Goal: Task Accomplishment & Management: Complete application form

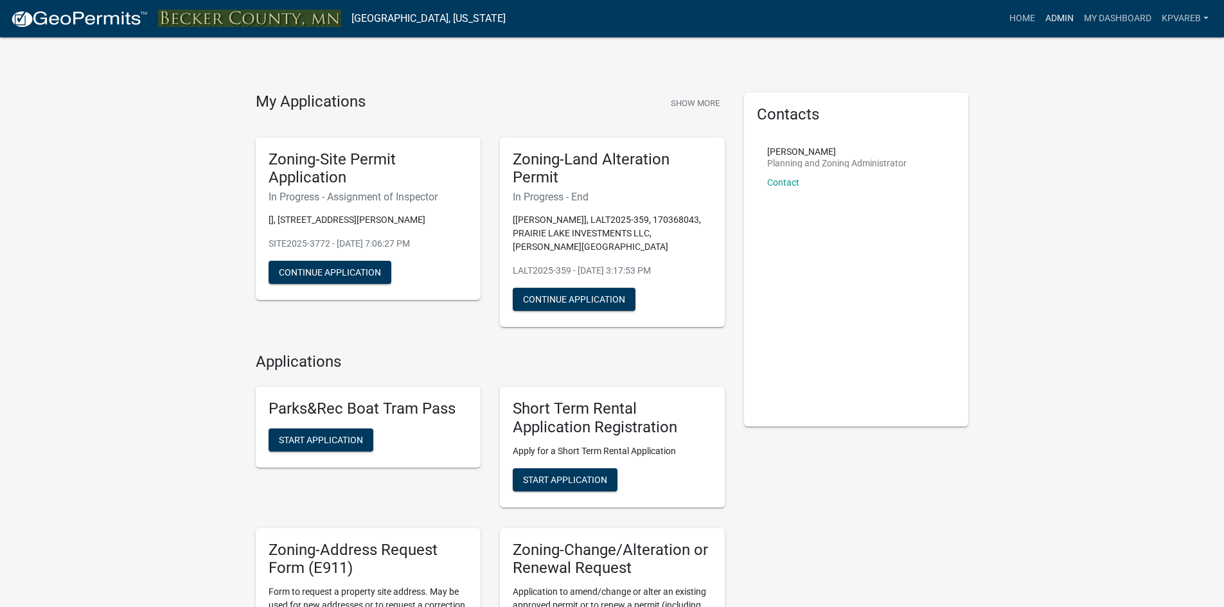
click at [1063, 18] on link "Admin" at bounding box center [1060, 18] width 39 height 24
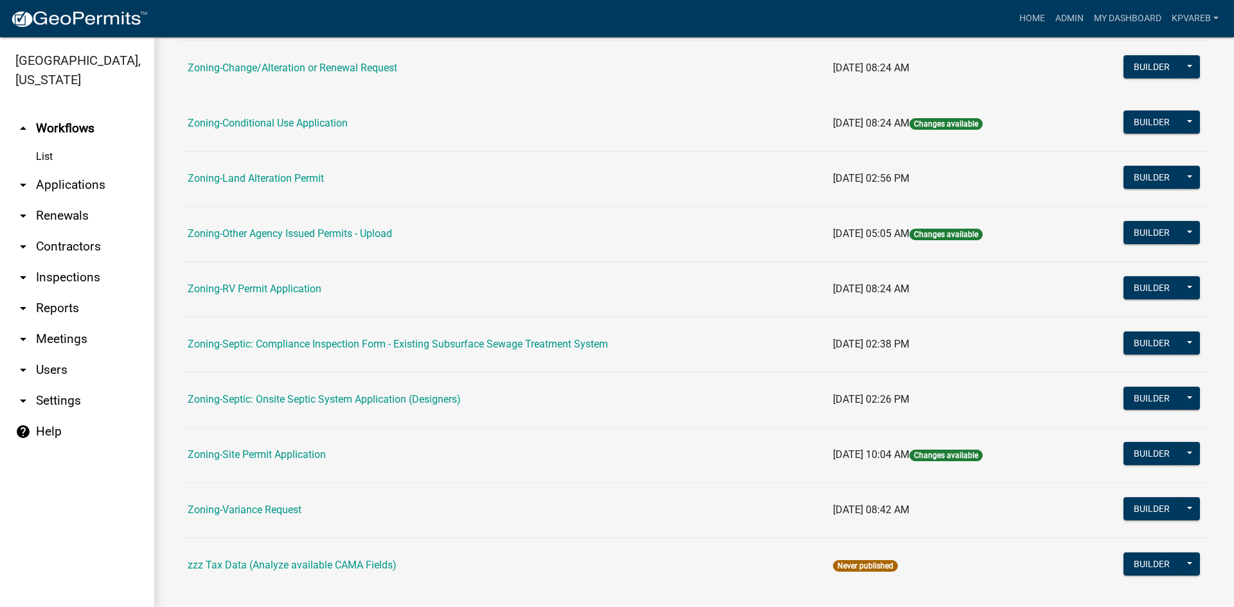
scroll to position [370, 0]
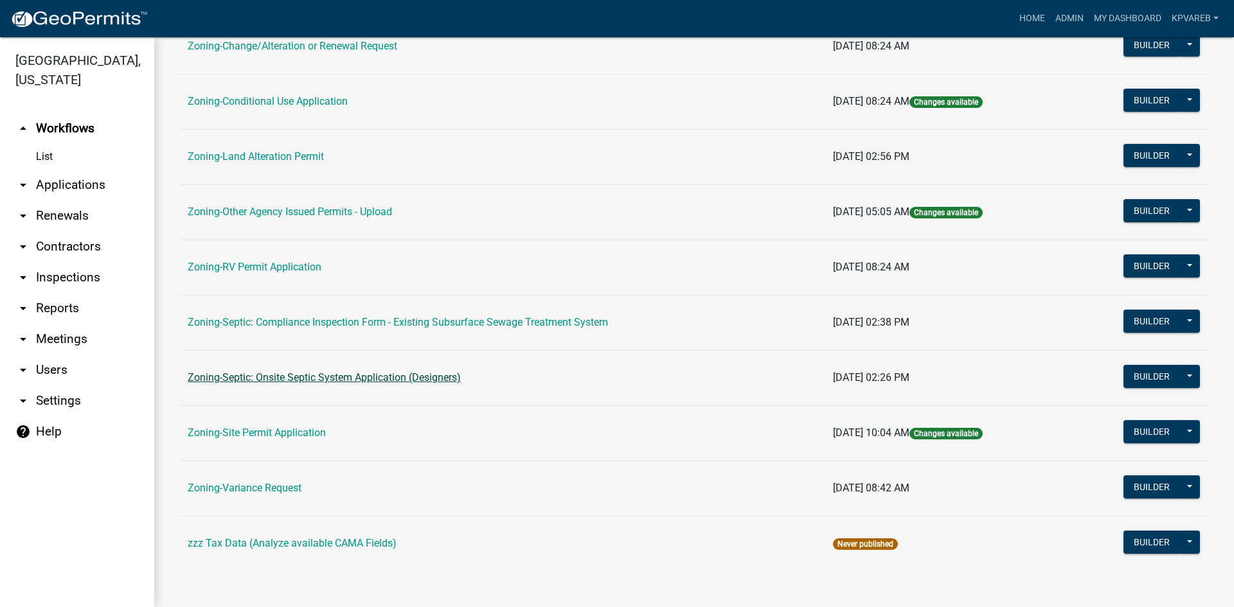
click at [322, 378] on link "Zoning-Septic: Onsite Septic System Application (Designers)" at bounding box center [324, 377] width 273 height 12
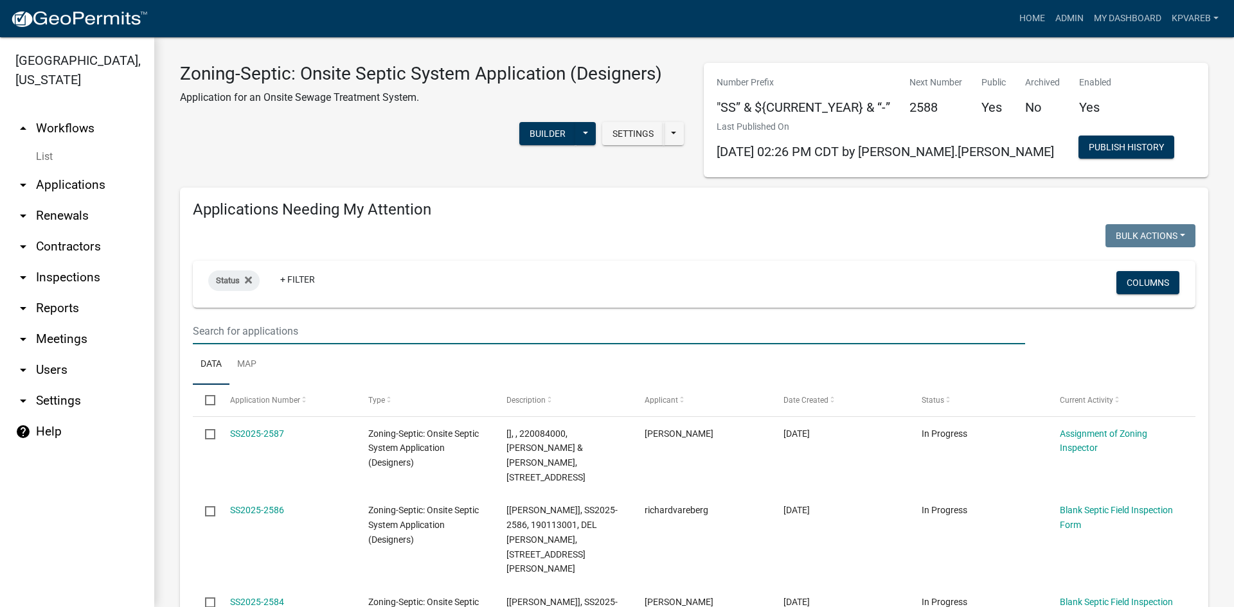
click at [226, 333] on input "text" at bounding box center [609, 331] width 832 height 26
click at [229, 328] on input "text" at bounding box center [609, 331] width 832 height 26
type input "120242000"
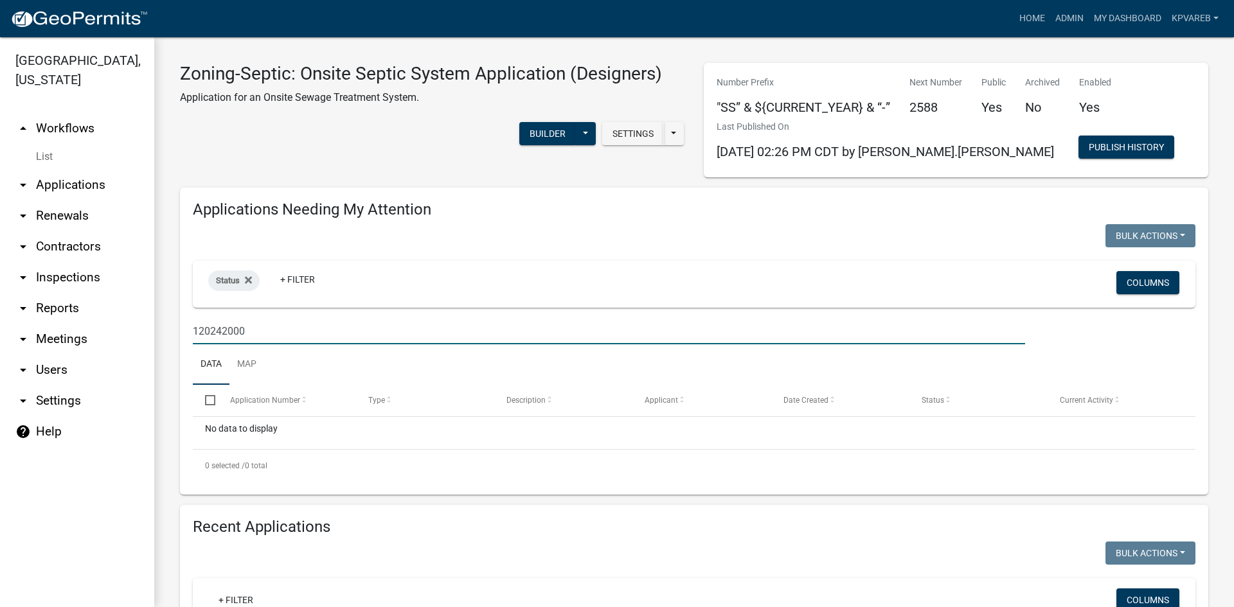
drag, startPoint x: 194, startPoint y: 331, endPoint x: 340, endPoint y: 337, distance: 146.0
click at [350, 339] on input "120242000" at bounding box center [609, 331] width 832 height 26
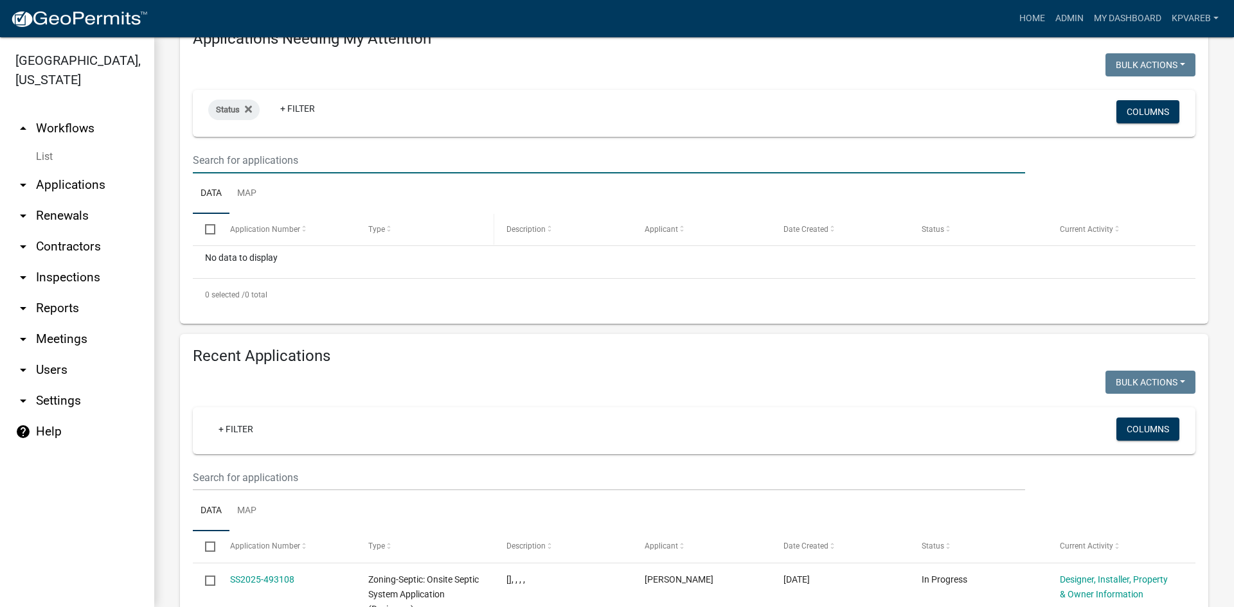
scroll to position [321, 0]
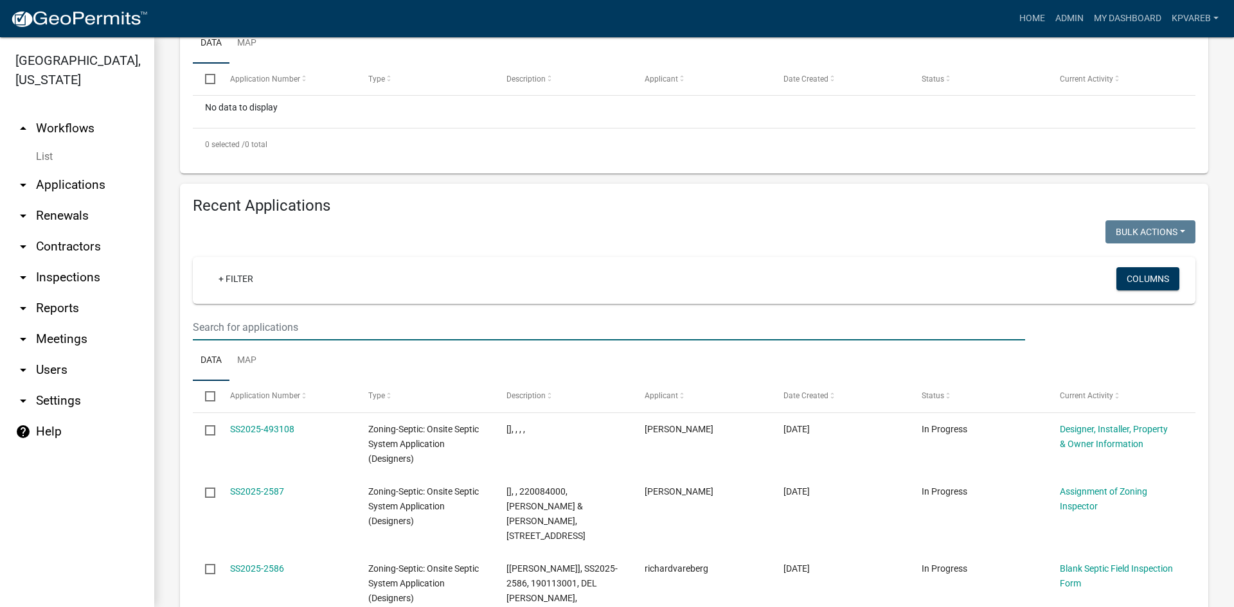
click at [201, 322] on input "text" at bounding box center [609, 327] width 832 height 26
paste input "120242000"
type input "120242000"
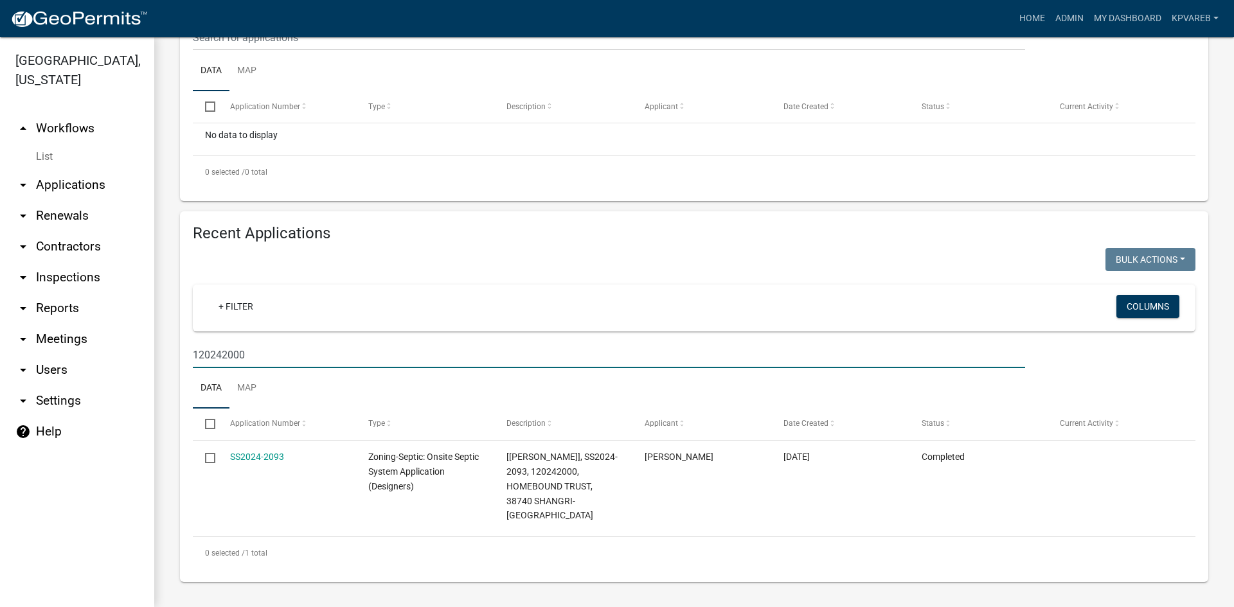
scroll to position [279, 0]
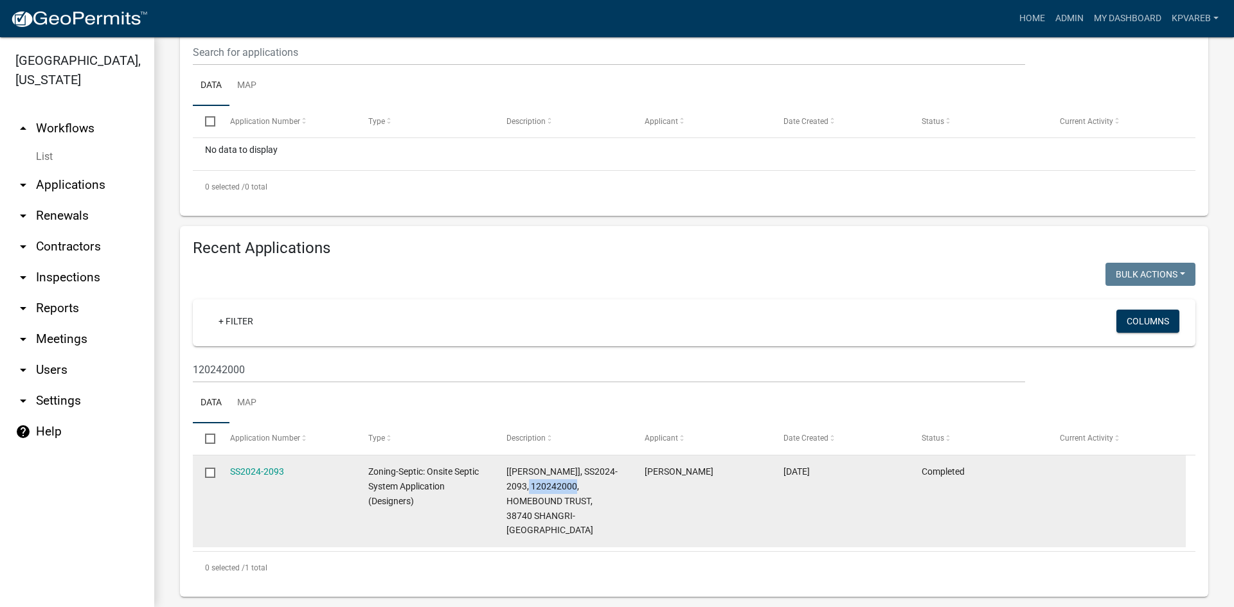
drag, startPoint x: 532, startPoint y: 486, endPoint x: 578, endPoint y: 484, distance: 46.3
click at [578, 484] on span "[Jeff Rusness], SS2024-2093, 120242000, HOMEBOUND TRUST, 38740 SHANGRI-LA RD" at bounding box center [561, 501] width 111 height 69
drag, startPoint x: 562, startPoint y: 489, endPoint x: 582, endPoint y: 489, distance: 20.6
click at [562, 489] on span "[Jeff Rusness], SS2024-2093, 120242000, HOMEBOUND TRUST, 38740 SHANGRI-LA RD" at bounding box center [561, 501] width 111 height 69
click at [582, 489] on div "[Jeff Rusness], SS2024-2093, 120242000, HOMEBOUND TRUST, 38740 SHANGRI-LA RD" at bounding box center [563, 501] width 114 height 73
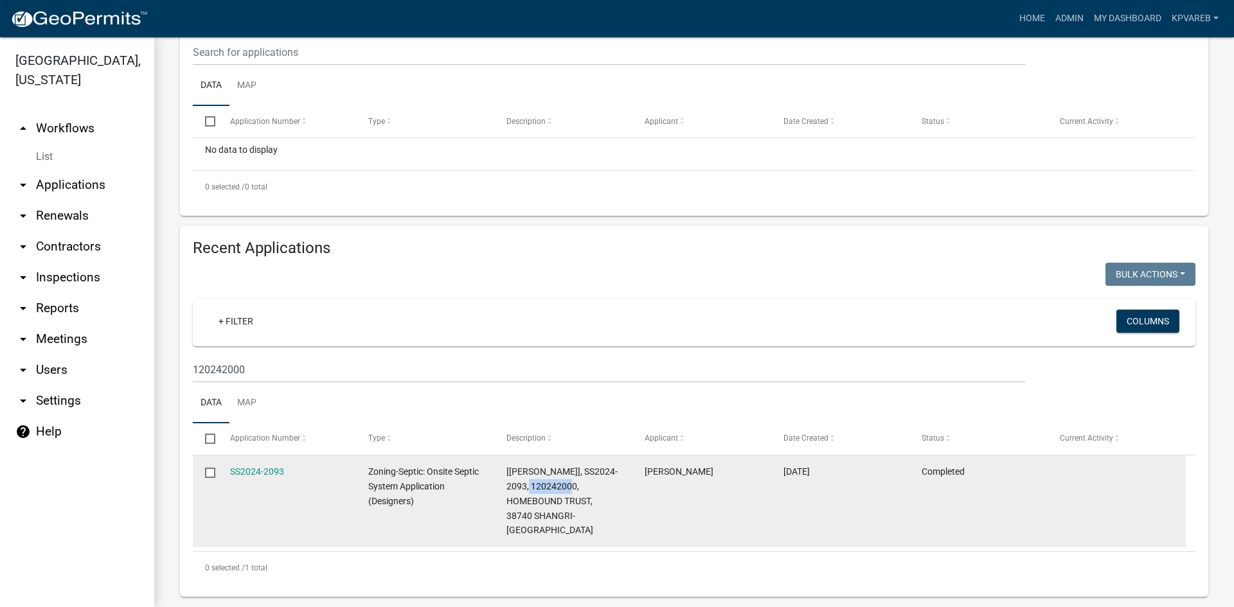
drag, startPoint x: 532, startPoint y: 486, endPoint x: 575, endPoint y: 484, distance: 42.5
click at [575, 484] on span "[Jeff Rusness], SS2024-2093, 120242000, HOMEBOUND TRUST, 38740 SHANGRI-LA RD" at bounding box center [561, 501] width 111 height 69
copy span "120242000"
click at [256, 473] on link "SS2024-2093" at bounding box center [257, 472] width 54 height 10
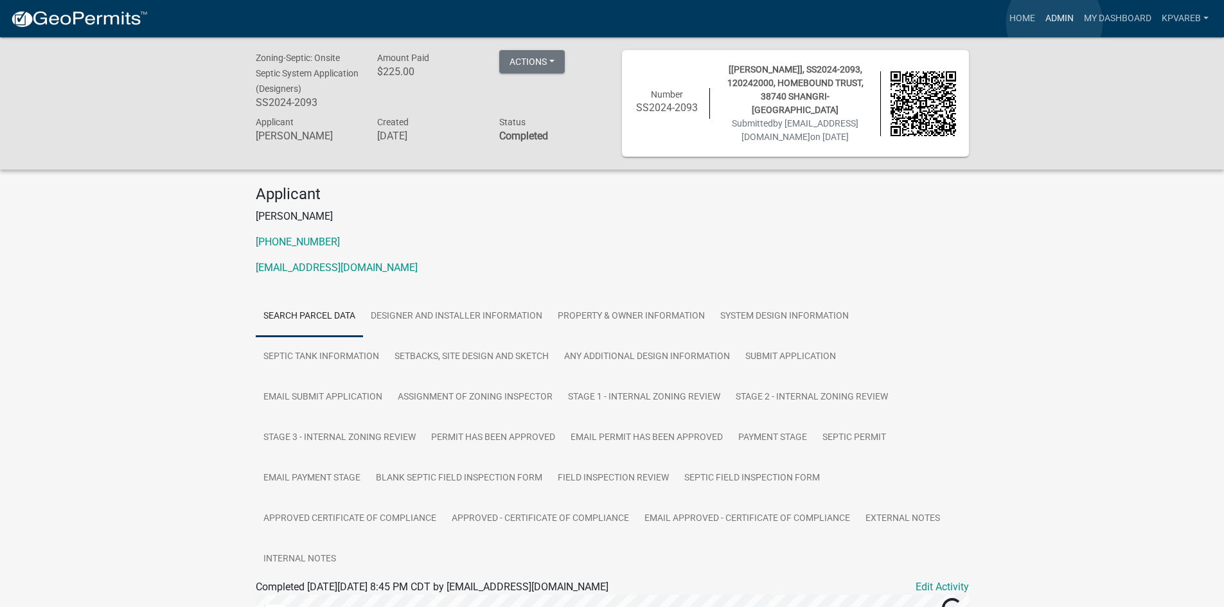
click at [1055, 22] on link "Admin" at bounding box center [1060, 18] width 39 height 24
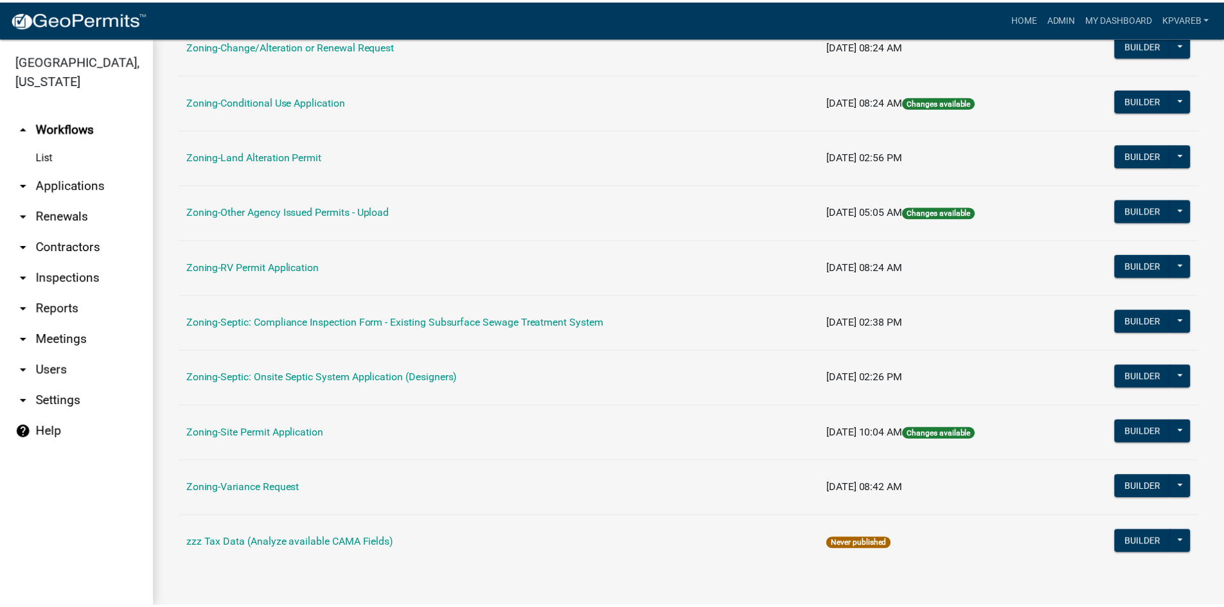
scroll to position [112, 0]
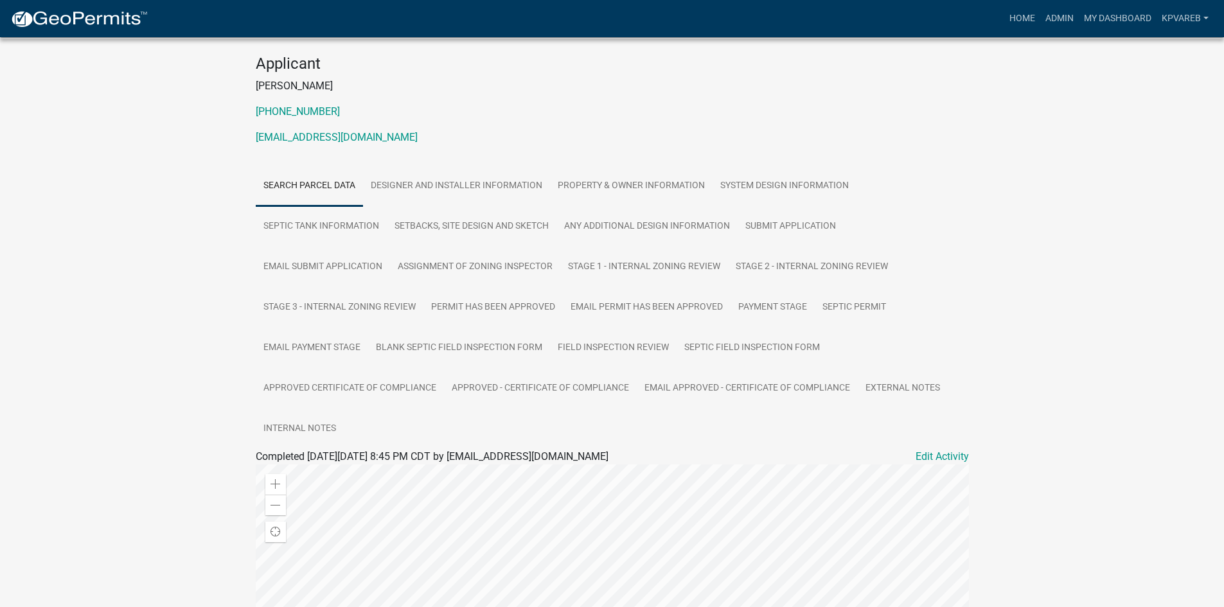
scroll to position [51, 0]
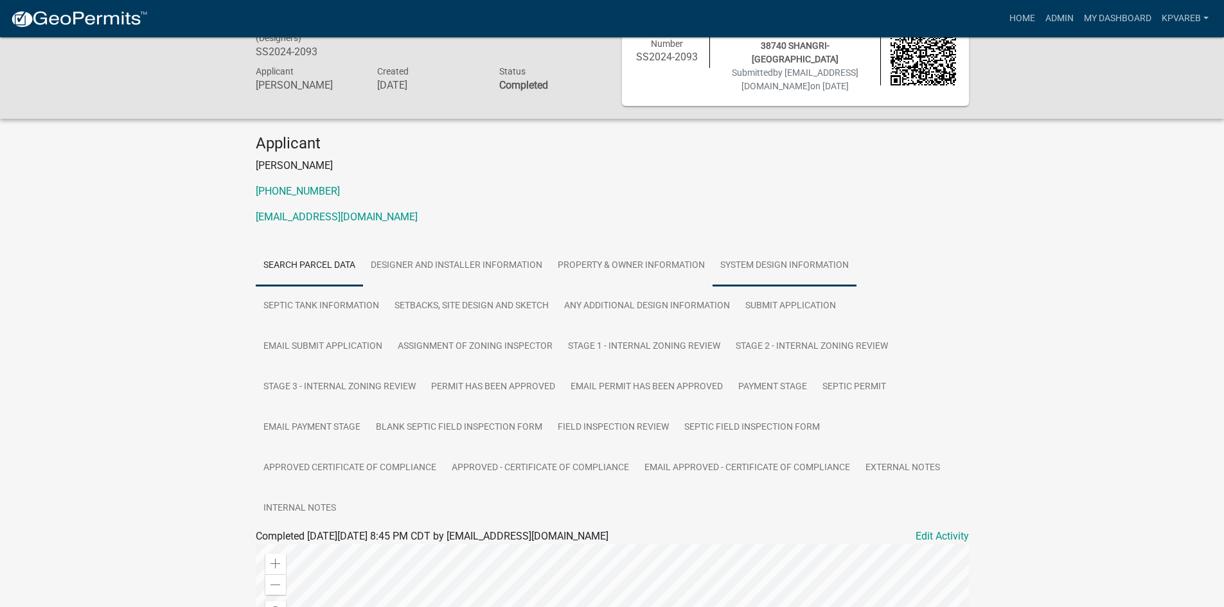
click at [783, 265] on link "System Design Information" at bounding box center [785, 266] width 144 height 41
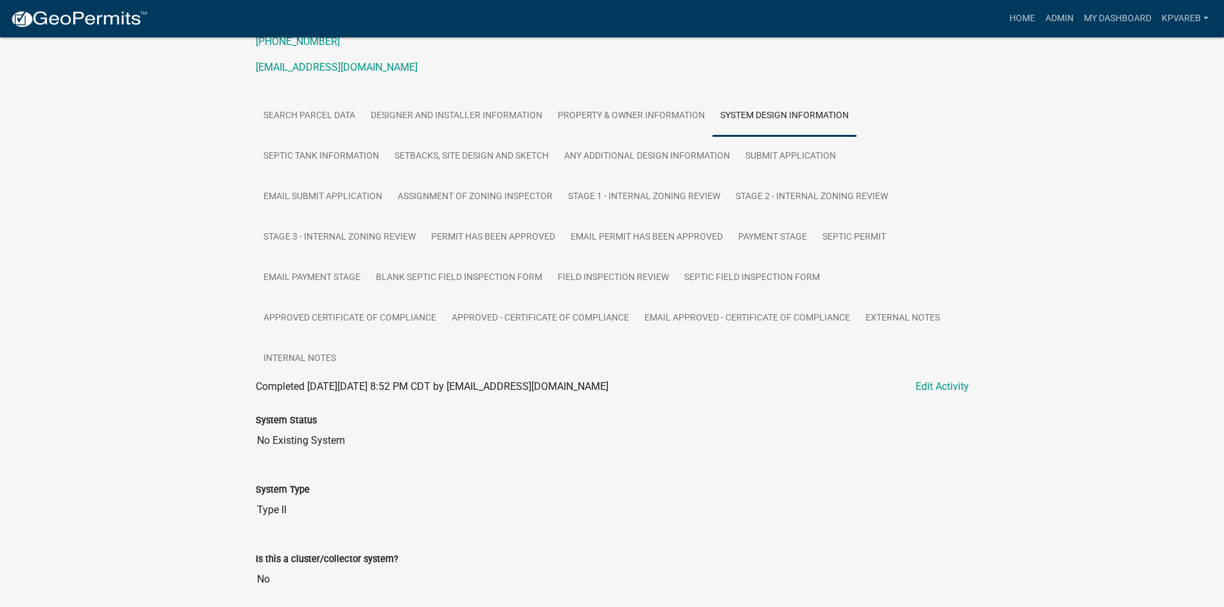
scroll to position [29, 0]
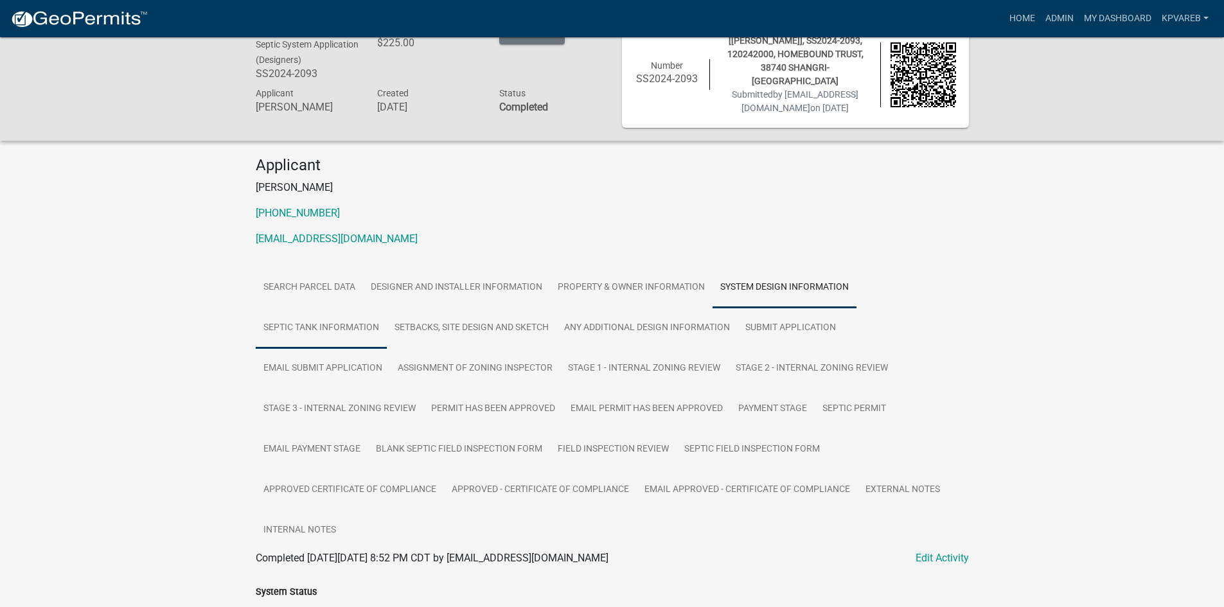
click at [336, 330] on link "Septic Tank Information" at bounding box center [321, 328] width 131 height 41
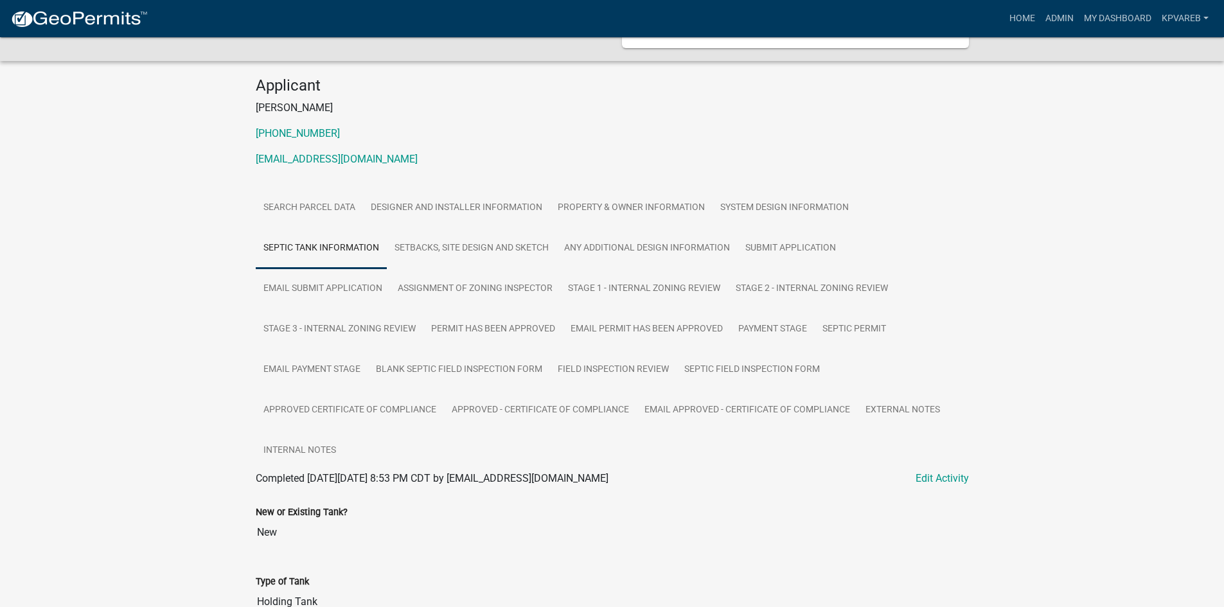
scroll to position [0, 0]
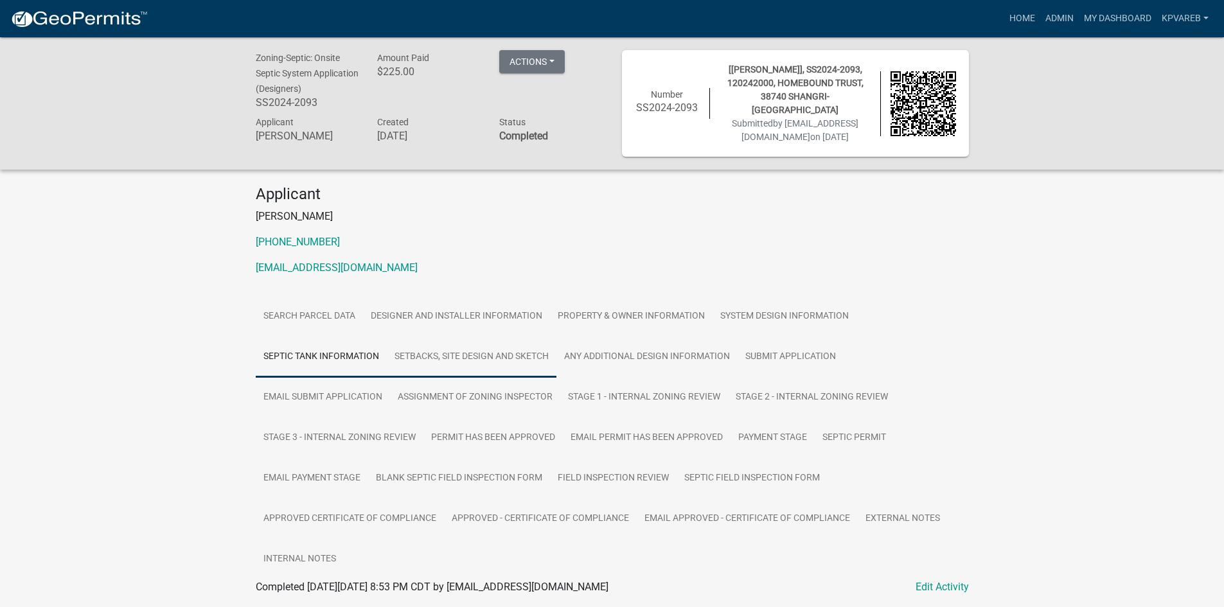
click at [488, 359] on link "Setbacks, Site Design and Sketch" at bounding box center [472, 357] width 170 height 41
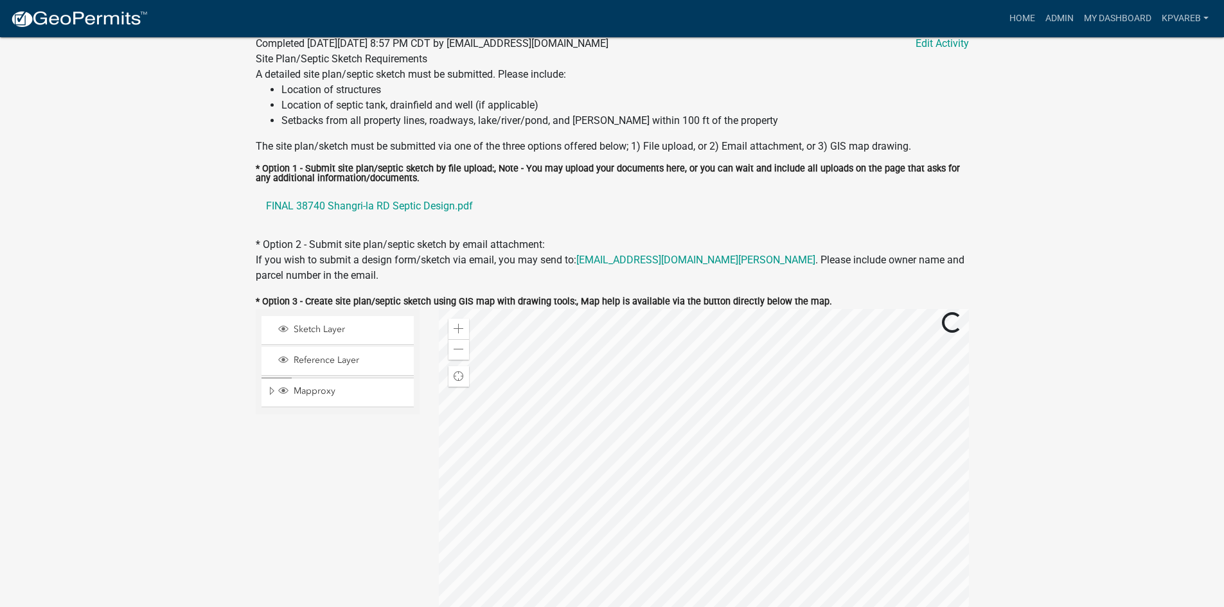
scroll to position [514, 0]
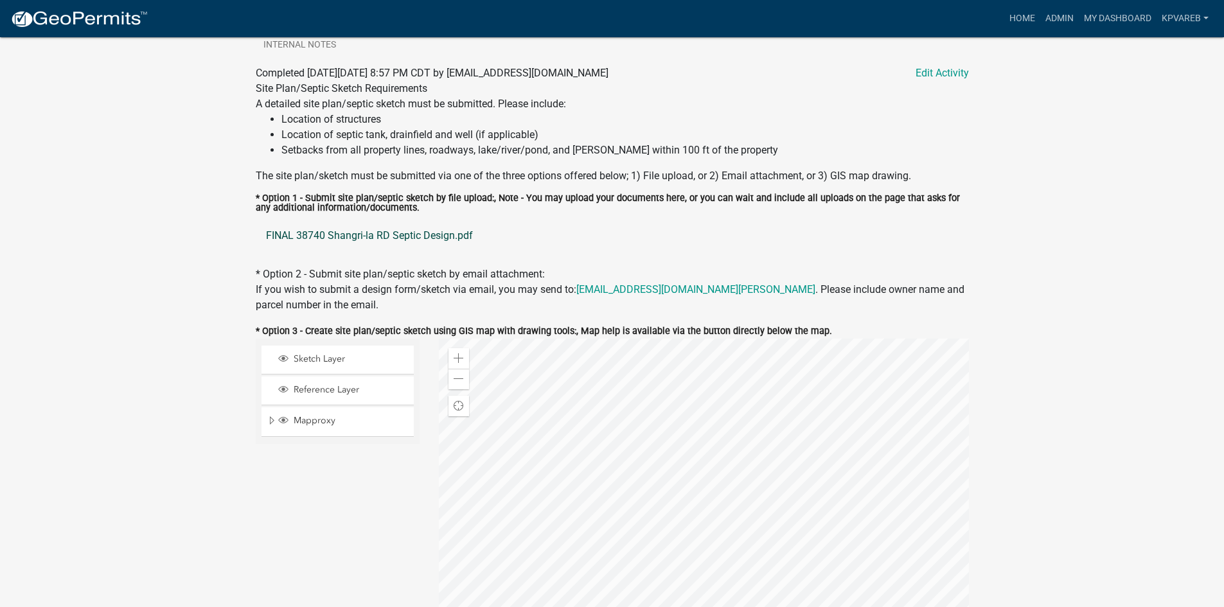
click at [424, 237] on link "FINAL 38740 Shangri-la RD Septic Design.pdf" at bounding box center [612, 235] width 713 height 31
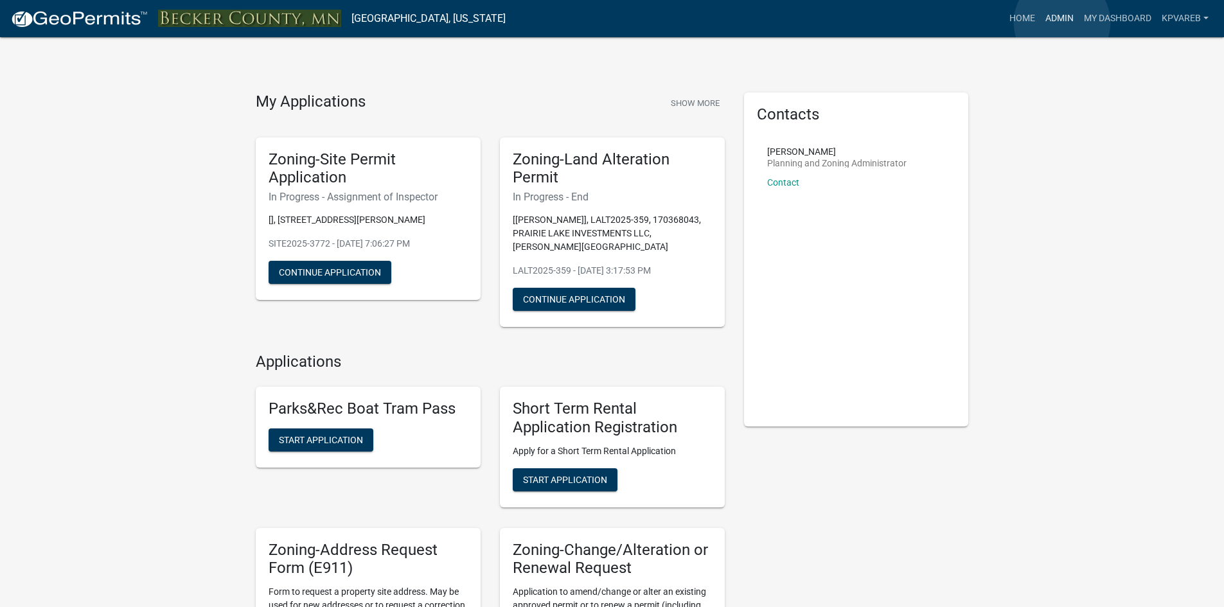
click at [1062, 22] on link "Admin" at bounding box center [1060, 18] width 39 height 24
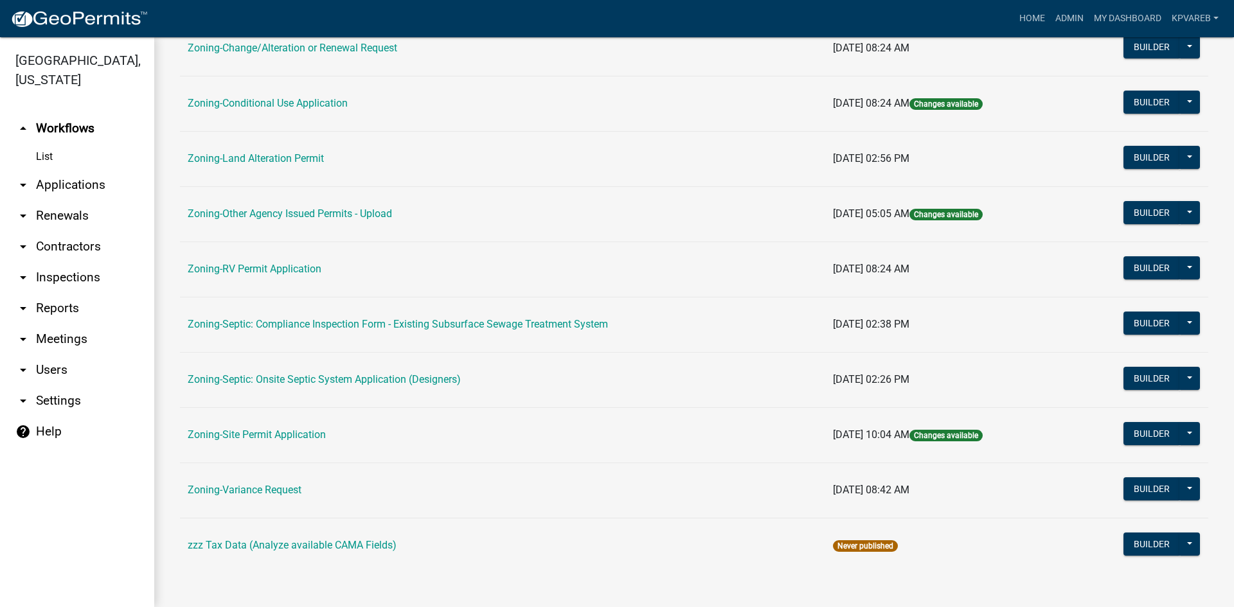
scroll to position [370, 0]
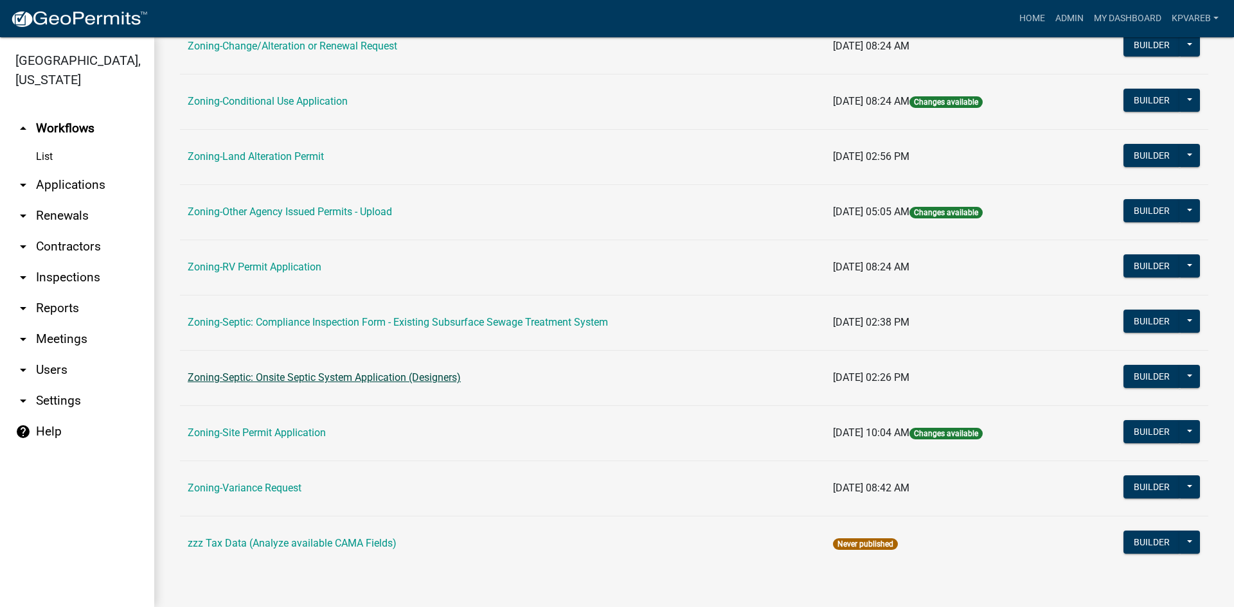
click at [402, 380] on link "Zoning-Septic: Onsite Septic System Application (Designers)" at bounding box center [324, 377] width 273 height 12
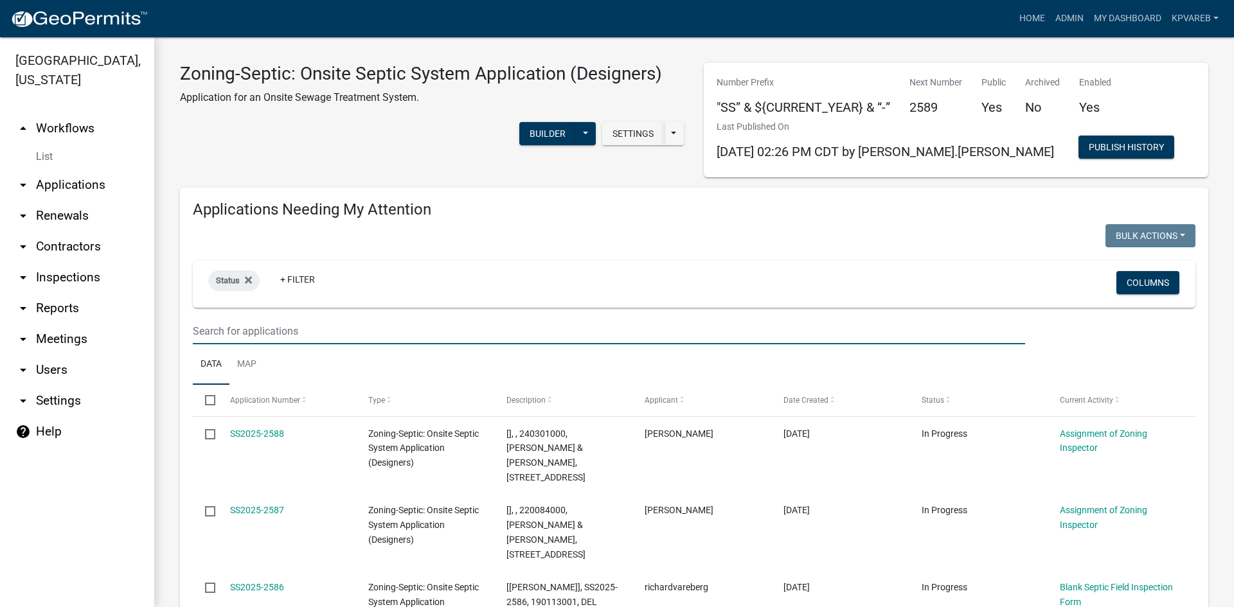
click at [234, 337] on input "text" at bounding box center [609, 331] width 832 height 26
type input "120242000"
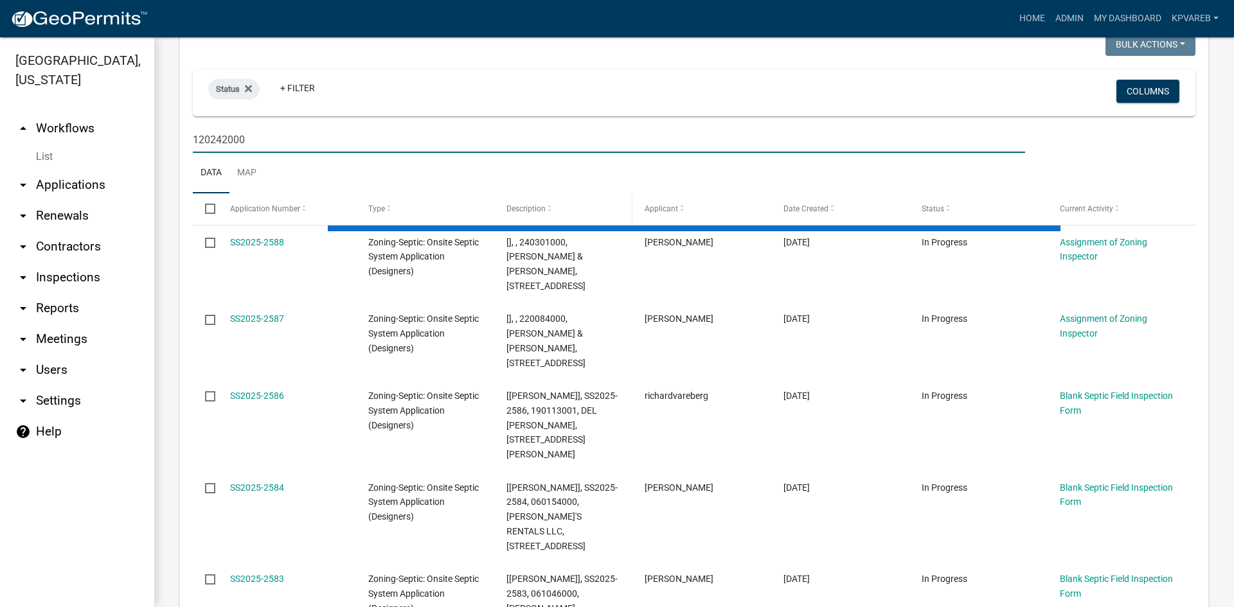
scroll to position [193, 0]
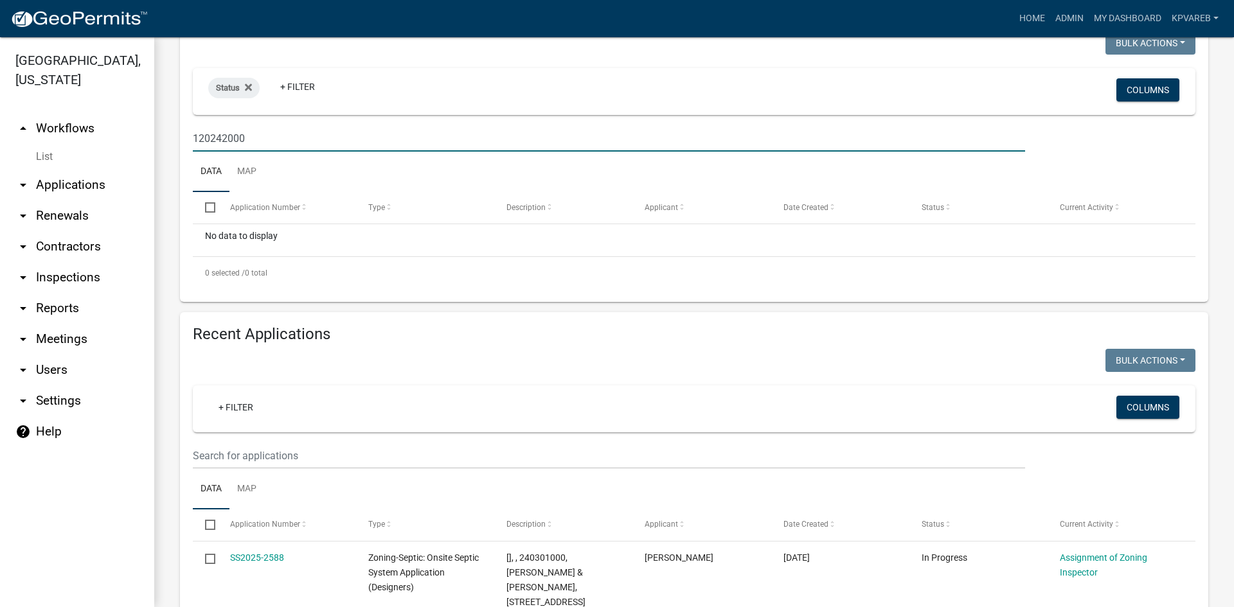
drag, startPoint x: 193, startPoint y: 139, endPoint x: 232, endPoint y: 142, distance: 38.7
click at [316, 136] on input "120242000" at bounding box center [609, 138] width 832 height 26
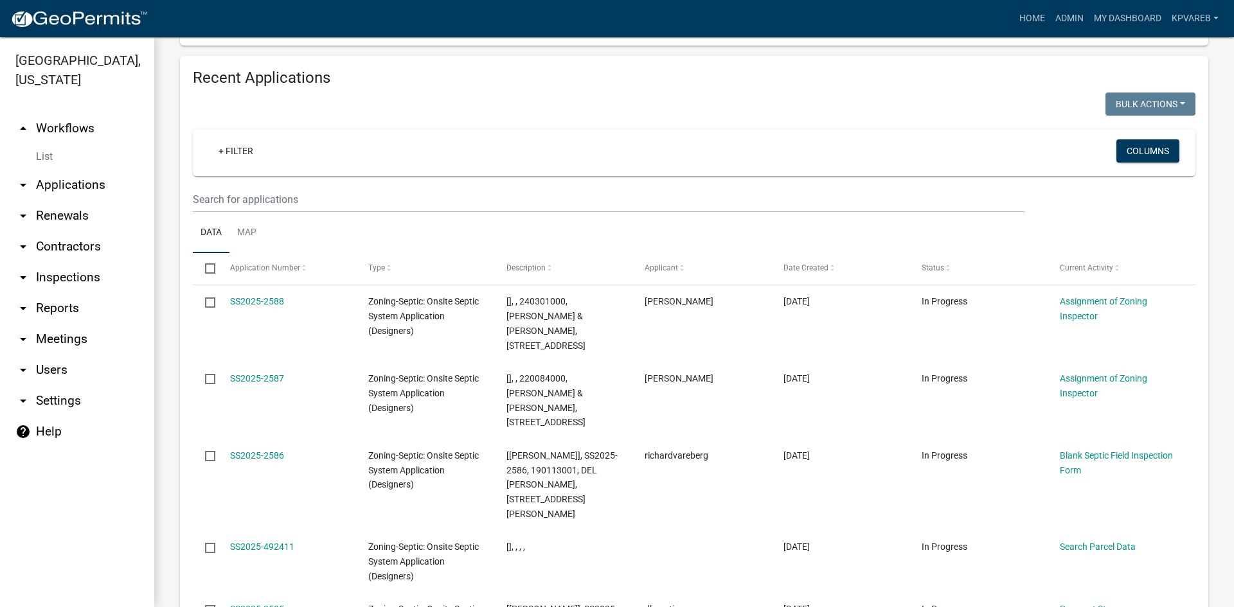
scroll to position [450, 0]
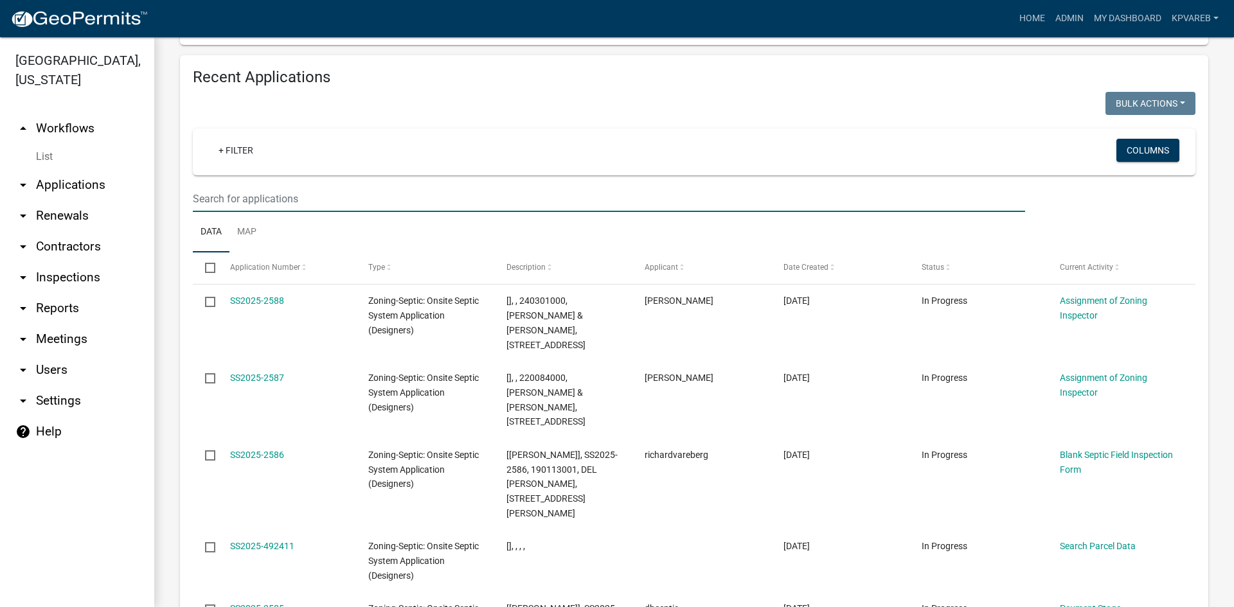
click at [215, 195] on input "text" at bounding box center [609, 199] width 832 height 26
paste input "120242000"
type input "120242000"
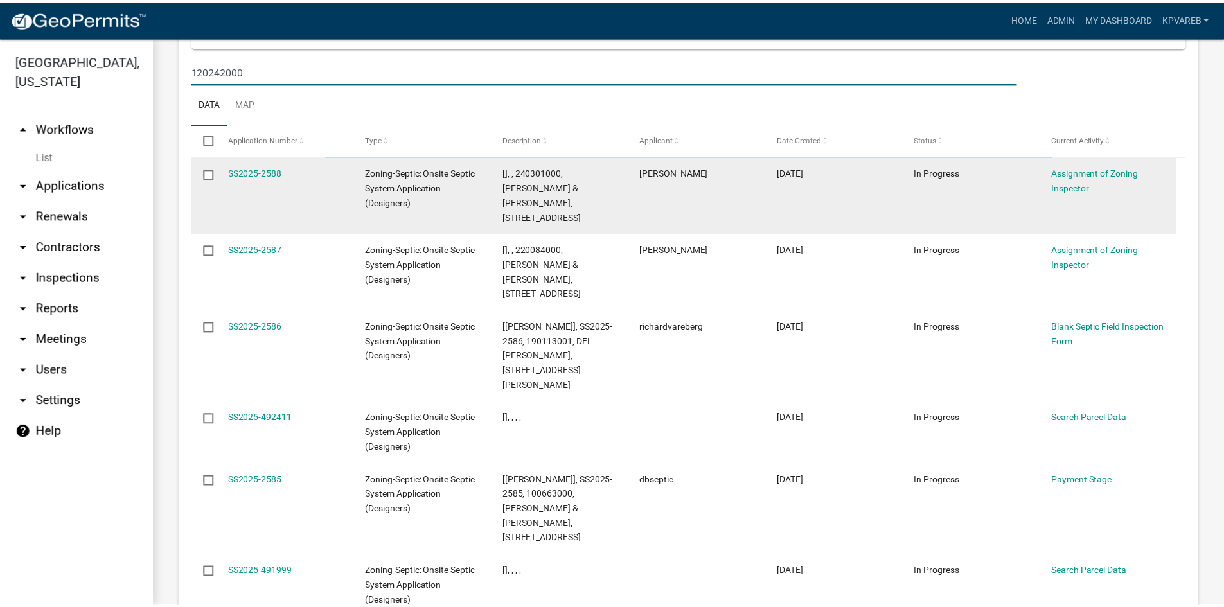
scroll to position [279, 0]
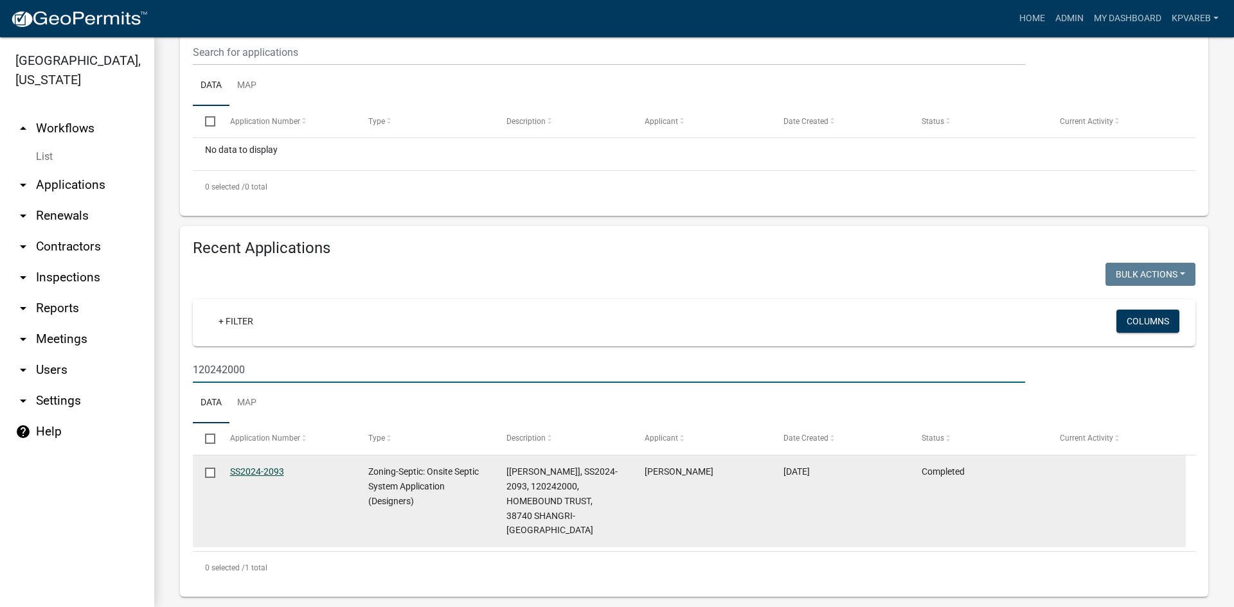
click at [256, 467] on link "SS2024-2093" at bounding box center [257, 472] width 54 height 10
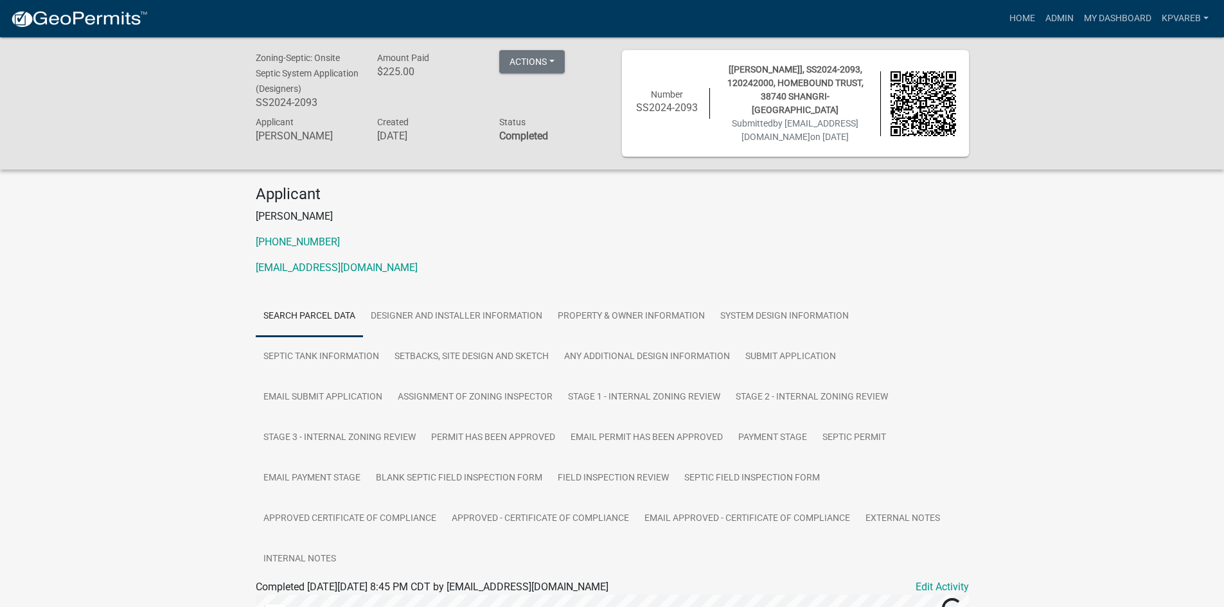
scroll to position [129, 0]
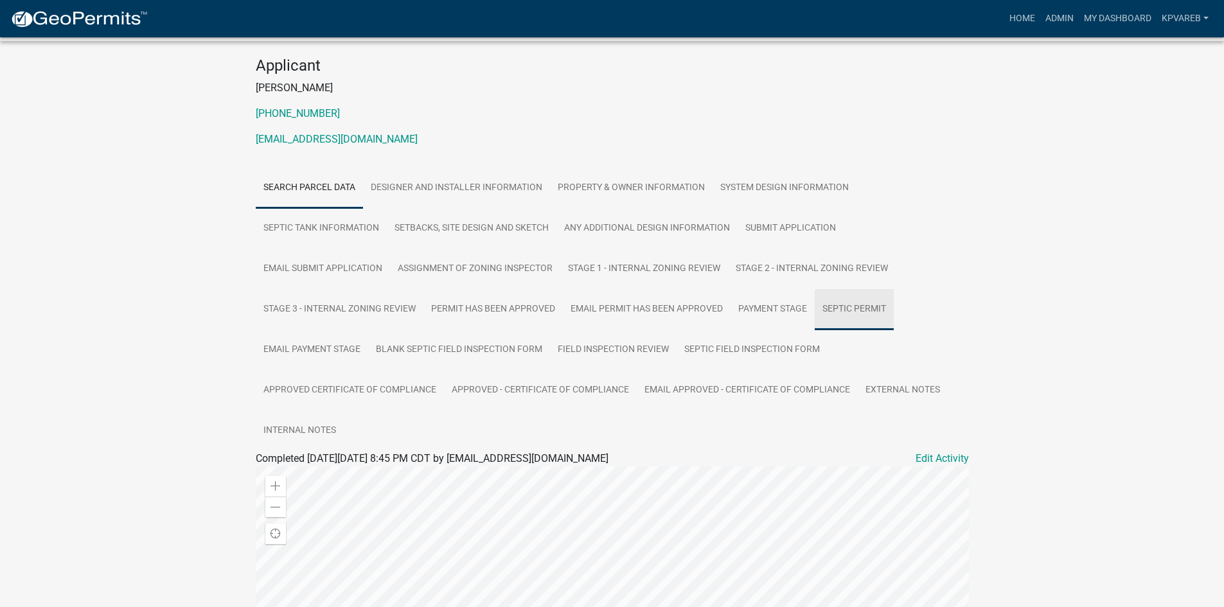
click at [863, 303] on link "Septic Permit" at bounding box center [854, 309] width 79 height 41
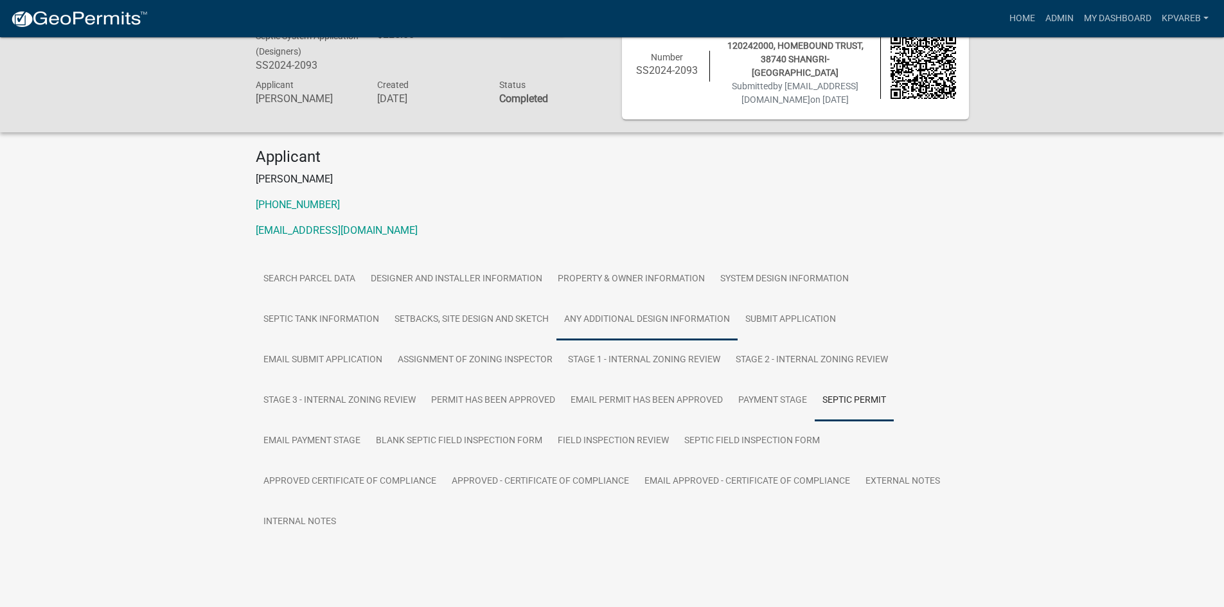
scroll to position [57, 0]
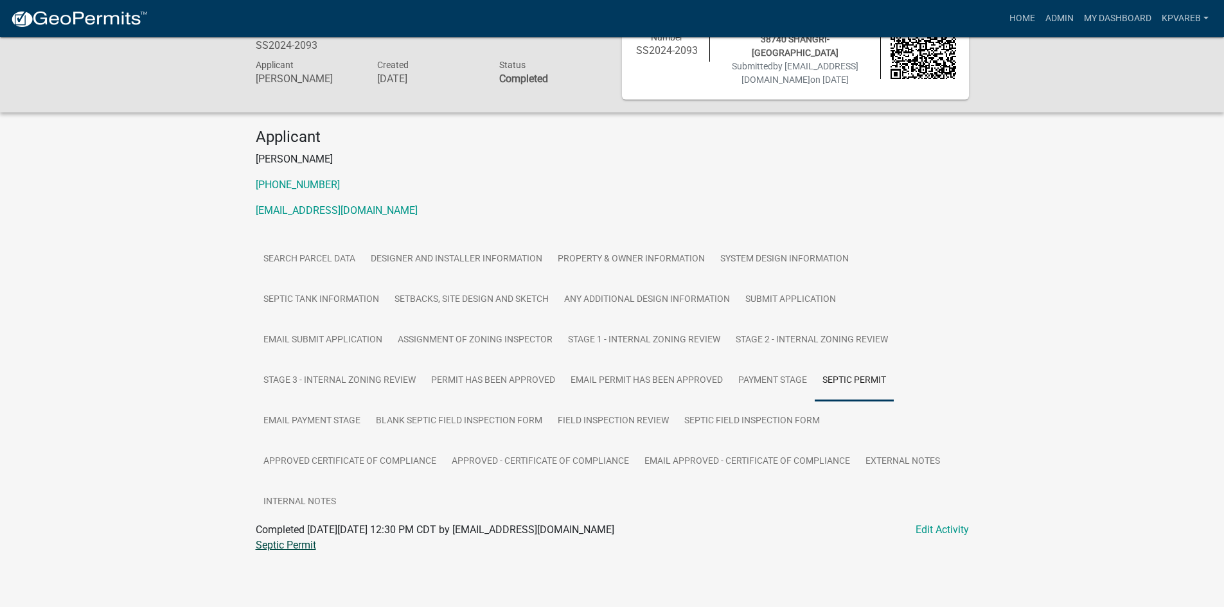
click at [310, 548] on link "Septic Permit" at bounding box center [286, 545] width 60 height 12
click at [432, 300] on link "Setbacks, Site Design and Sketch" at bounding box center [472, 300] width 170 height 41
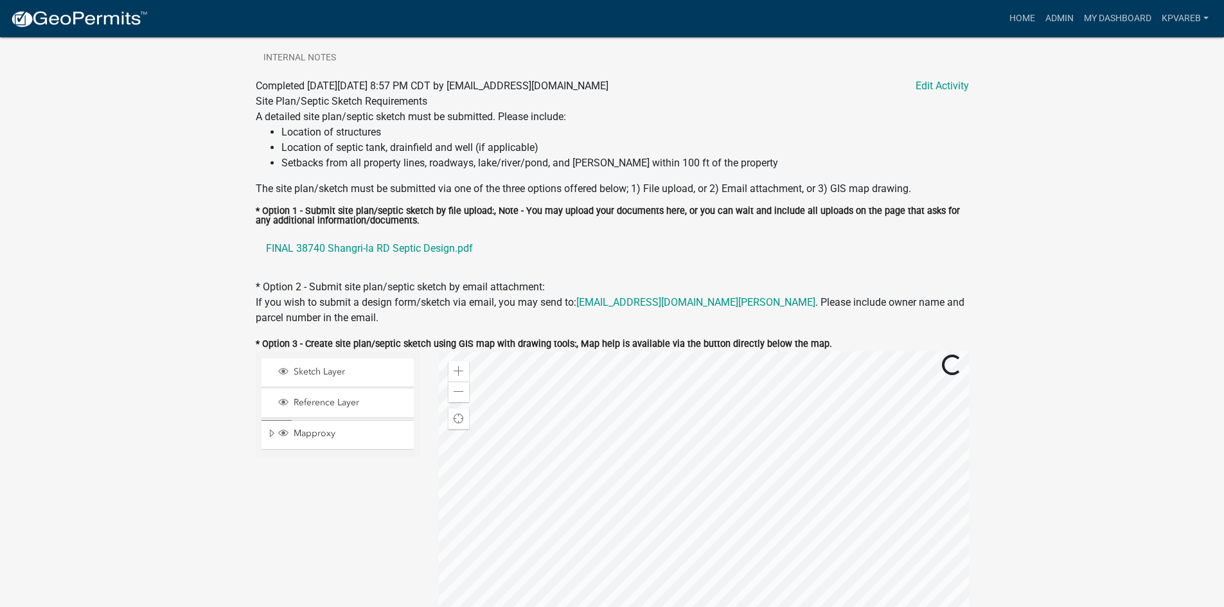
scroll to position [507, 0]
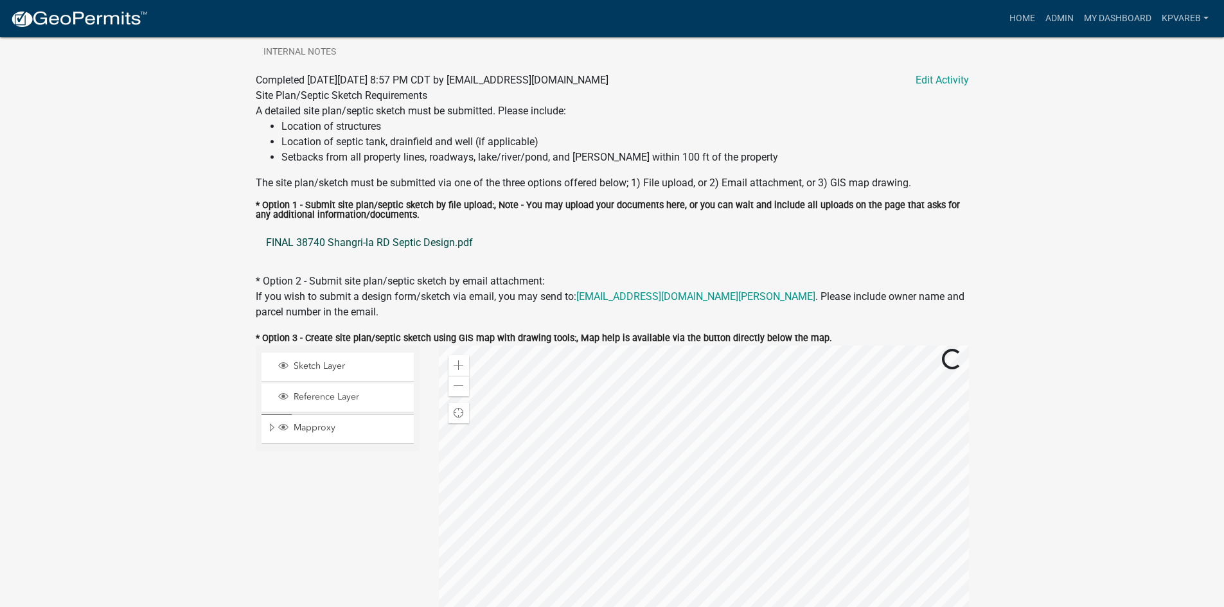
click at [427, 244] on link "FINAL 38740 Shangri-la RD Septic Design.pdf" at bounding box center [612, 243] width 713 height 31
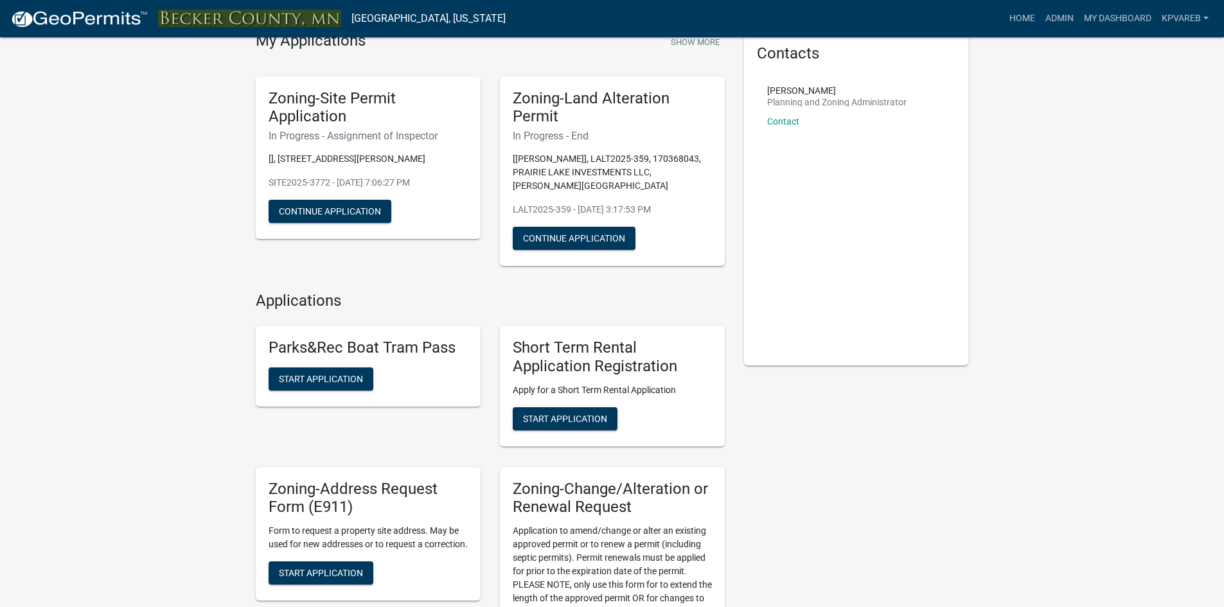
scroll to position [129, 0]
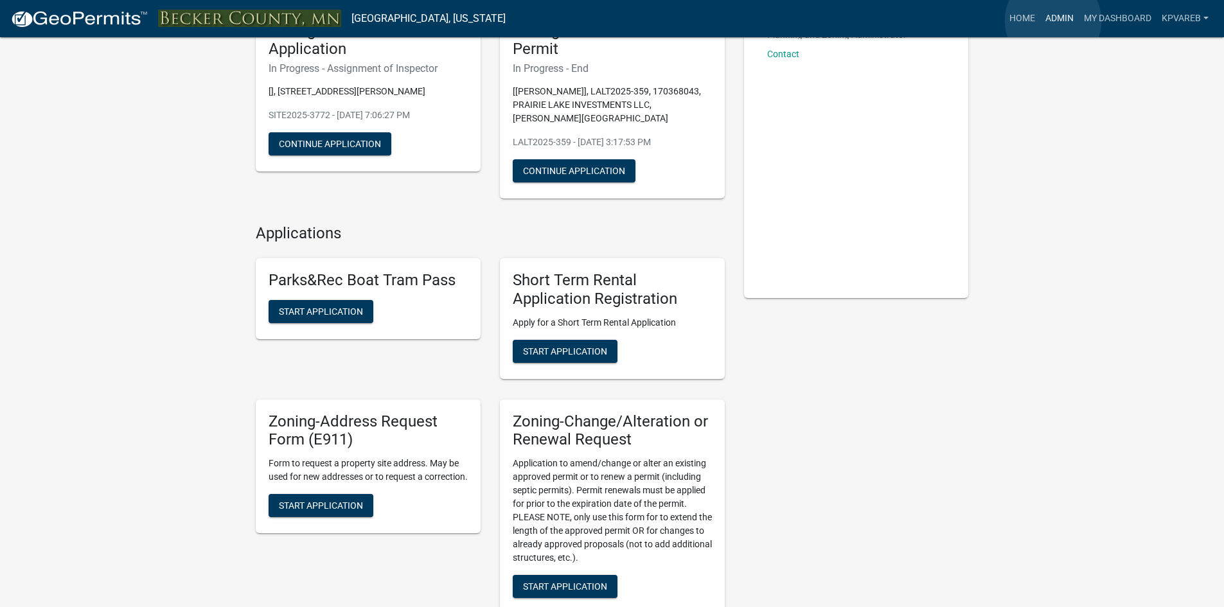
click at [1053, 21] on link "Admin" at bounding box center [1060, 18] width 39 height 24
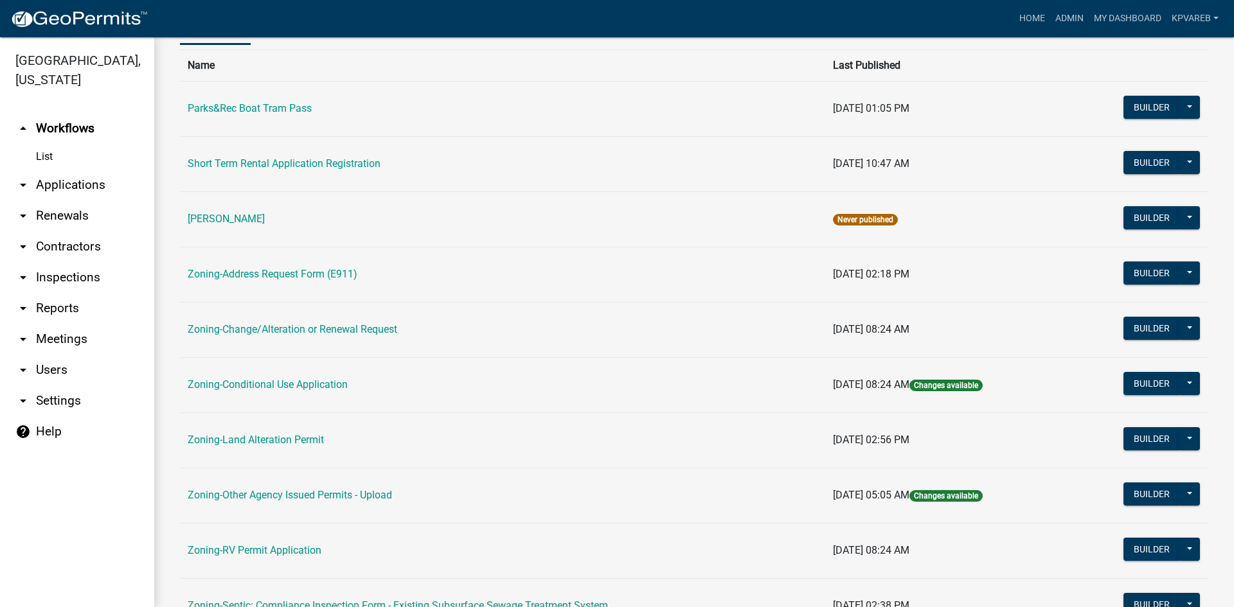
scroll to position [257, 0]
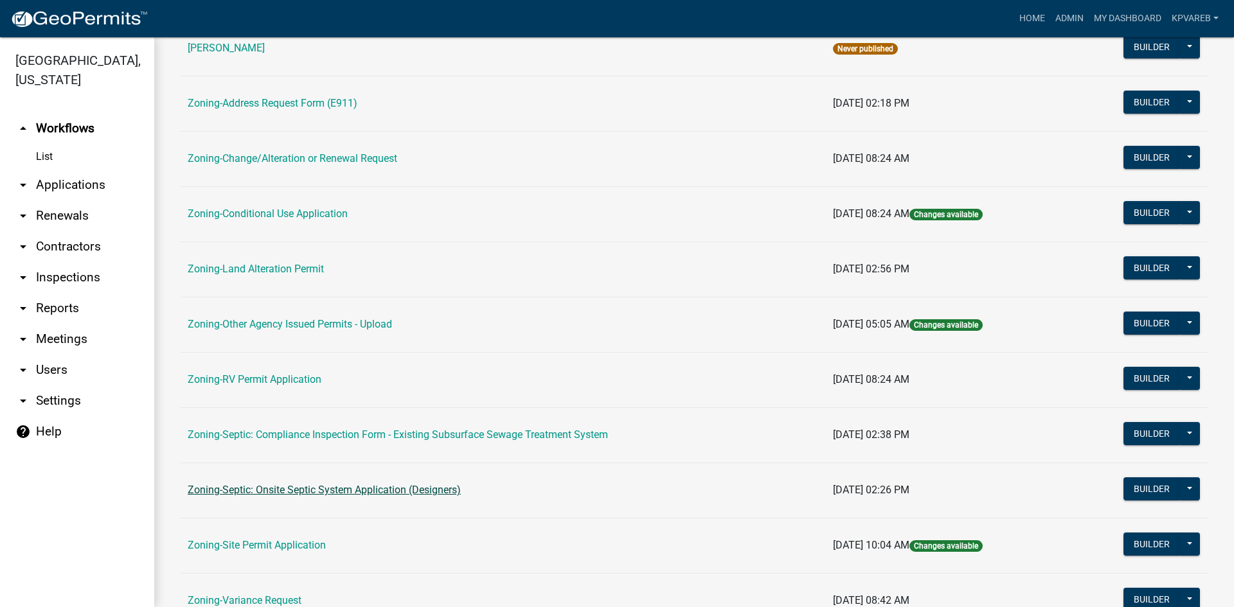
click at [371, 490] on link "Zoning-Septic: Onsite Septic System Application (Designers)" at bounding box center [324, 490] width 273 height 12
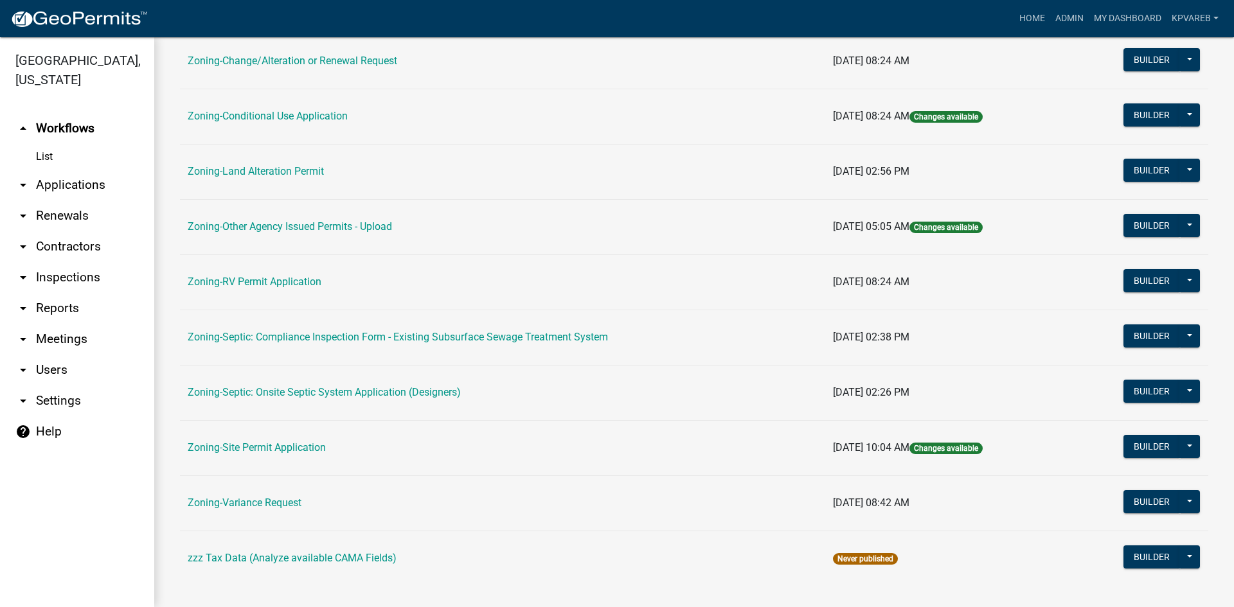
scroll to position [370, 0]
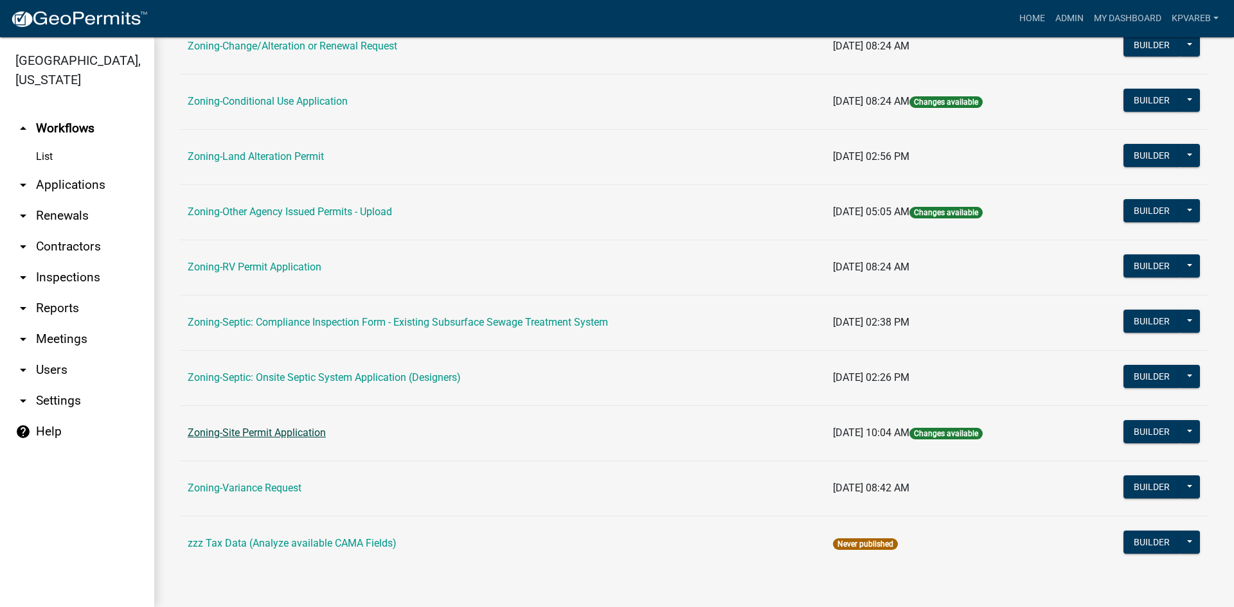
click at [301, 433] on link "Zoning-Site Permit Application" at bounding box center [257, 433] width 138 height 12
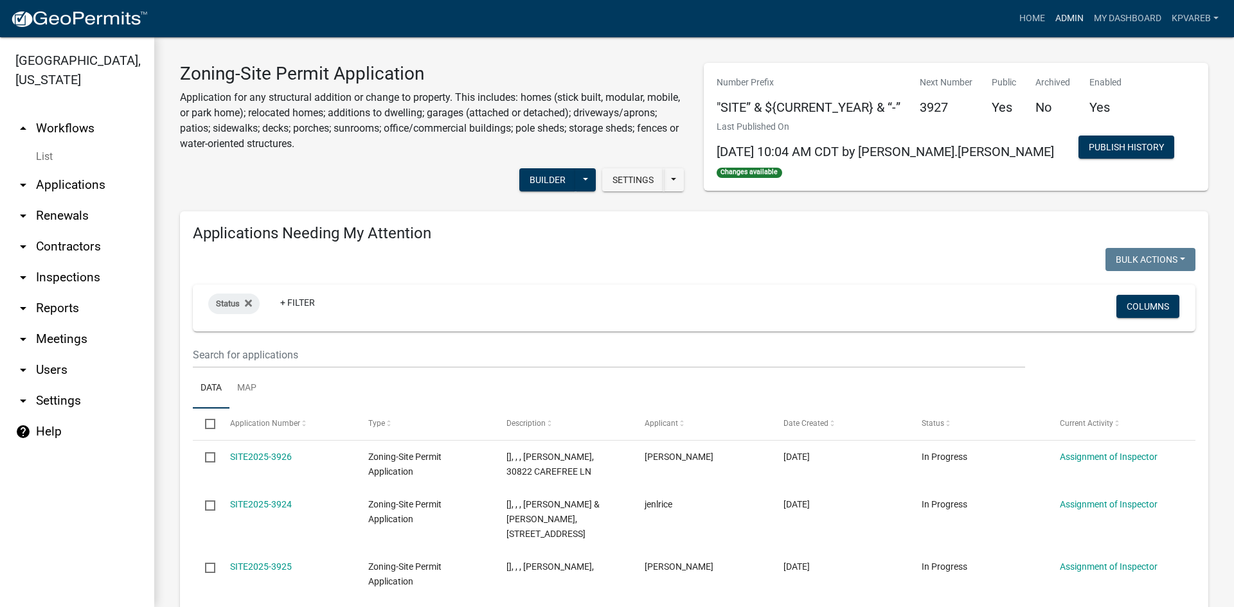
click at [1068, 18] on link "Admin" at bounding box center [1069, 18] width 39 height 24
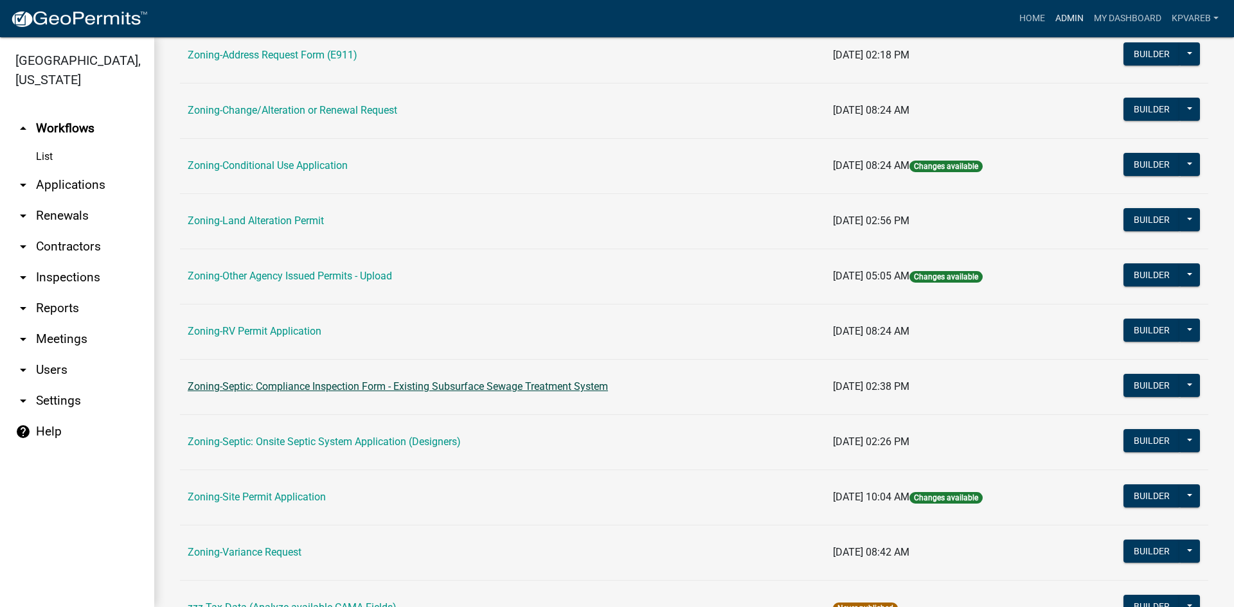
scroll to position [370, 0]
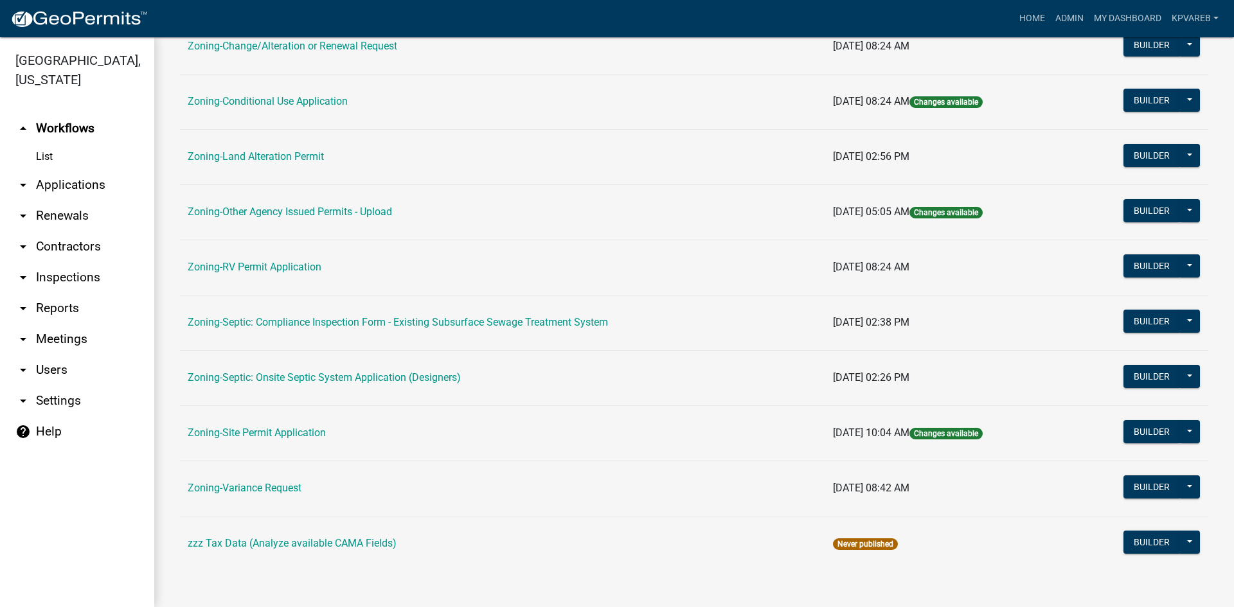
click at [255, 438] on link "Zoning-Site Permit Application" at bounding box center [257, 433] width 138 height 12
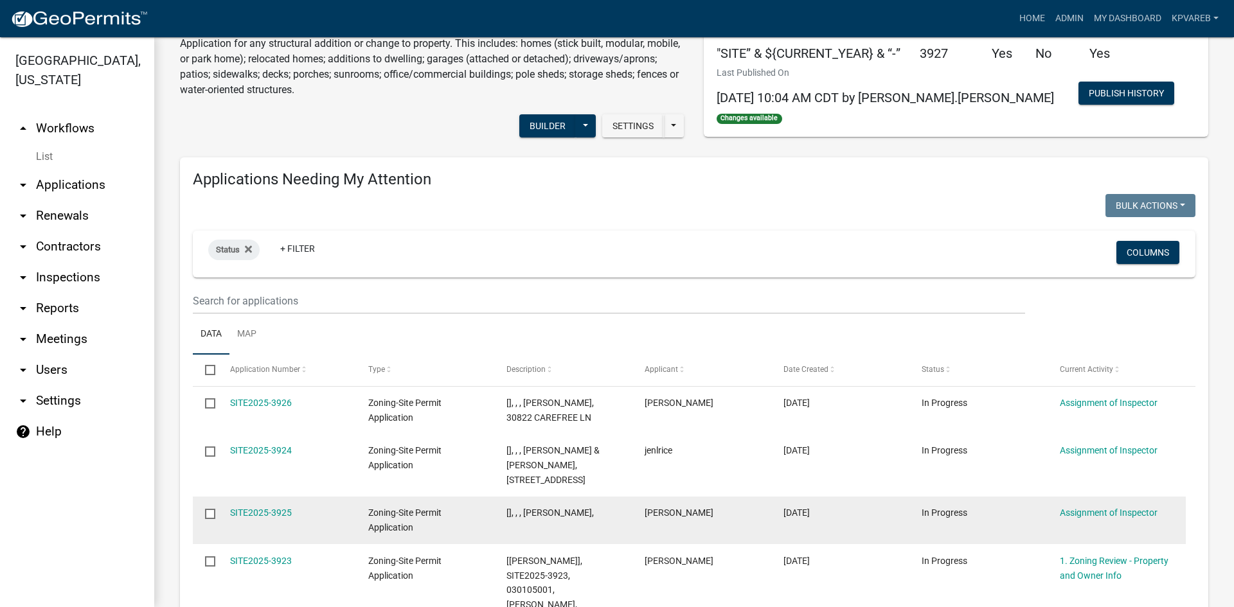
scroll to position [129, 0]
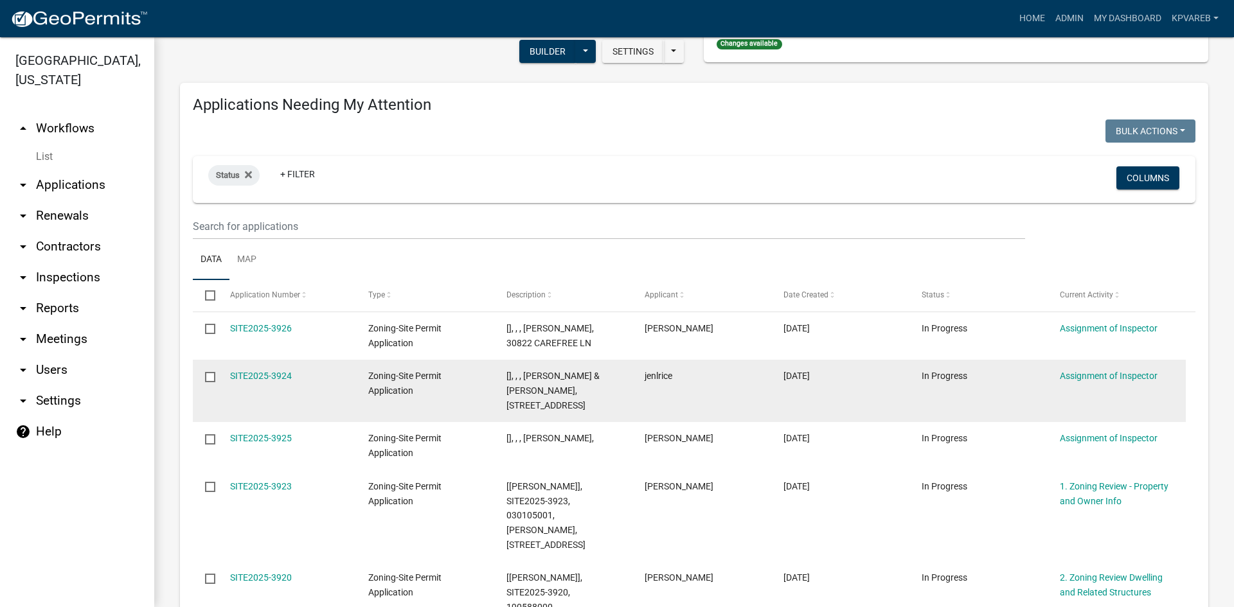
click at [600, 405] on span "[], , , [PERSON_NAME] & [PERSON_NAME], [STREET_ADDRESS]" at bounding box center [552, 391] width 93 height 40
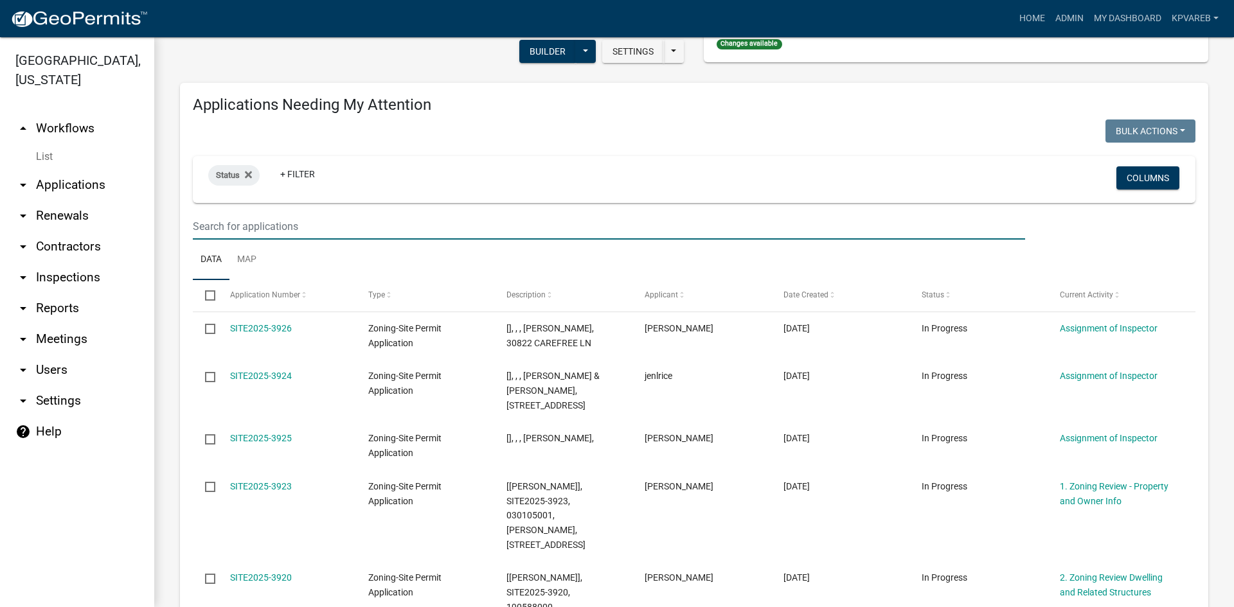
click at [254, 222] on input "text" at bounding box center [609, 226] width 832 height 26
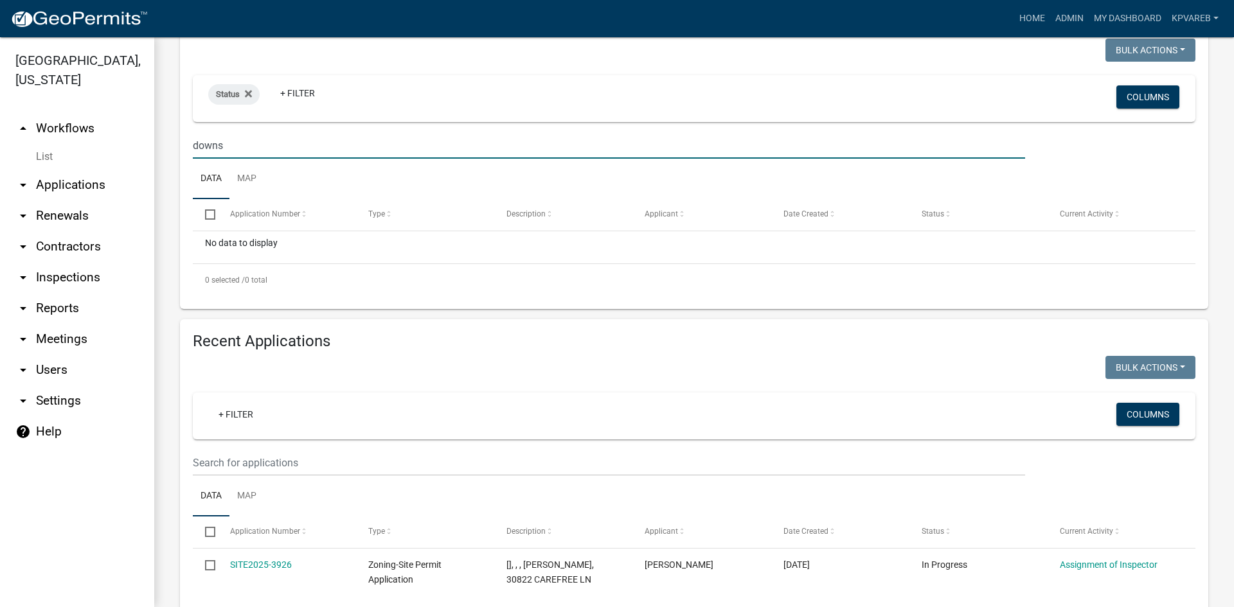
scroll to position [321, 0]
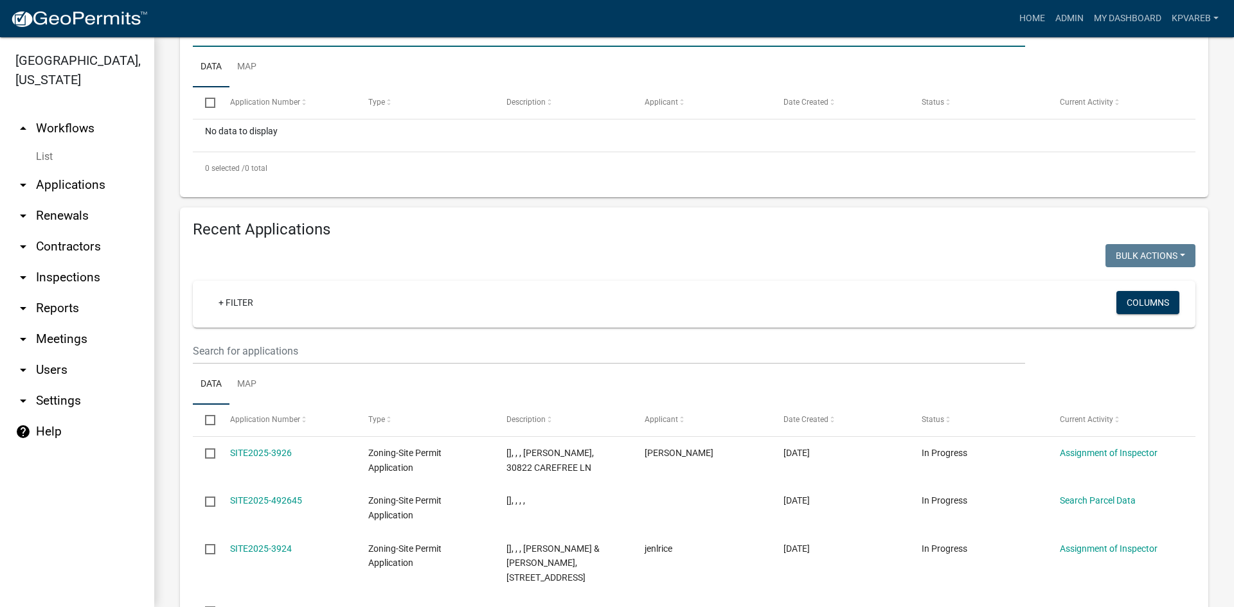
type input "downs"
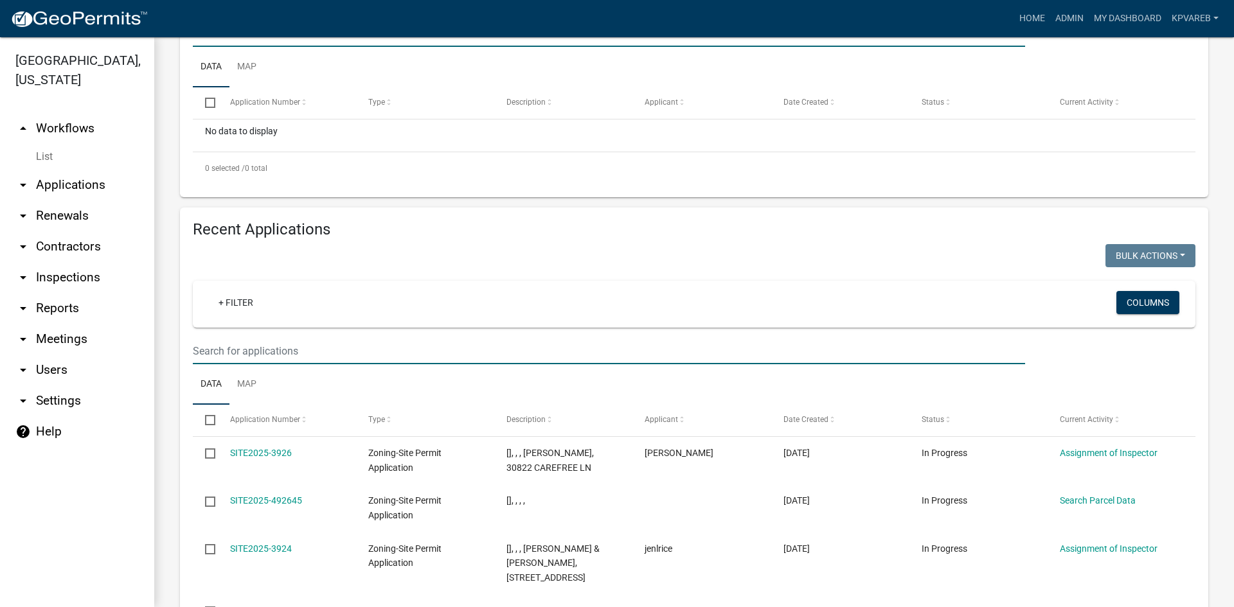
click at [256, 354] on input "text" at bounding box center [609, 351] width 832 height 26
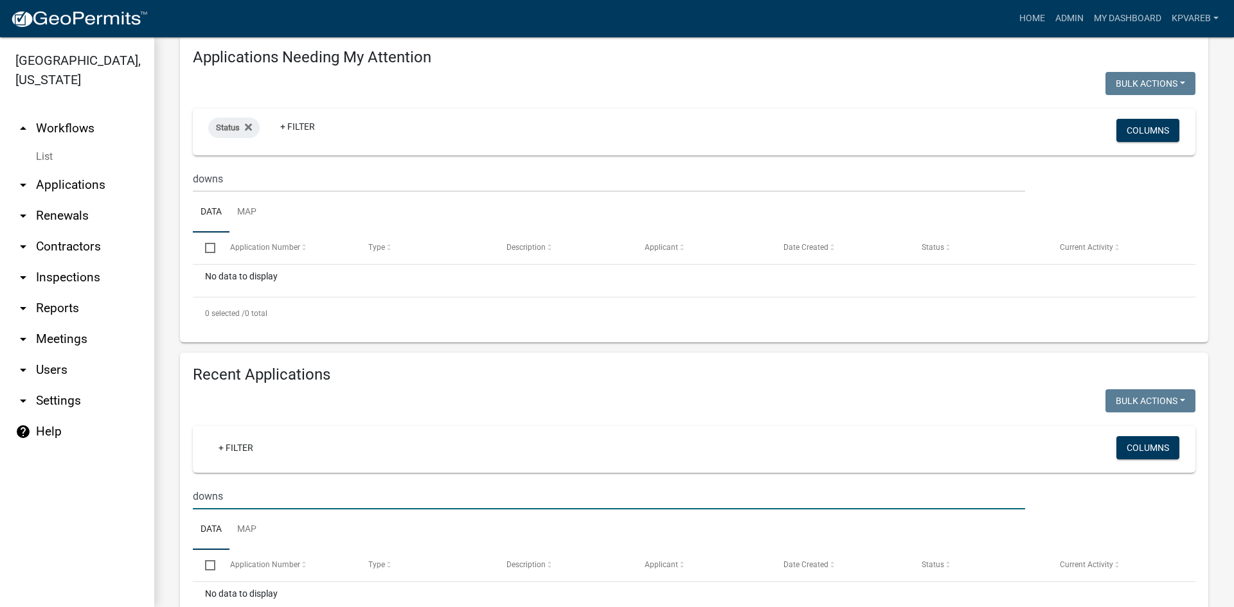
scroll to position [254, 0]
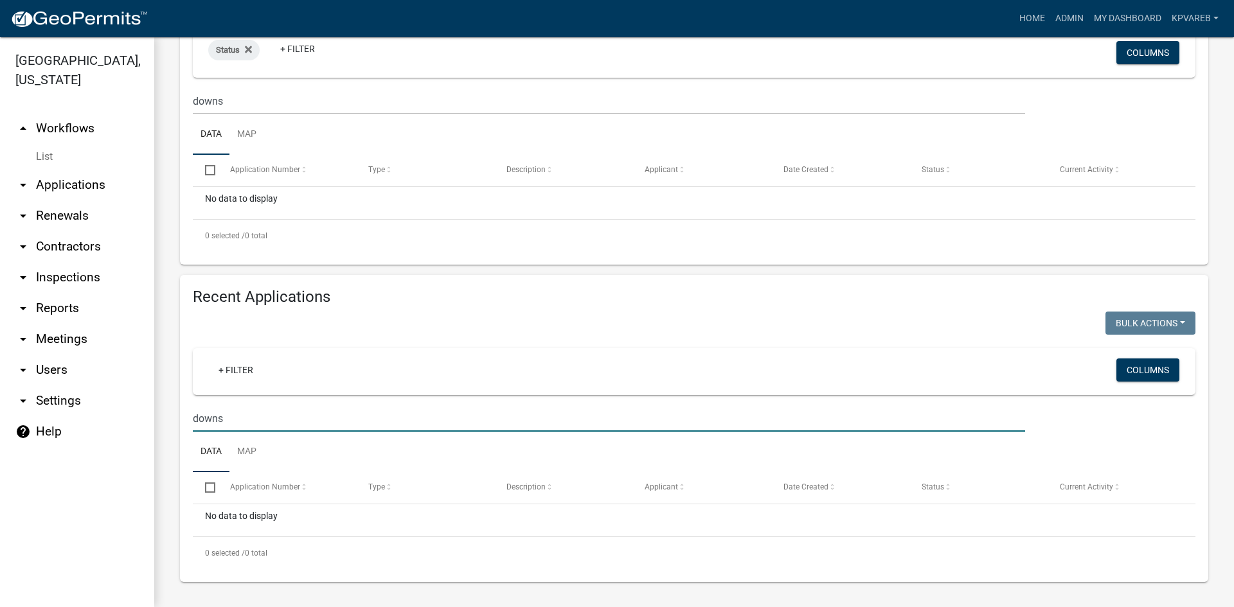
drag, startPoint x: 226, startPoint y: 420, endPoint x: 115, endPoint y: 451, distance: 115.6
click at [115, 451] on div "Becker County, Minnesota arrow_drop_up Workflows List arrow_drop_down Applicati…" at bounding box center [617, 322] width 1234 height 570
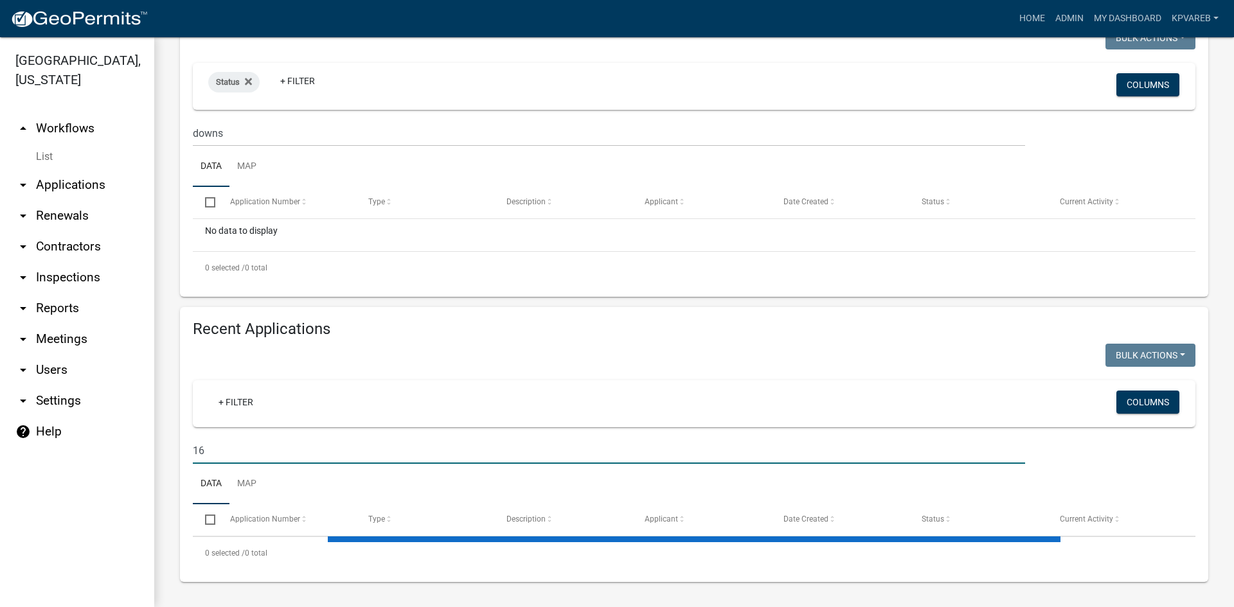
scroll to position [222, 0]
type input "1"
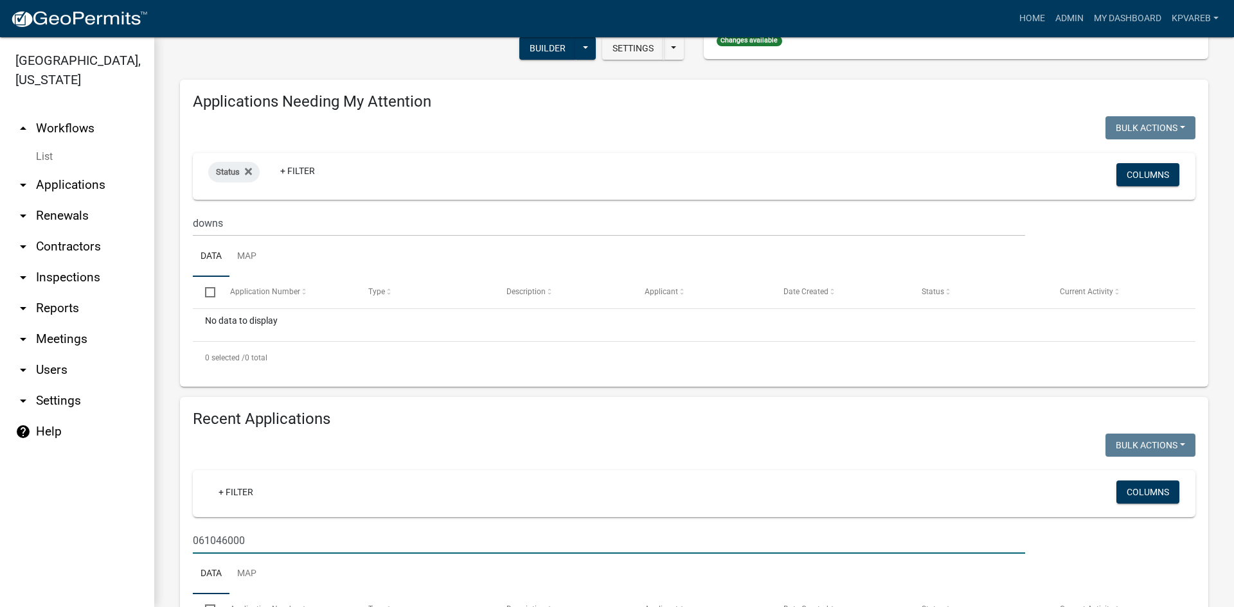
scroll to position [64, 0]
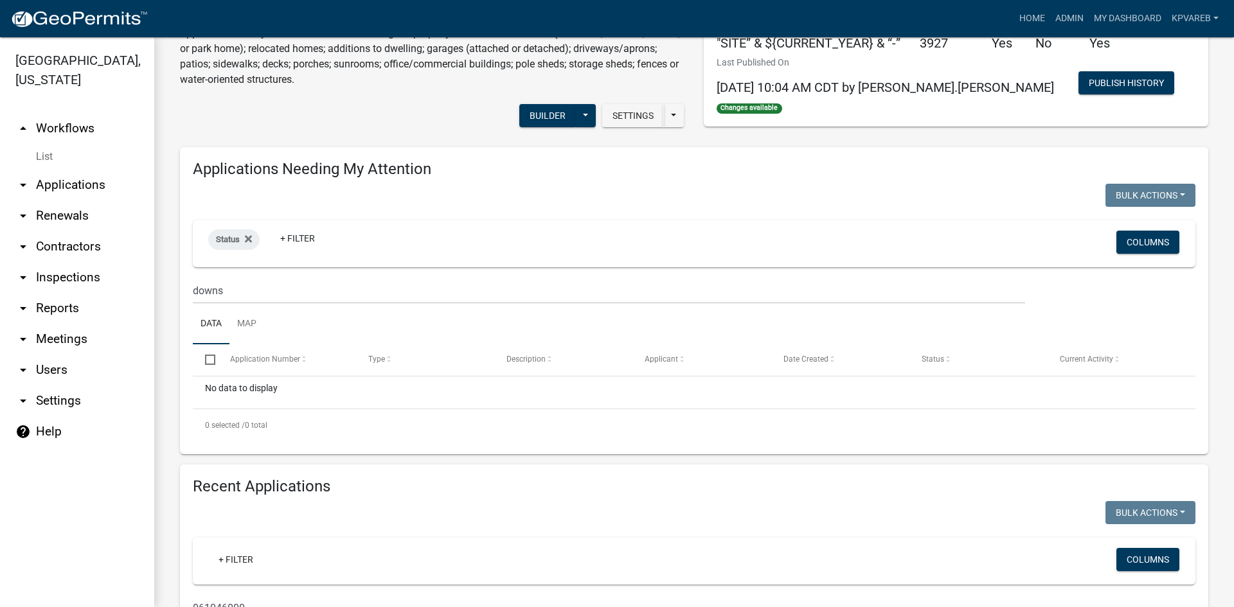
type input "061046000"
drag, startPoint x: 250, startPoint y: 292, endPoint x: 67, endPoint y: 316, distance: 184.8
click at [67, 316] on div "Becker County, Minnesota arrow_drop_up Workflows List arrow_drop_down Applicati…" at bounding box center [617, 322] width 1234 height 570
type input "1"
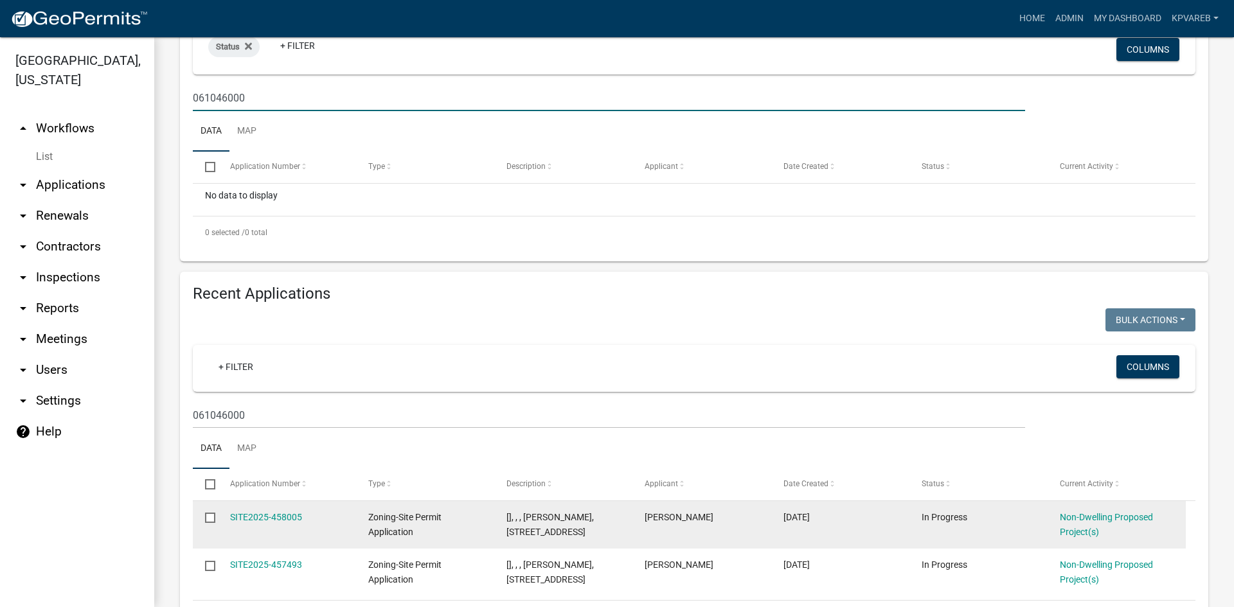
scroll to position [321, 0]
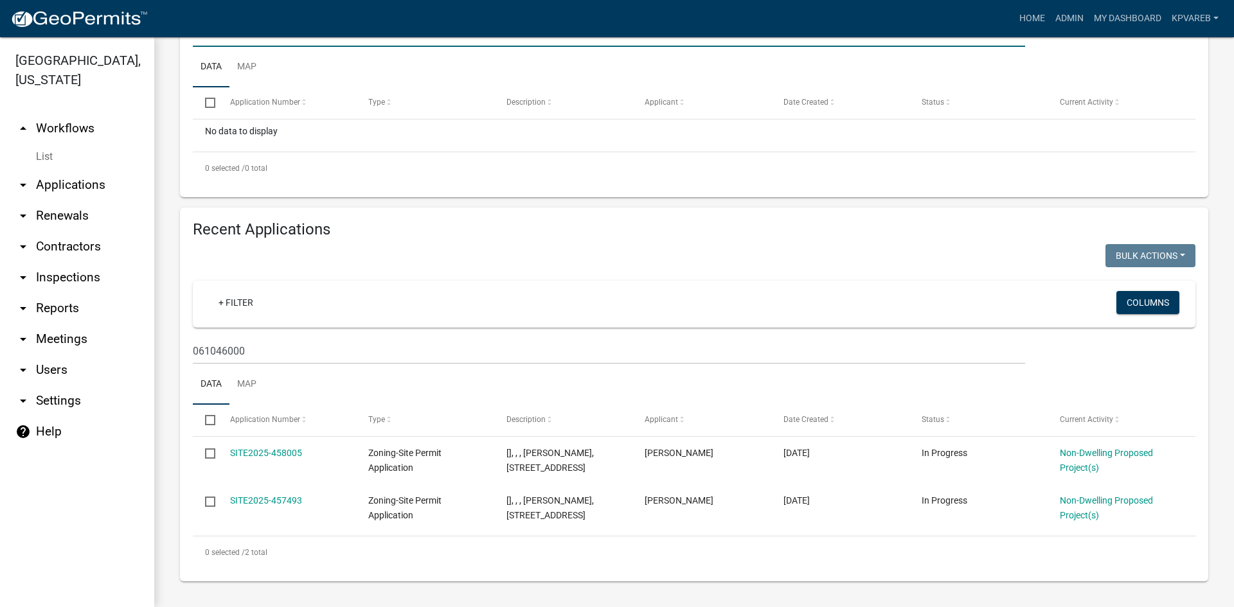
type input "061046000"
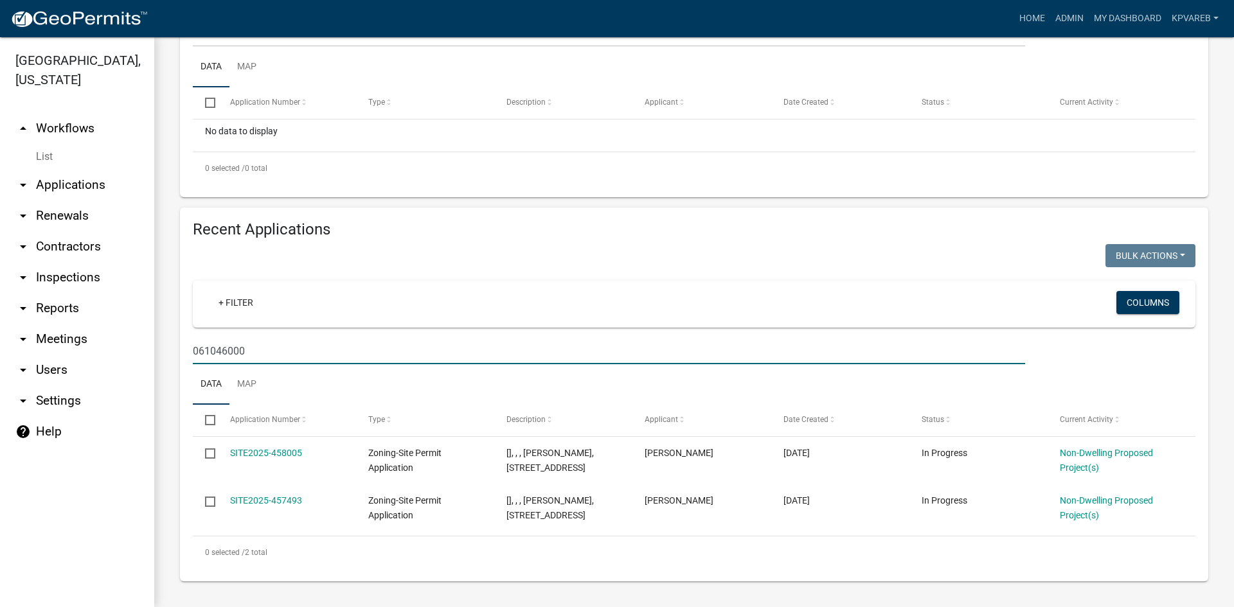
drag, startPoint x: 254, startPoint y: 352, endPoint x: 166, endPoint y: 370, distance: 89.1
click at [166, 370] on div "Zoning-Site Permit Application Application for any structural addition or chang…" at bounding box center [694, 161] width 1080 height 891
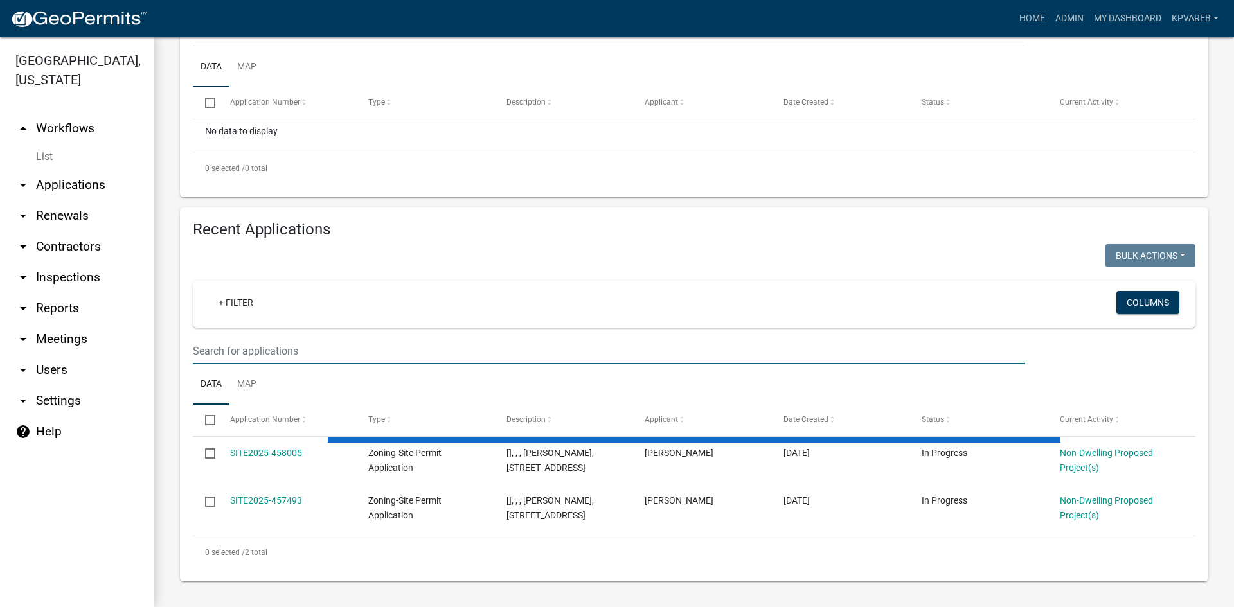
scroll to position [64, 0]
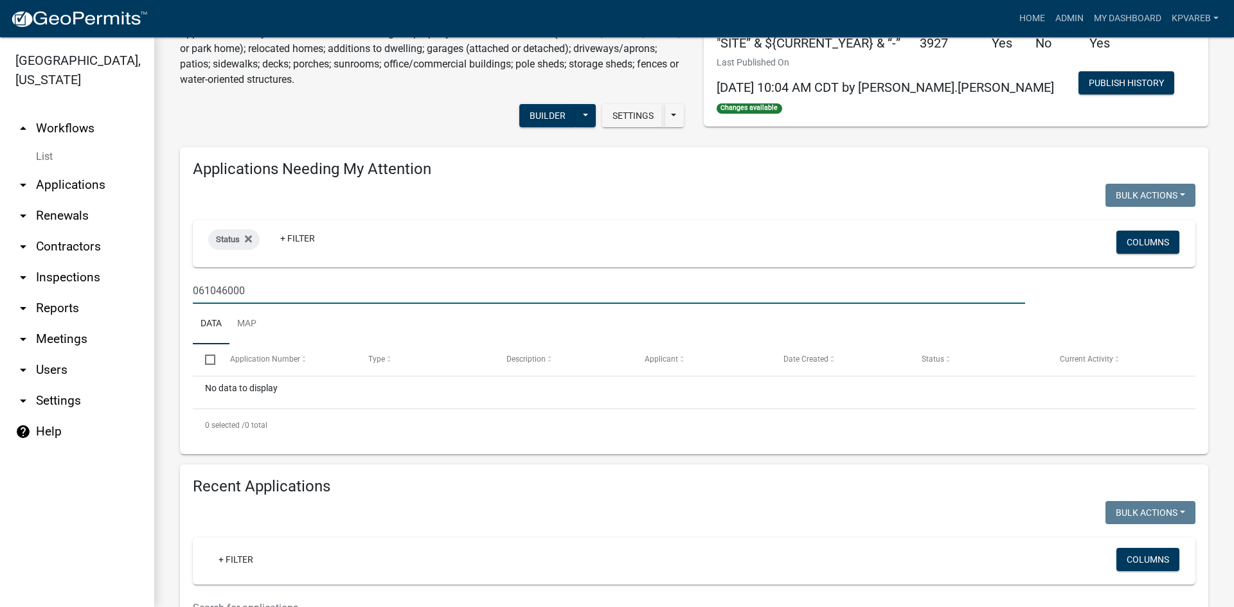
drag, startPoint x: 255, startPoint y: 291, endPoint x: 193, endPoint y: 313, distance: 64.9
click at [193, 313] on wm-datatable "Bulk Actions Void Expire Lock Withdraw Status + Filter Columns 061046000 Data M…" at bounding box center [694, 313] width 1003 height 258
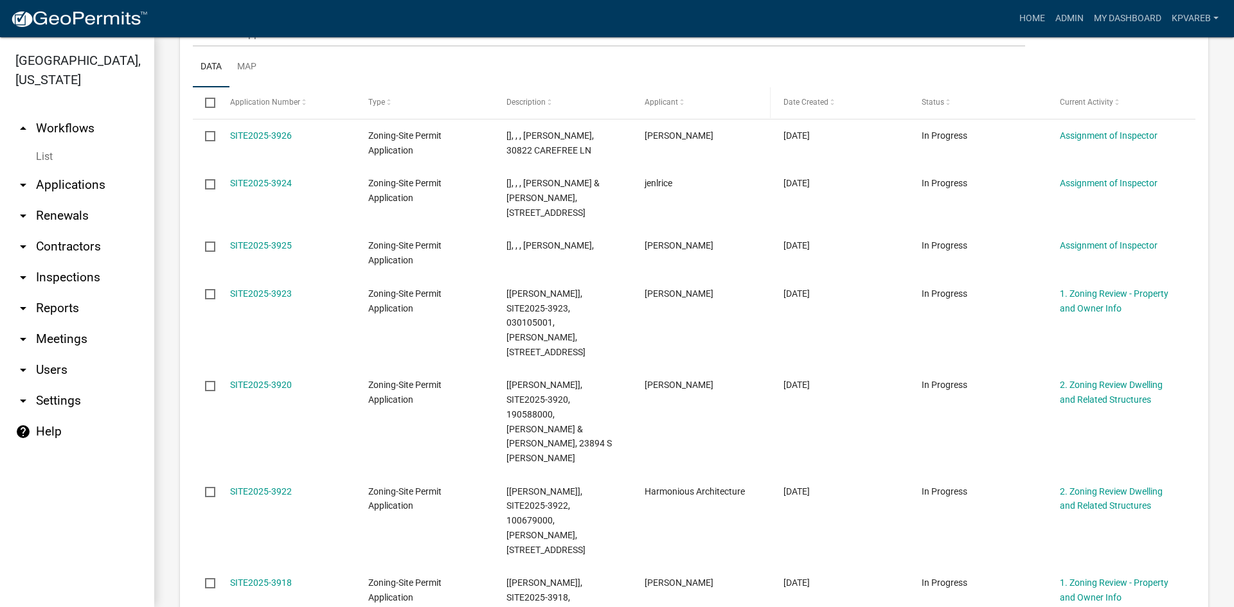
scroll to position [0, 0]
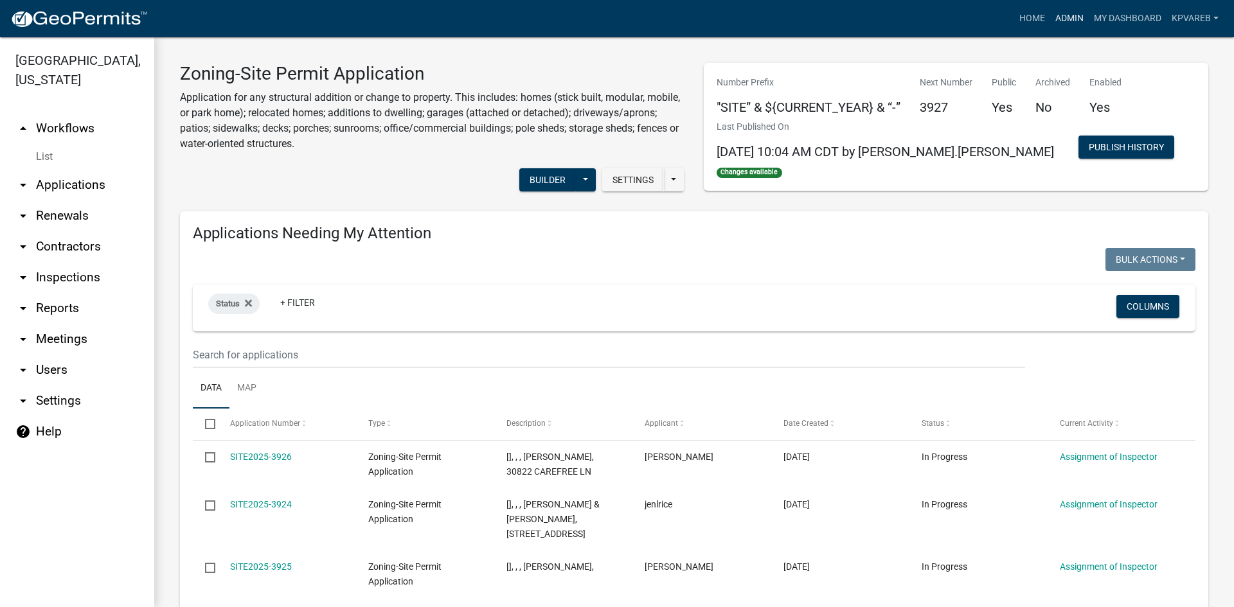
click at [1068, 13] on link "Admin" at bounding box center [1069, 18] width 39 height 24
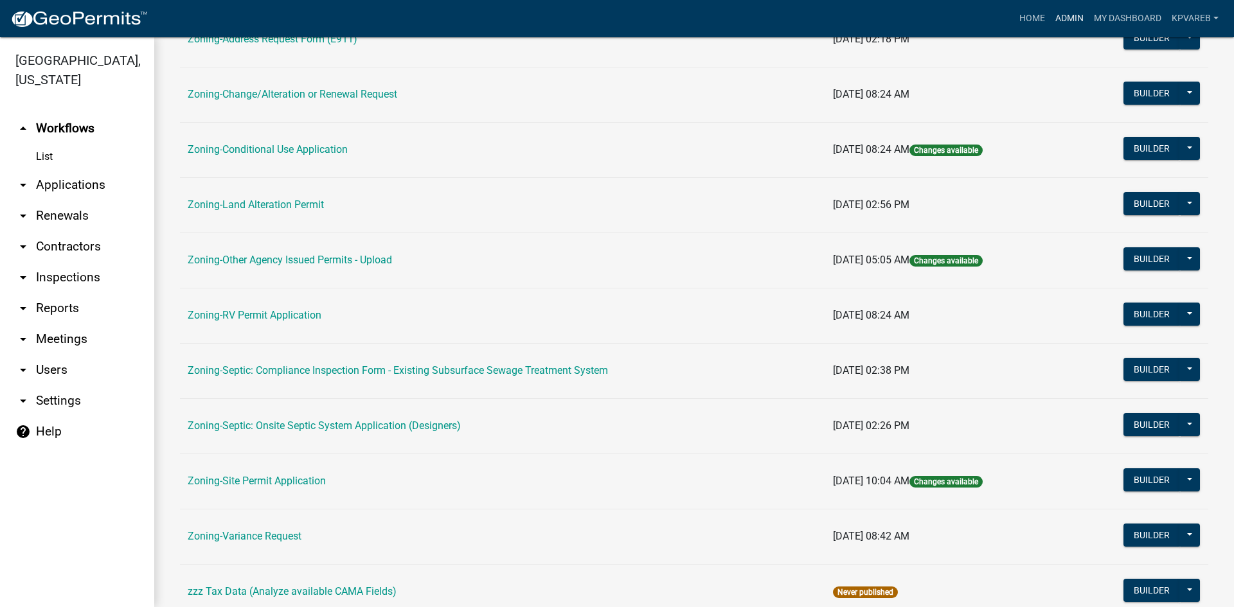
scroll to position [370, 0]
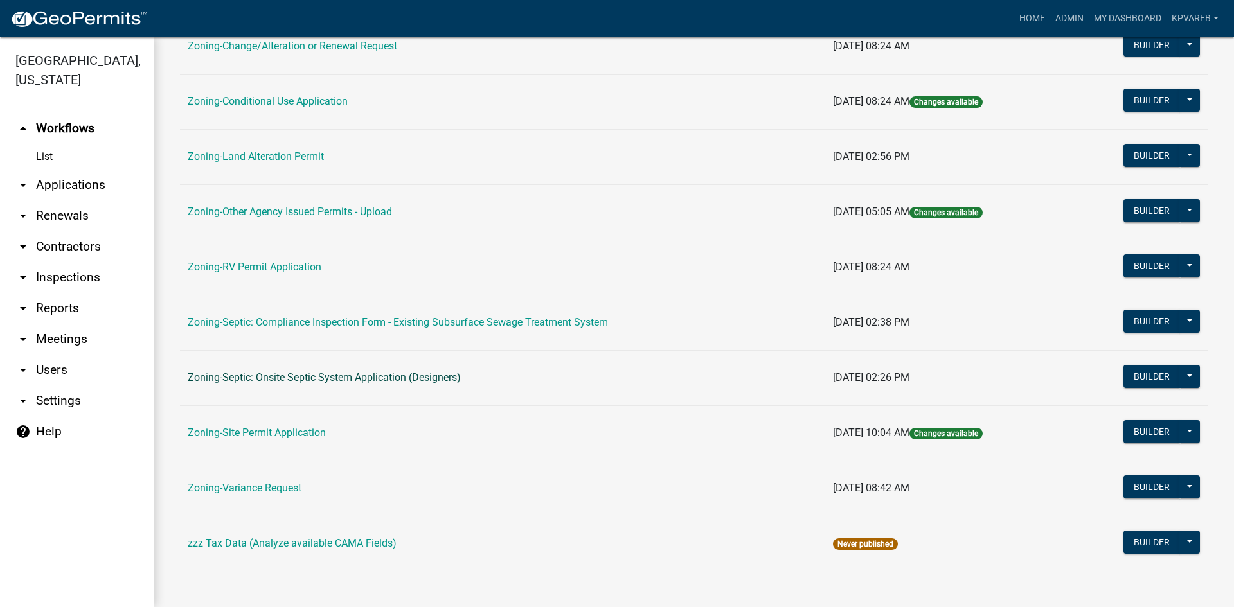
click at [423, 382] on link "Zoning-Septic: Onsite Septic System Application (Designers)" at bounding box center [324, 377] width 273 height 12
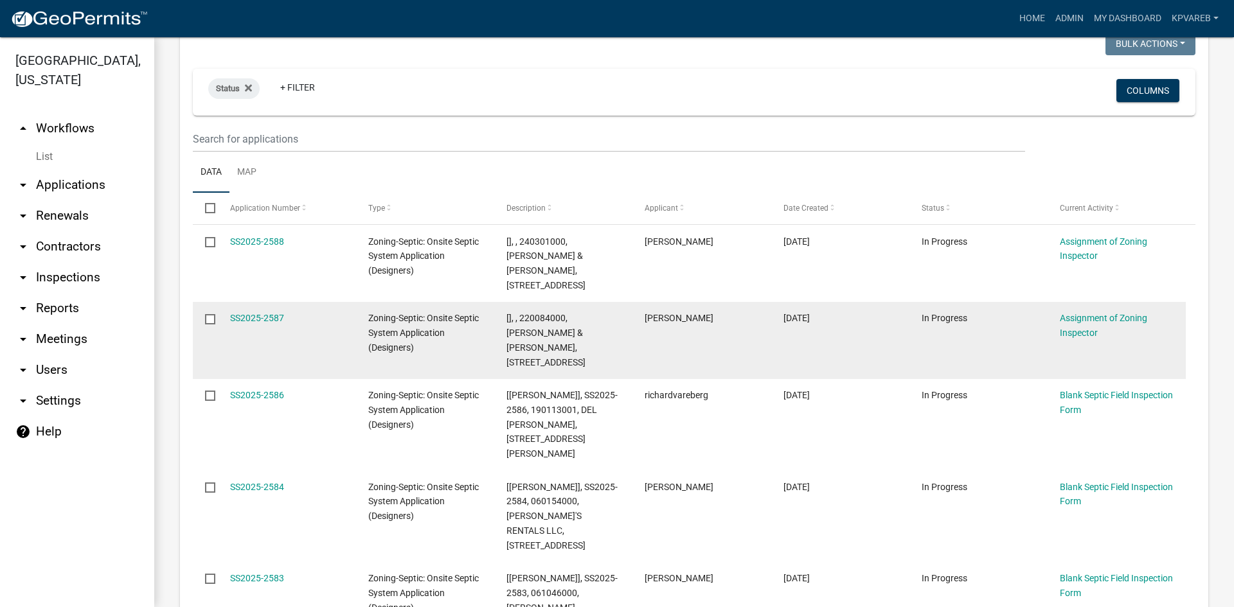
scroll to position [193, 0]
drag, startPoint x: 541, startPoint y: 313, endPoint x: 568, endPoint y: 316, distance: 27.8
click at [569, 316] on span "[], , 220084000, ALEX & BISHOP, 30745 CO RD 129" at bounding box center [545, 339] width 79 height 54
copy span "30745"
click at [255, 312] on link "SS2025-2587" at bounding box center [257, 317] width 54 height 10
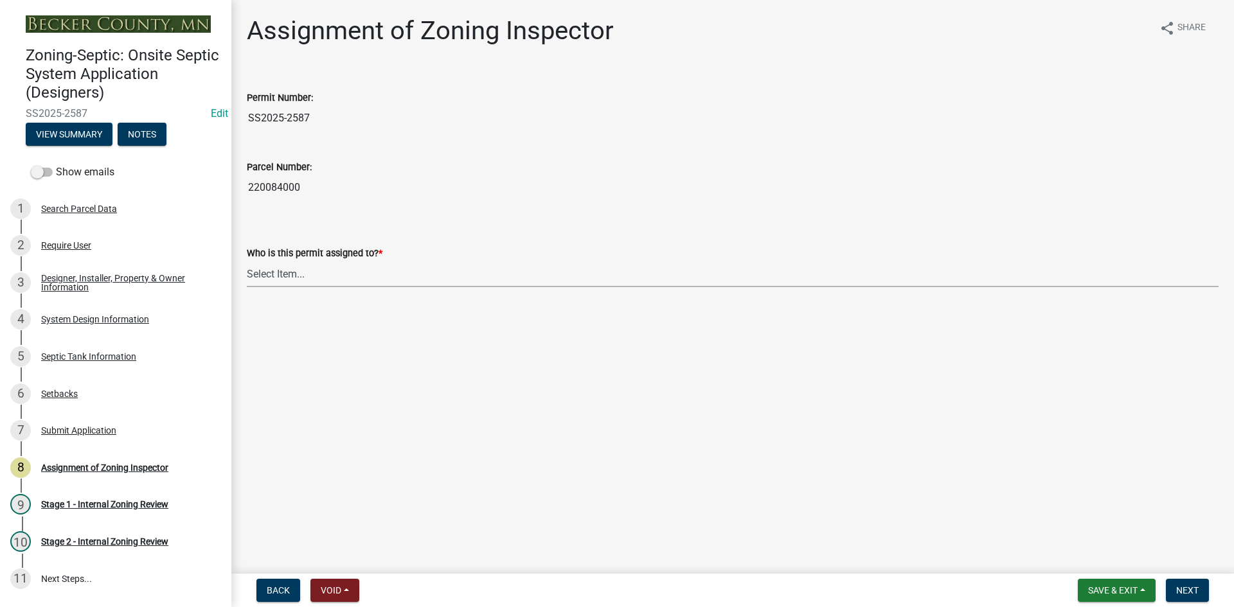
click at [298, 276] on select "Select Item... Nicole Bradbury Jeff Rusness Kyle Vareberg Susan Rockwell Tyler …" at bounding box center [733, 274] width 972 height 26
click at [247, 261] on select "Select Item... Nicole Bradbury Jeff Rusness Kyle Vareberg Susan Rockwell Tyler …" at bounding box center [733, 274] width 972 height 26
select select "7bfe52ba-73b7-4ac1-9bde-d3bb601555ca"
click at [1183, 591] on span "Next" at bounding box center [1187, 591] width 22 height 10
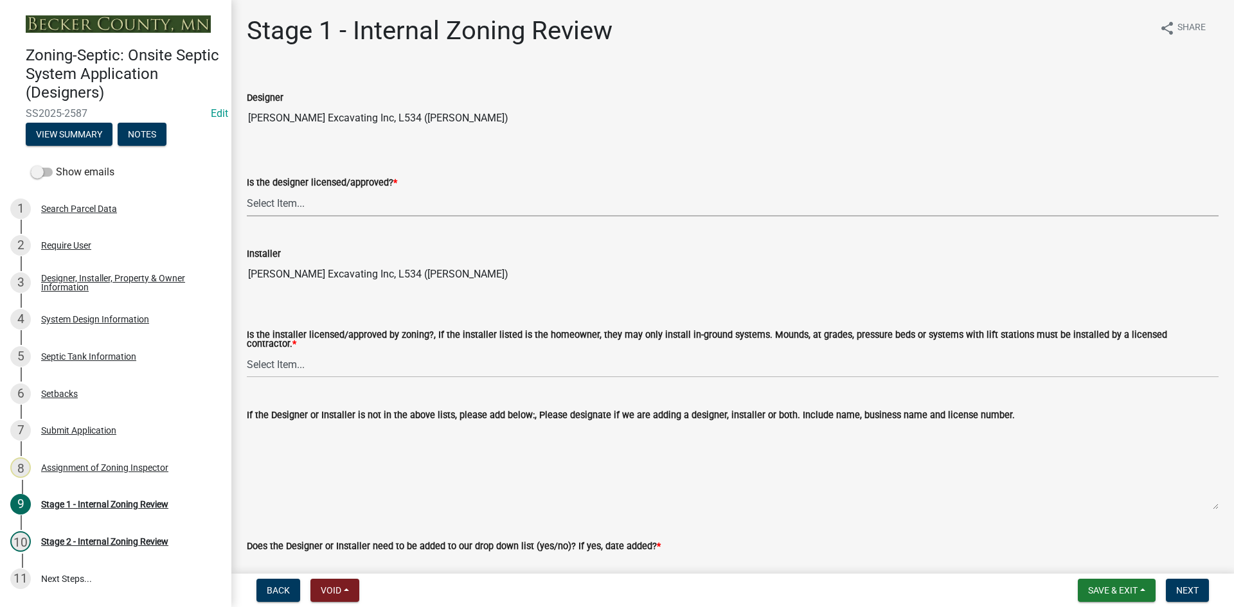
click at [314, 206] on select "Select Item... Yes No" at bounding box center [733, 203] width 972 height 26
click at [247, 190] on select "Select Item... Yes No" at bounding box center [733, 203] width 972 height 26
select select "49e49f1e-3b32-4342-8c2e-9cbd4919fe4d"
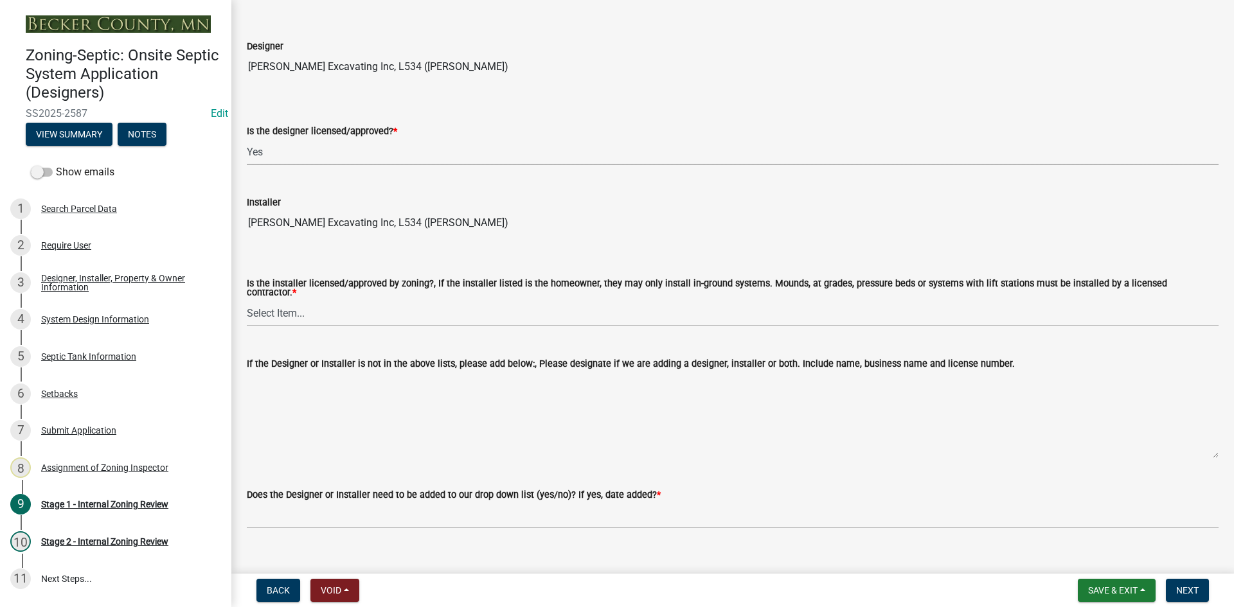
scroll to position [129, 0]
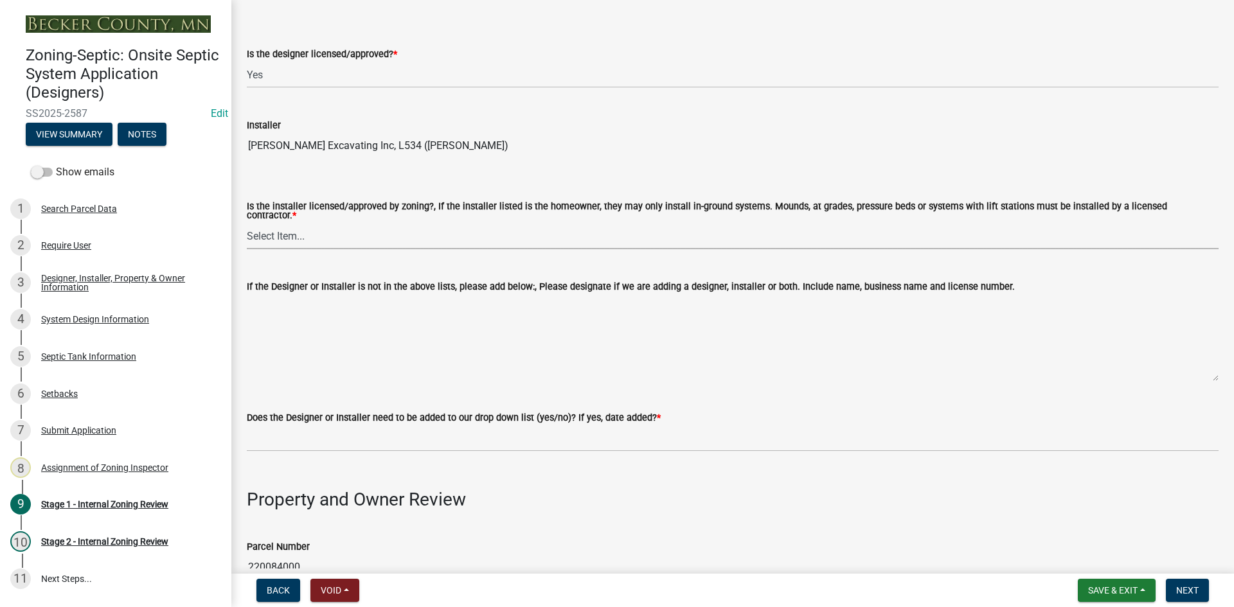
drag, startPoint x: 280, startPoint y: 230, endPoint x: 311, endPoint y: 243, distance: 33.4
click at [280, 230] on select "Select Item... Yes No" at bounding box center [733, 236] width 972 height 26
click at [247, 223] on select "Select Item... Yes No" at bounding box center [733, 236] width 972 height 26
select select "ca07ae0a-7638-46ff-ada2-c67ca3524324"
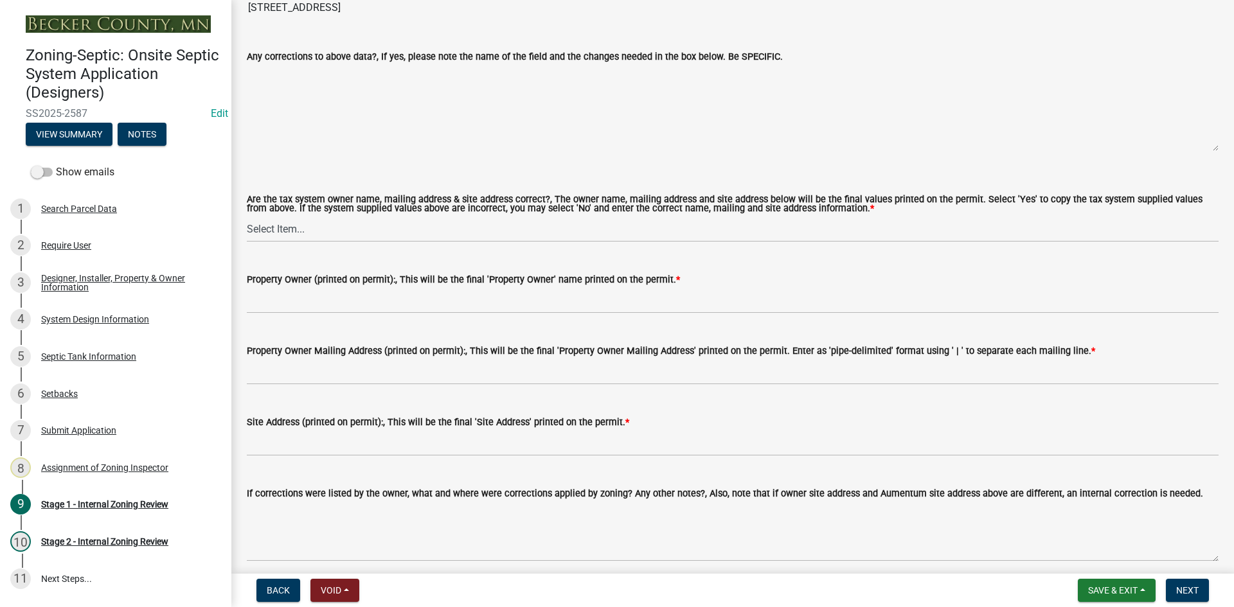
scroll to position [1028, 0]
click at [309, 219] on select "Select Item... Yes No" at bounding box center [733, 228] width 972 height 26
click at [247, 215] on select "Select Item... Yes No" at bounding box center [733, 228] width 972 height 26
select select "ec75a761-93b4-47c5-8535-fea253c32937"
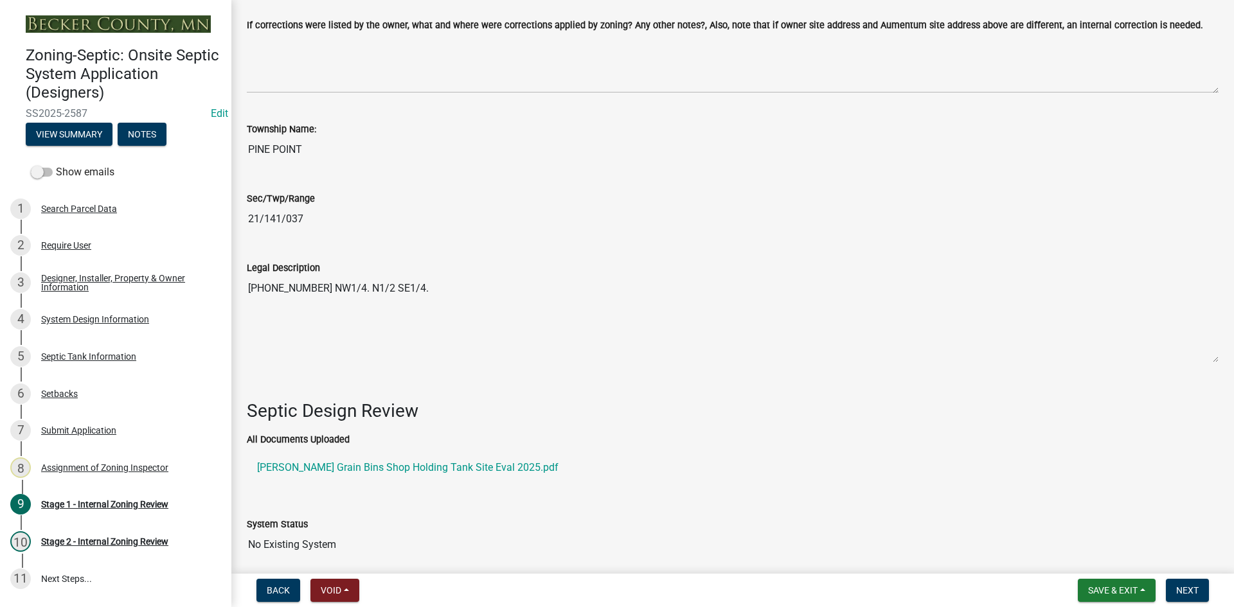
scroll to position [1607, 0]
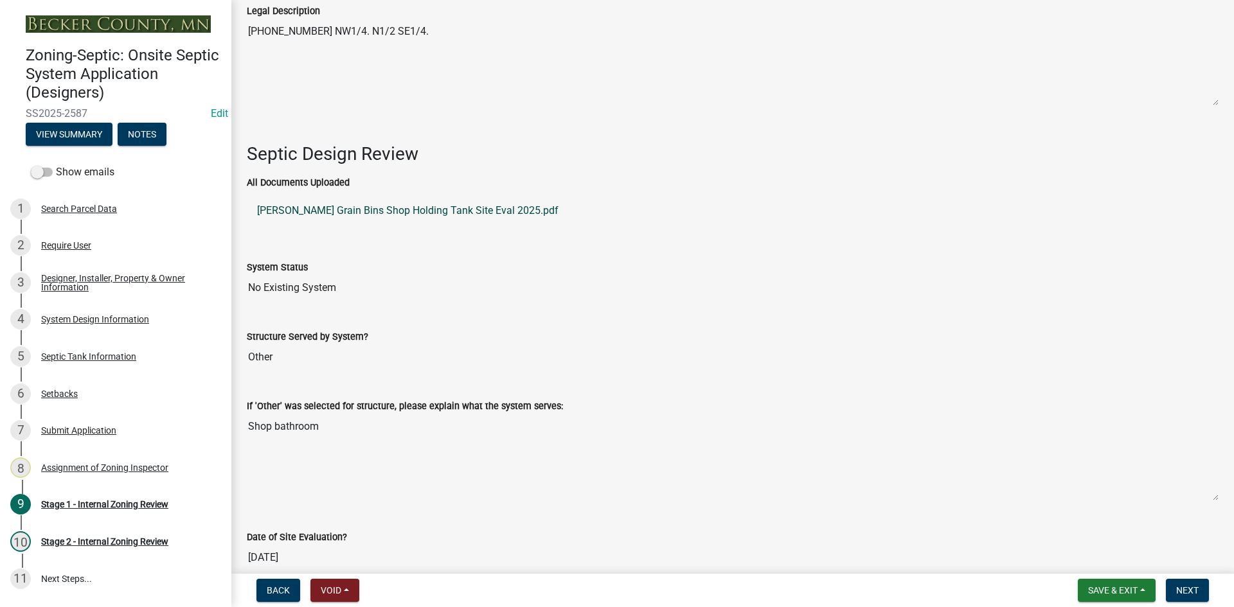
click at [411, 204] on link "Alex Bishop Grain Bins Shop Holding Tank Site Eval 2025.pdf" at bounding box center [733, 210] width 972 height 31
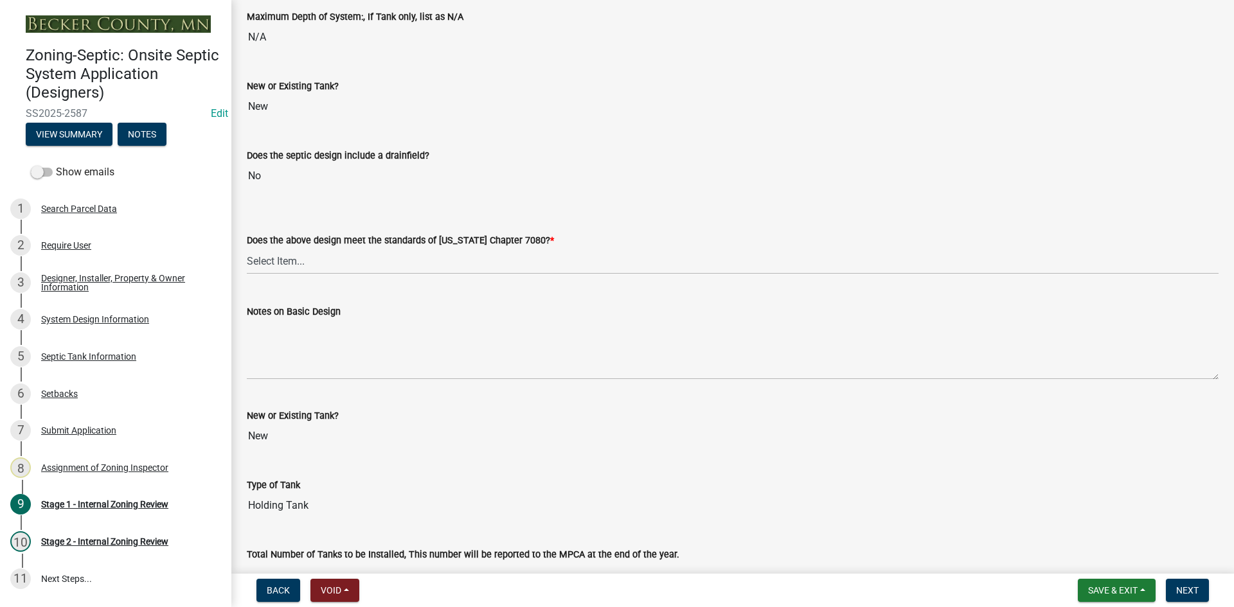
scroll to position [2717, 0]
click at [287, 249] on select "Select Item... Yes No" at bounding box center [733, 260] width 972 height 26
click at [247, 247] on select "Select Item... Yes No" at bounding box center [733, 260] width 972 height 26
select select "bcbb982e-a48c-4b4a-a83b-ed1363446a86"
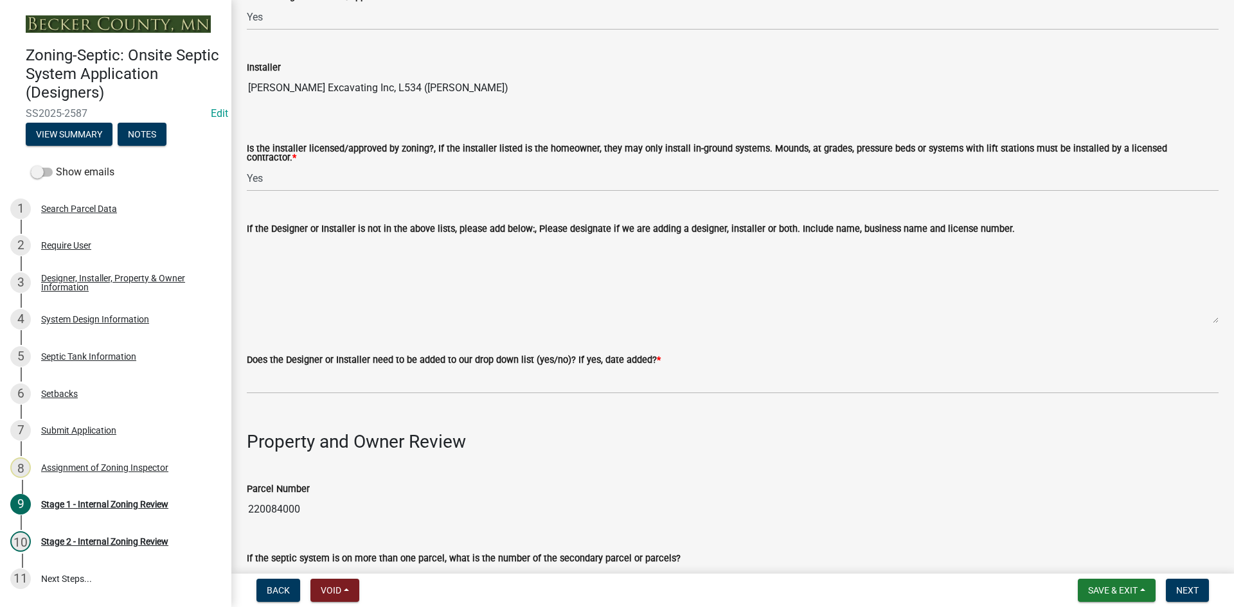
scroll to position [321, 0]
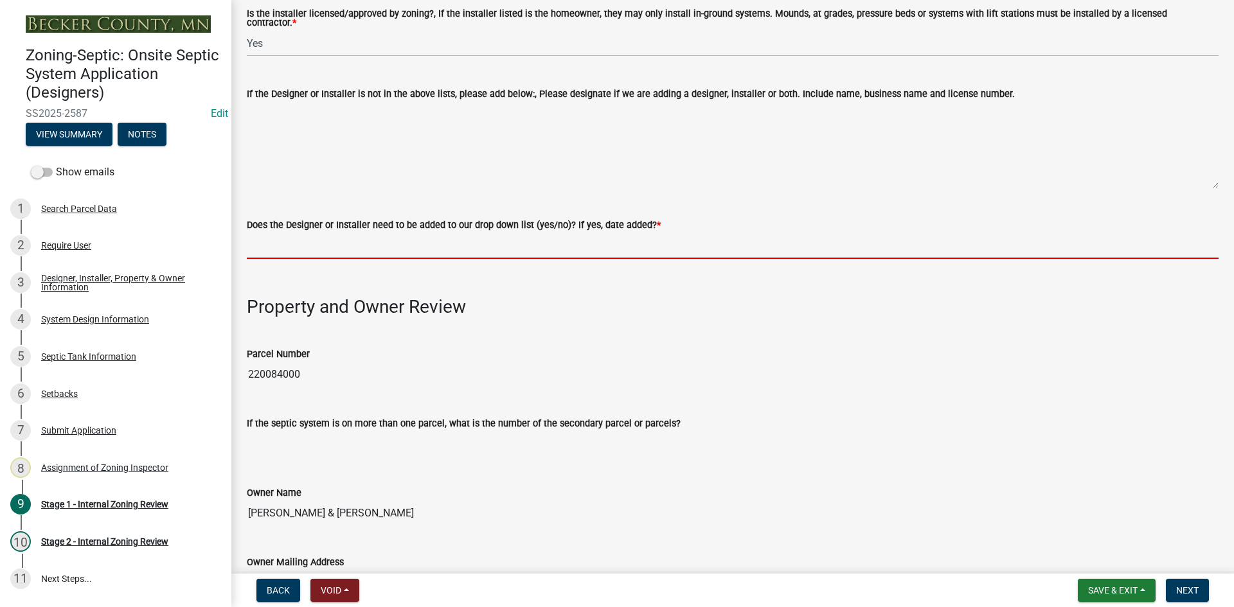
drag, startPoint x: 300, startPoint y: 229, endPoint x: 314, endPoint y: 253, distance: 27.9
click at [300, 233] on input "Does the Designer or Installer need to be added to our drop down list (yes/no)?…" at bounding box center [733, 246] width 972 height 26
type input "NO"
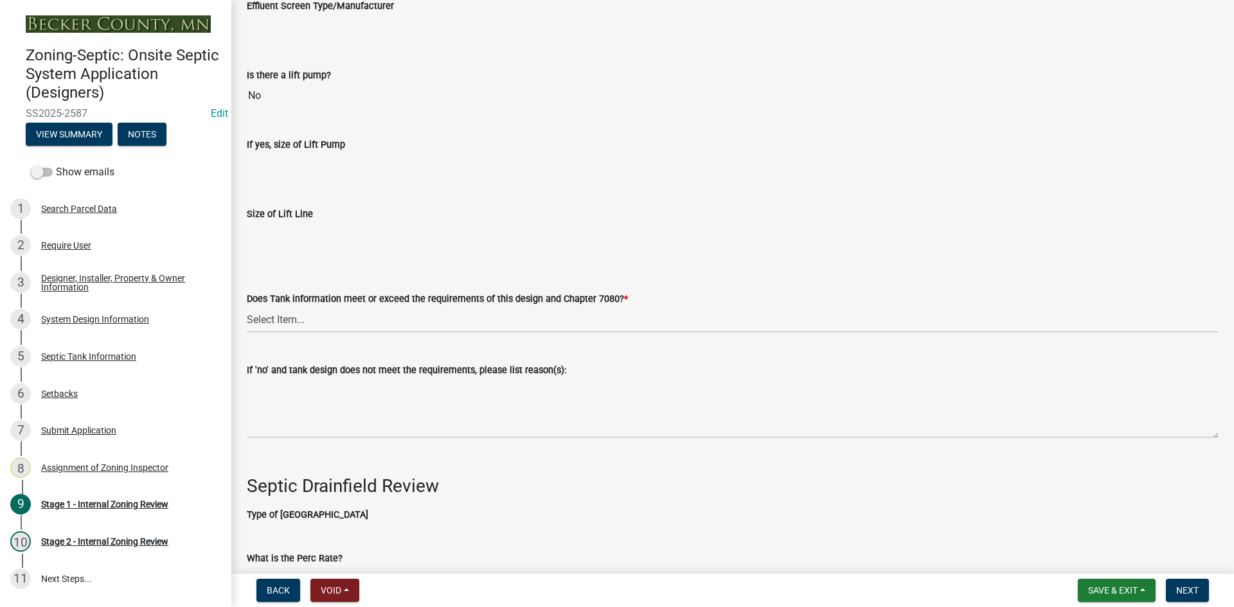
scroll to position [3599, 0]
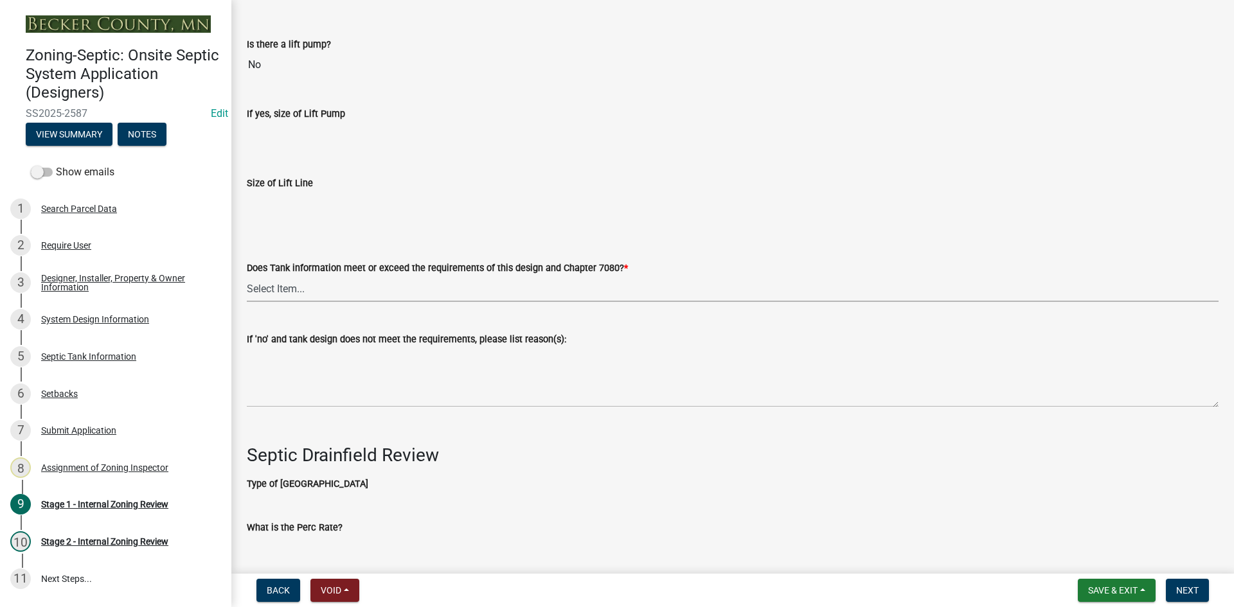
click at [265, 289] on select "Select Item... Yes No" at bounding box center [733, 289] width 972 height 26
click at [247, 276] on select "Select Item... Yes No" at bounding box center [733, 289] width 972 height 26
select select "47a2a5dd-5977-4941-8e6f-09ff03cdfb75"
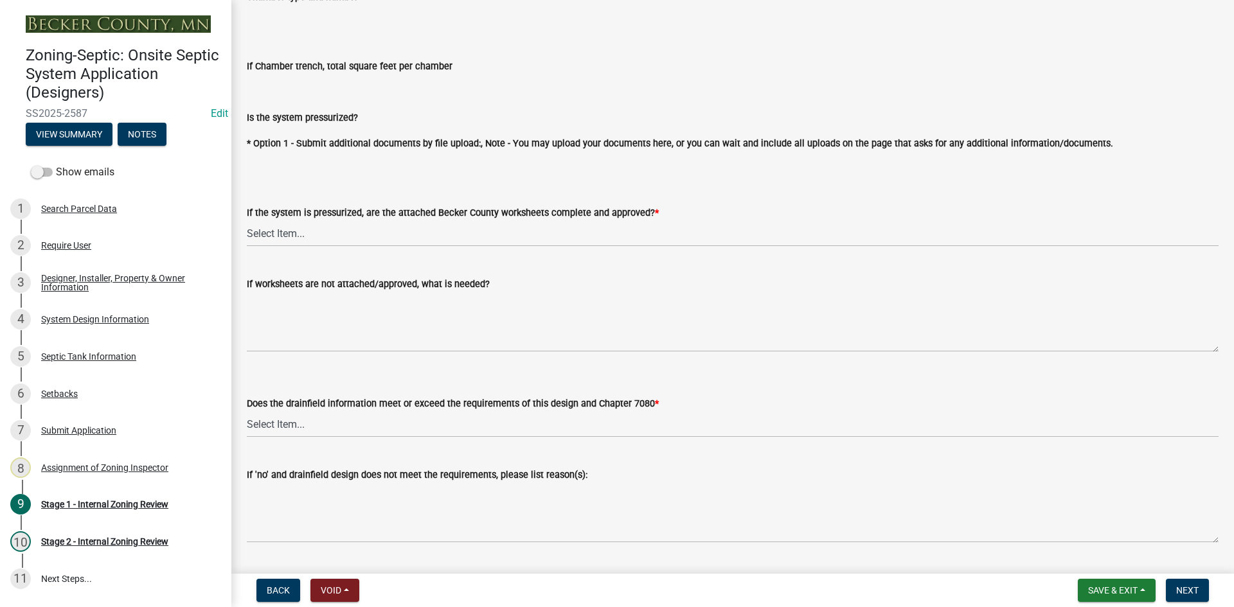
scroll to position [4435, 0]
click at [276, 222] on select "Select Item... Yes No NA" at bounding box center [733, 232] width 972 height 26
click at [247, 219] on select "Select Item... Yes No NA" at bounding box center [733, 232] width 972 height 26
select select "bb79d4d7-231b-4b1d-b193-590fb78434b4"
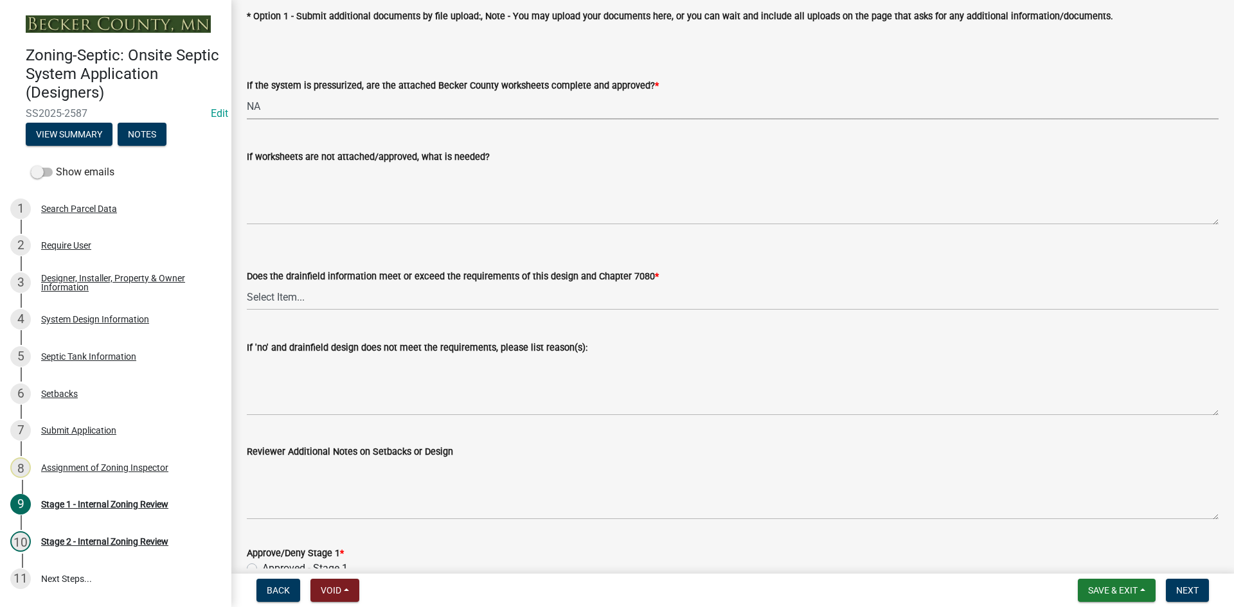
scroll to position [4563, 0]
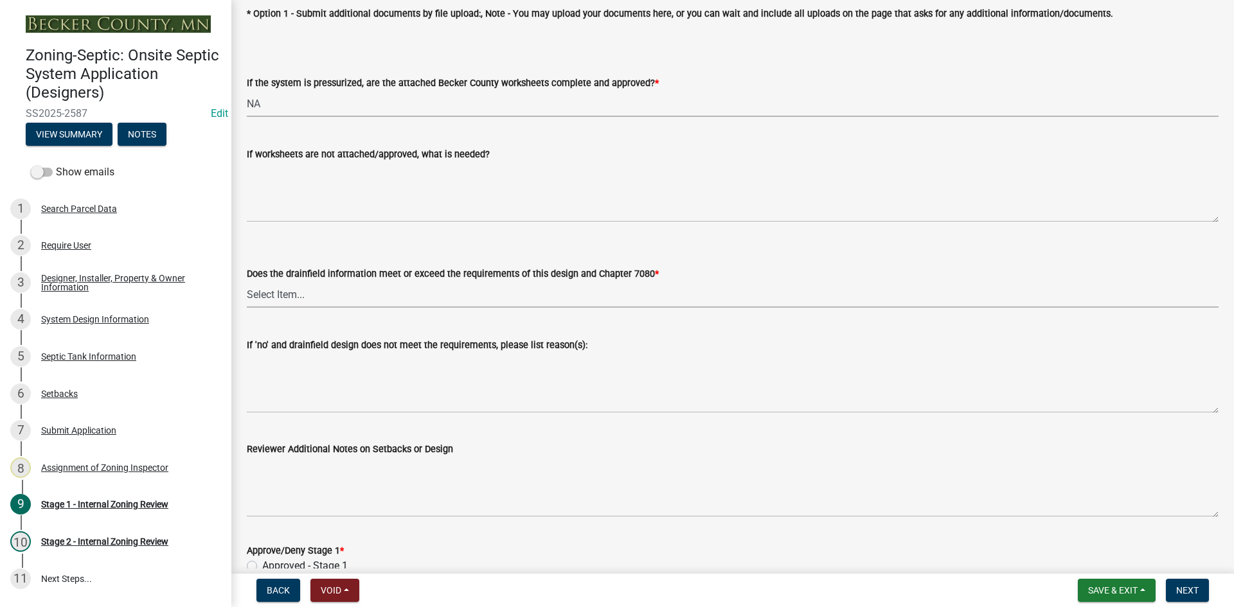
click at [300, 298] on select "Select Item... Yes No" at bounding box center [733, 295] width 972 height 26
click at [247, 282] on select "Select Item... Yes No" at bounding box center [733, 295] width 972 height 26
select select "16f67b85-ee8d-44ae-bc4a-b6dc5f12ab64"
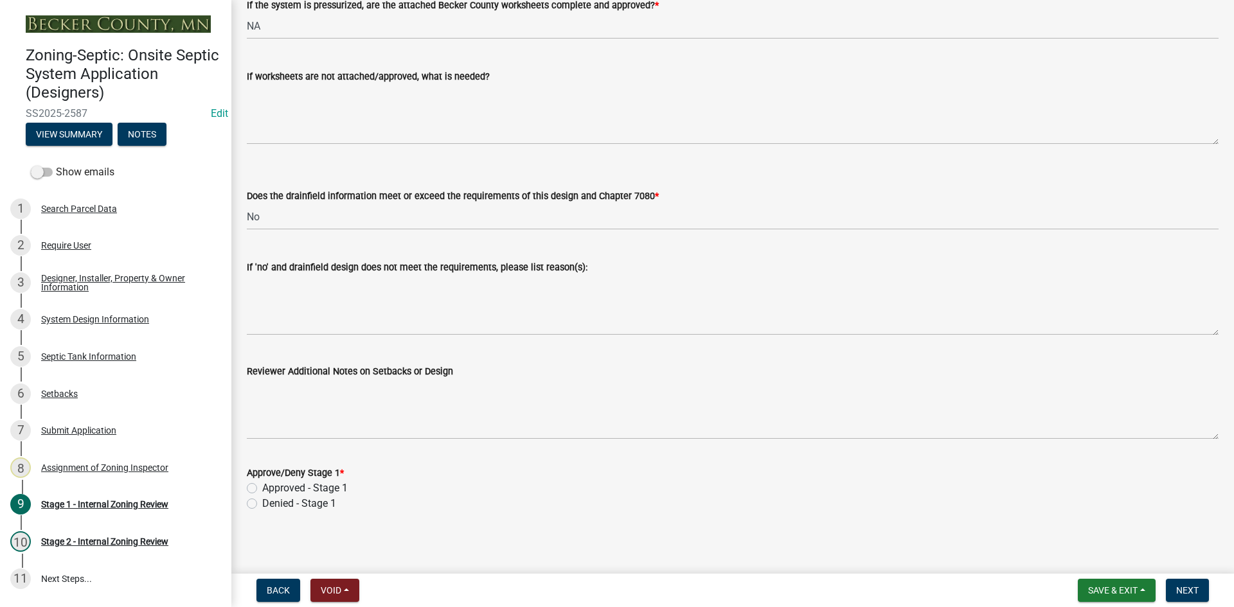
click at [262, 485] on label "Approved - Stage 1" at bounding box center [304, 488] width 85 height 15
click at [262, 485] on input "Approved - Stage 1" at bounding box center [266, 485] width 8 height 8
radio input "true"
click at [1198, 591] on span "Next" at bounding box center [1187, 591] width 22 height 10
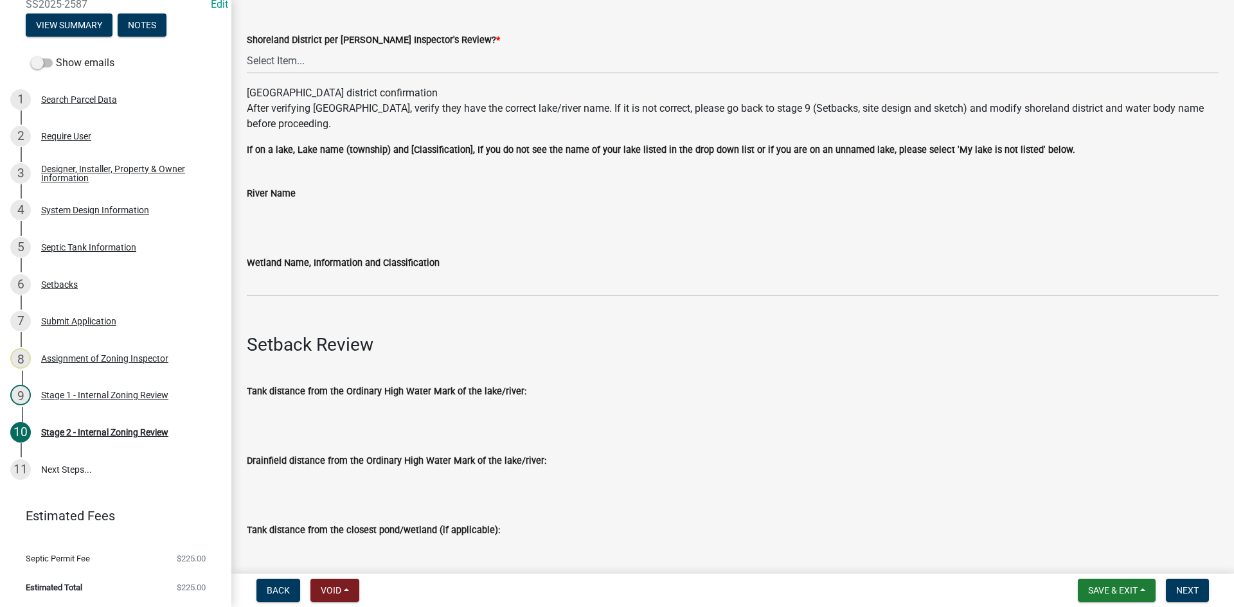
scroll to position [129, 0]
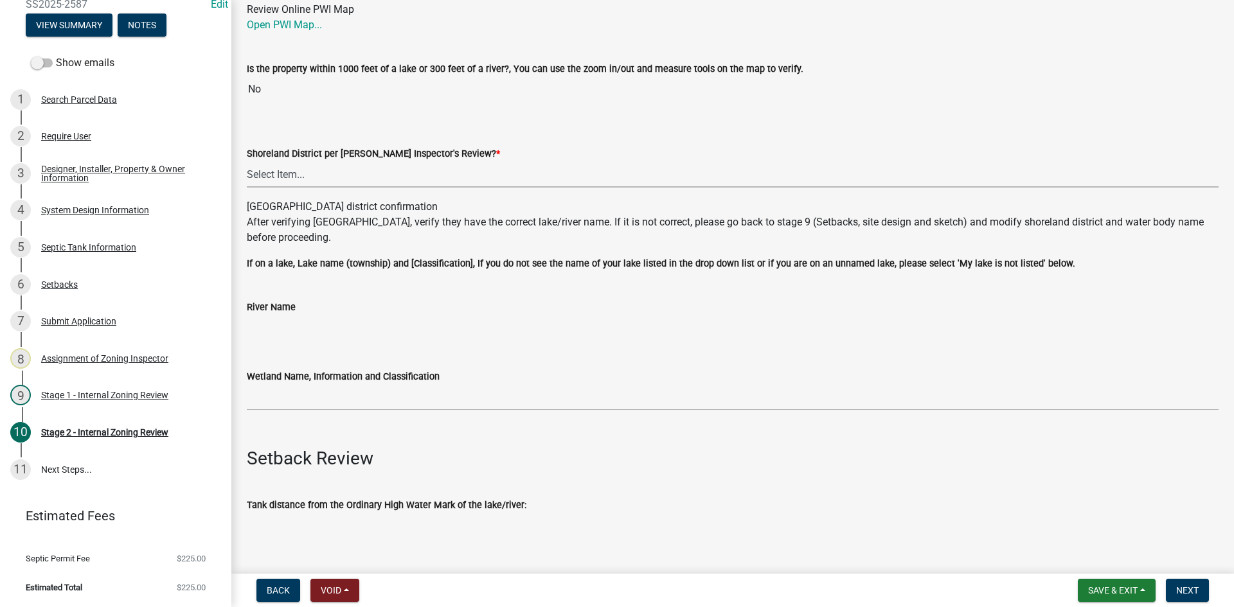
click at [293, 170] on select "Select Item... Yes No" at bounding box center [733, 174] width 972 height 26
click at [247, 161] on select "Select Item... Yes No" at bounding box center [733, 174] width 972 height 26
click at [317, 185] on select "Select Item... Yes No" at bounding box center [733, 174] width 972 height 26
click at [247, 161] on select "Select Item... Yes No" at bounding box center [733, 174] width 972 height 26
select select "6aff4bf5-f522-4fb2-96f1-02faf4b88fa3"
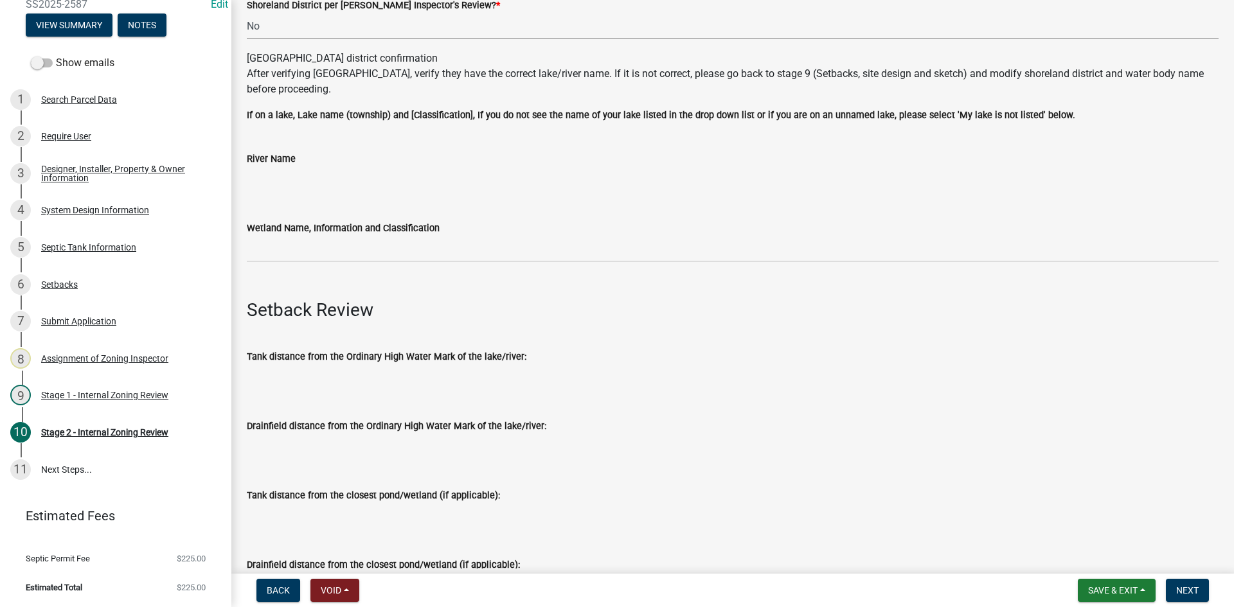
scroll to position [321, 0]
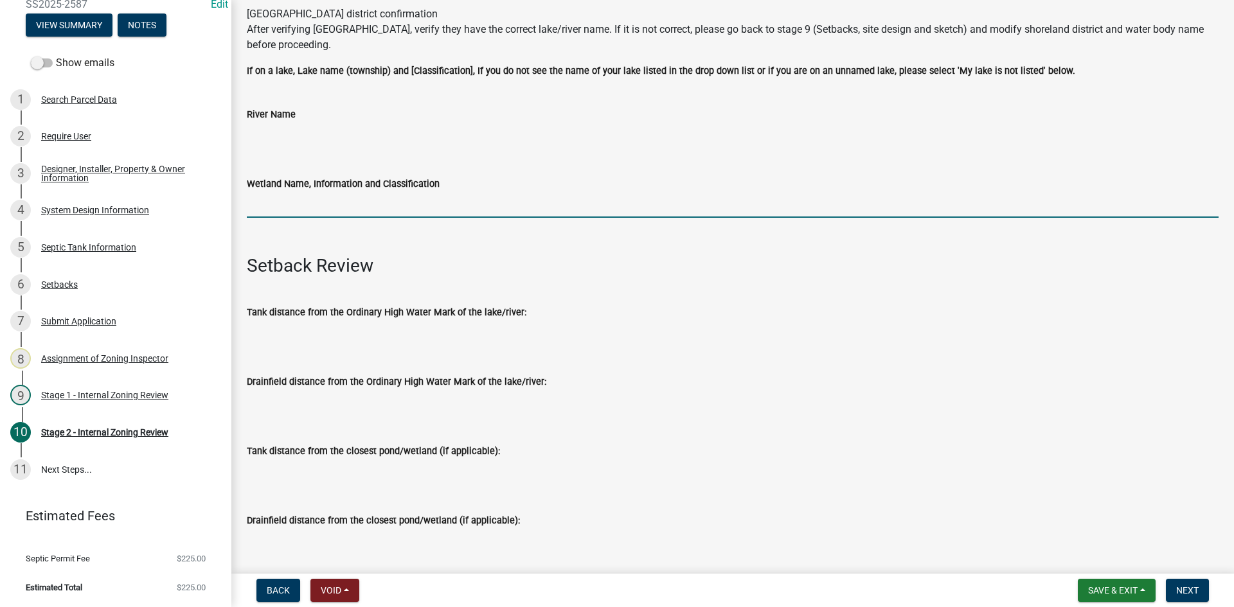
click at [332, 199] on input "Wetland Name, Information and Classification" at bounding box center [733, 205] width 972 height 26
click at [273, 213] on input "Wetland Name, Information and Classification" at bounding box center [733, 205] width 972 height 26
click at [274, 207] on input "Wetland Name, Information and Classification" at bounding box center [733, 205] width 972 height 26
type input "na"
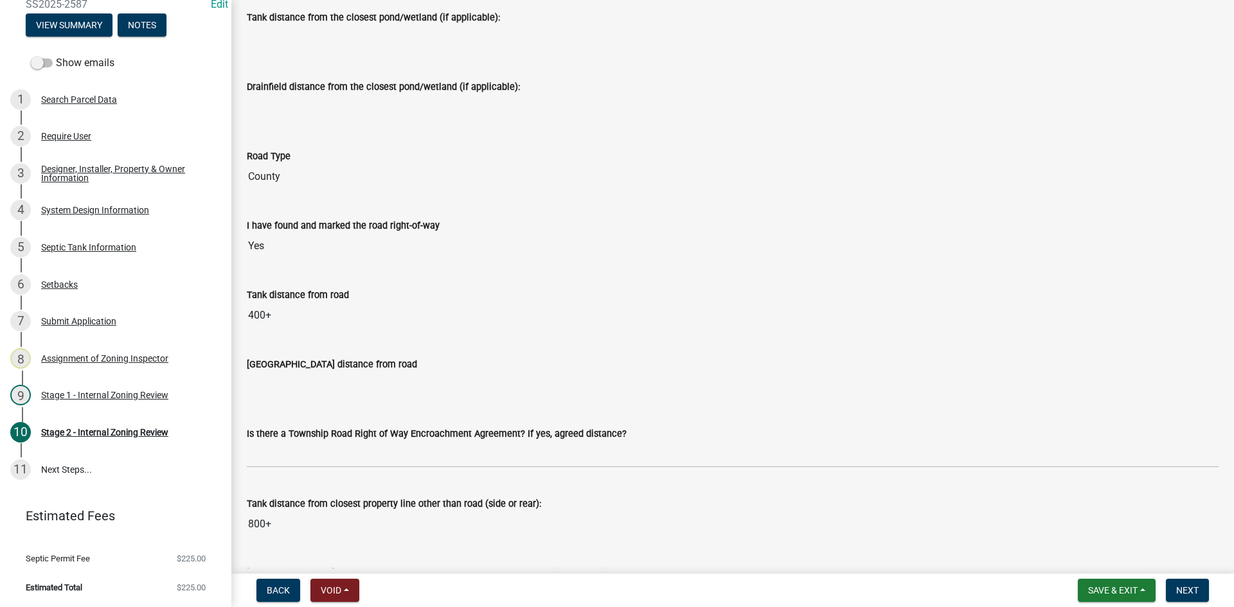
scroll to position [900, 0]
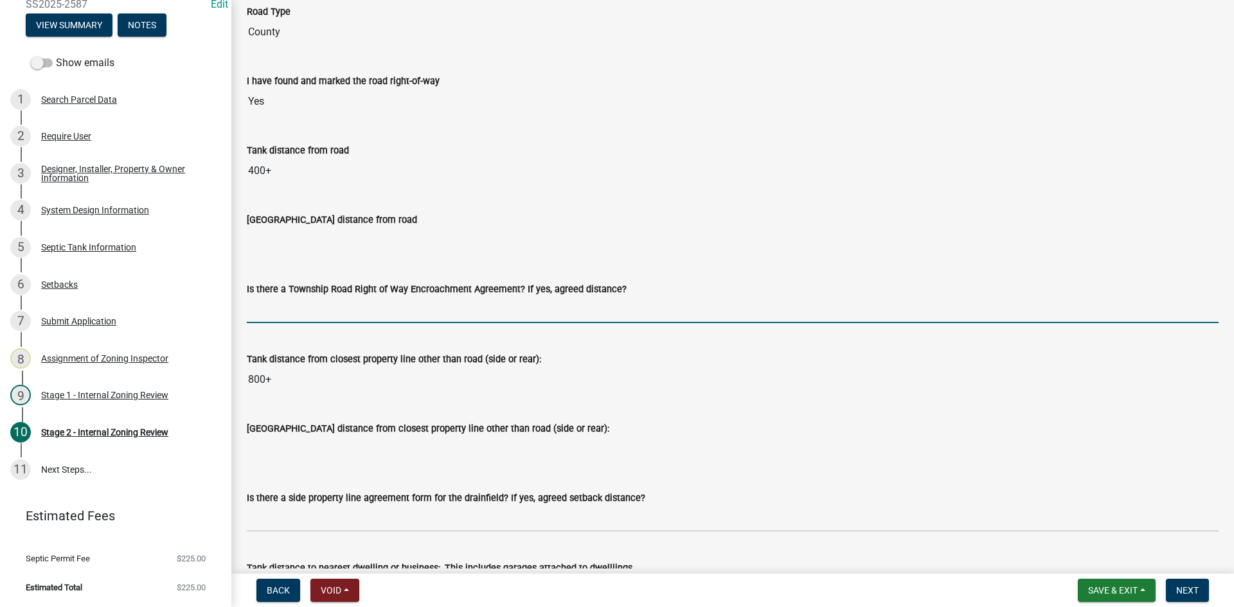
drag, startPoint x: 248, startPoint y: 314, endPoint x: 298, endPoint y: 332, distance: 53.1
click at [251, 313] on input "Is there a Township Road Right of Way Encroachment Agreement? If yes, agreed di…" at bounding box center [733, 310] width 972 height 26
type input "na"
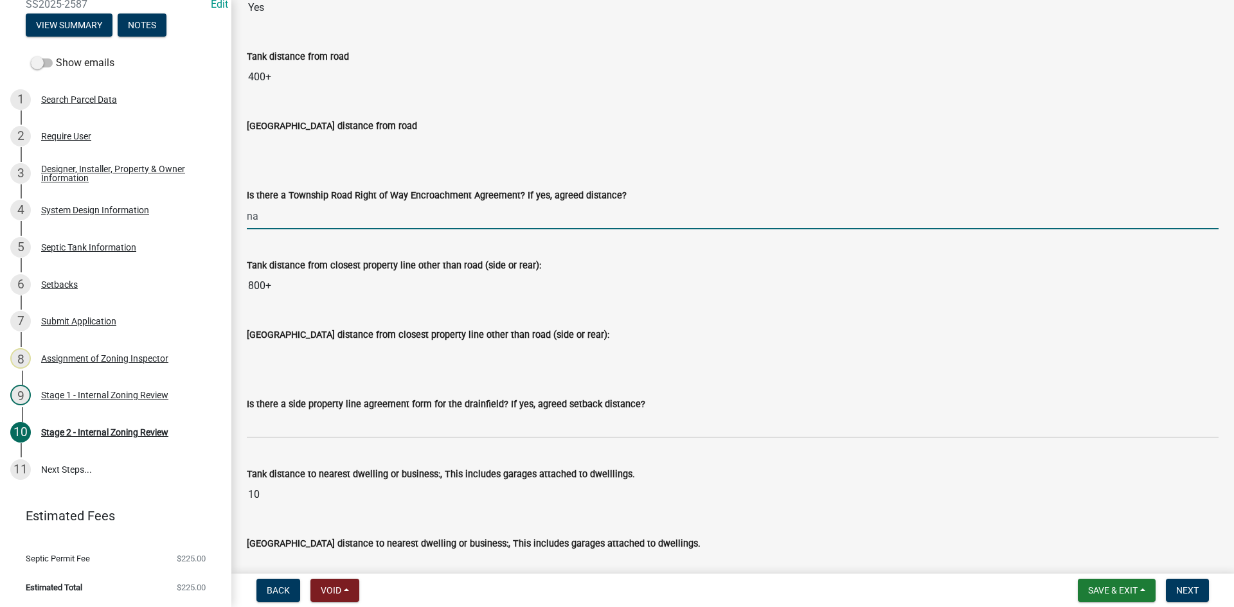
scroll to position [1093, 0]
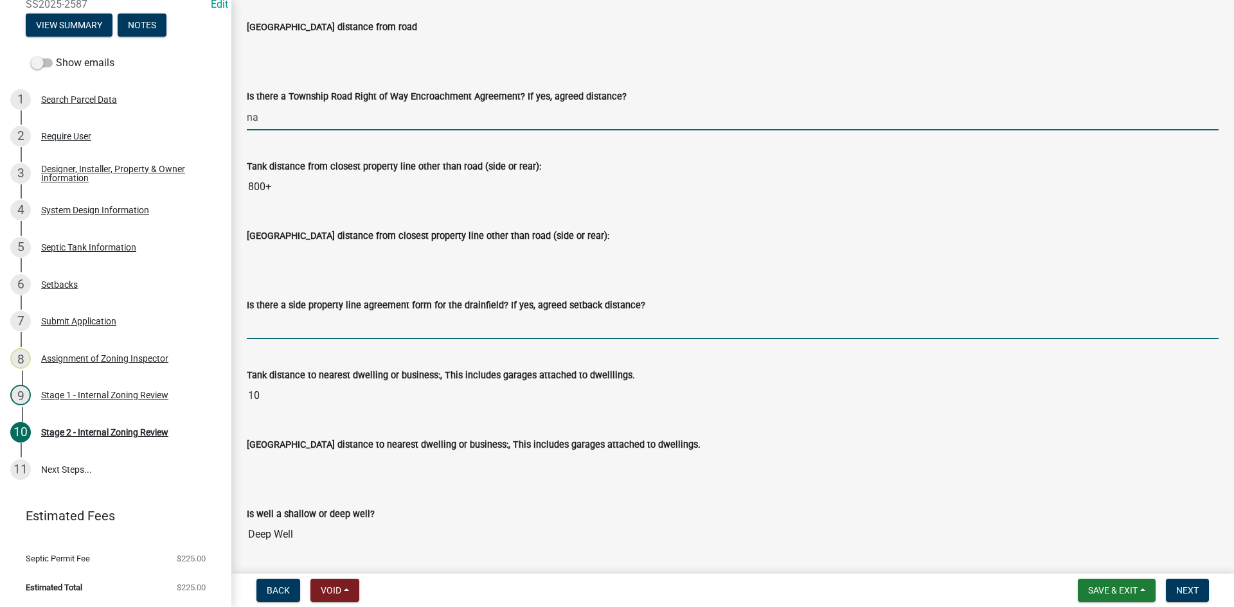
click at [292, 327] on input "Is there a side property line agreement form for the drainfield? If yes, agreed…" at bounding box center [733, 326] width 972 height 26
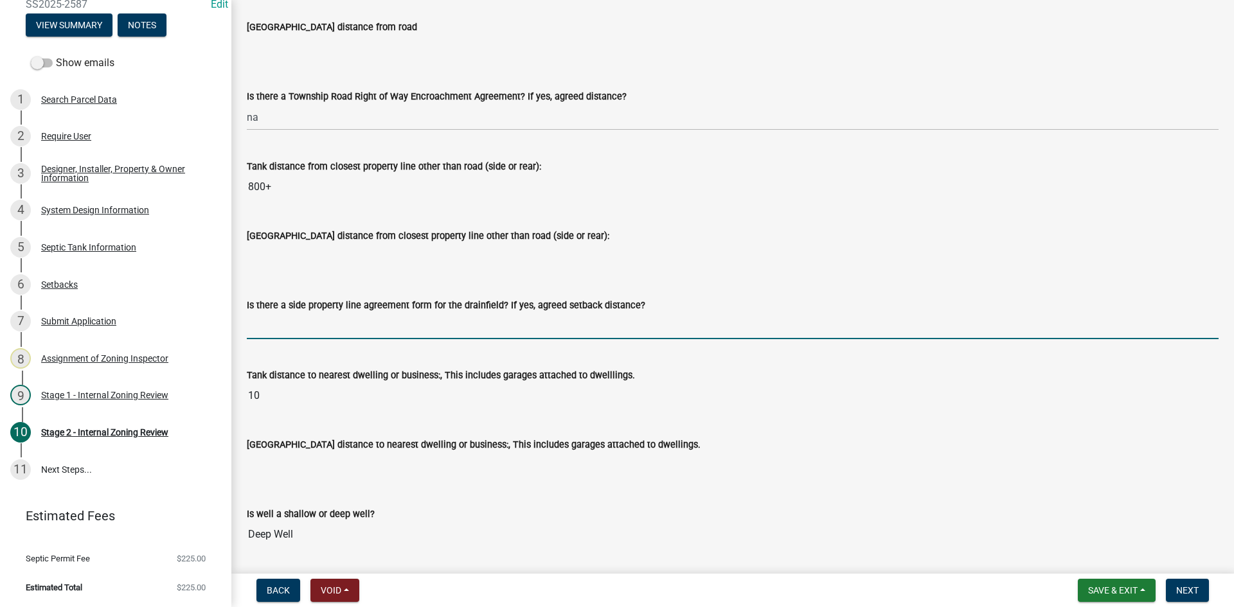
type input "na"
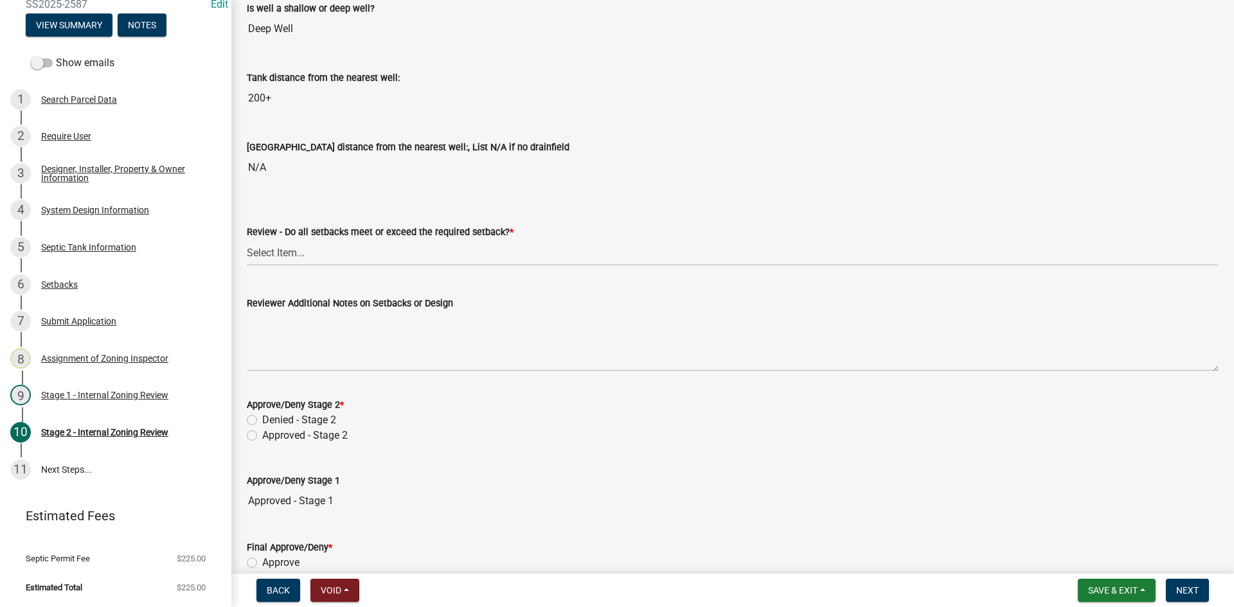
scroll to position [1671, 0]
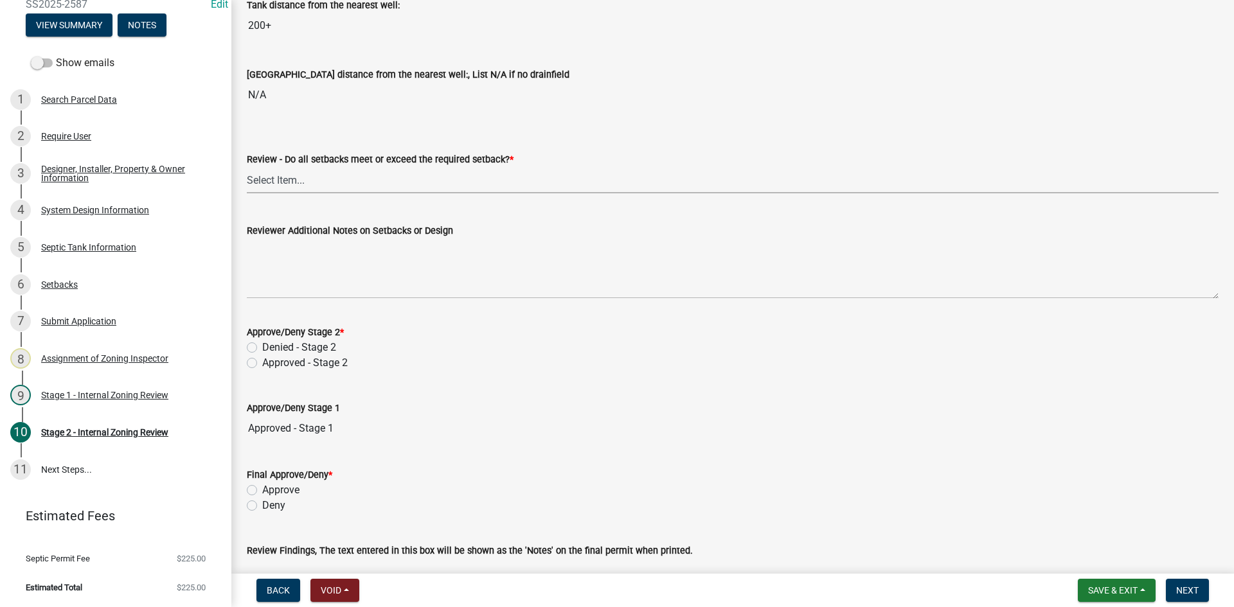
drag, startPoint x: 292, startPoint y: 179, endPoint x: 296, endPoint y: 188, distance: 10.4
click at [292, 179] on select "Select Item... Yes No N/A" at bounding box center [733, 180] width 972 height 26
click at [247, 167] on select "Select Item... Yes No N/A" at bounding box center [733, 180] width 972 height 26
select select "1ad81be4-5d59-46bf-8b7b-d7c0f20ad891"
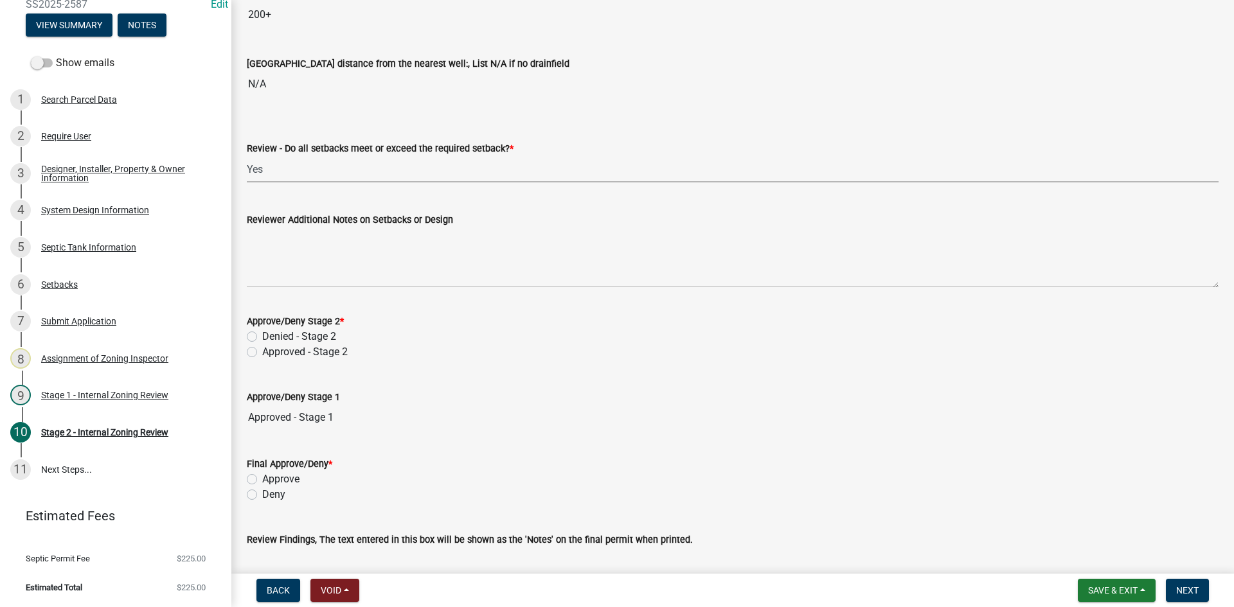
scroll to position [1782, 0]
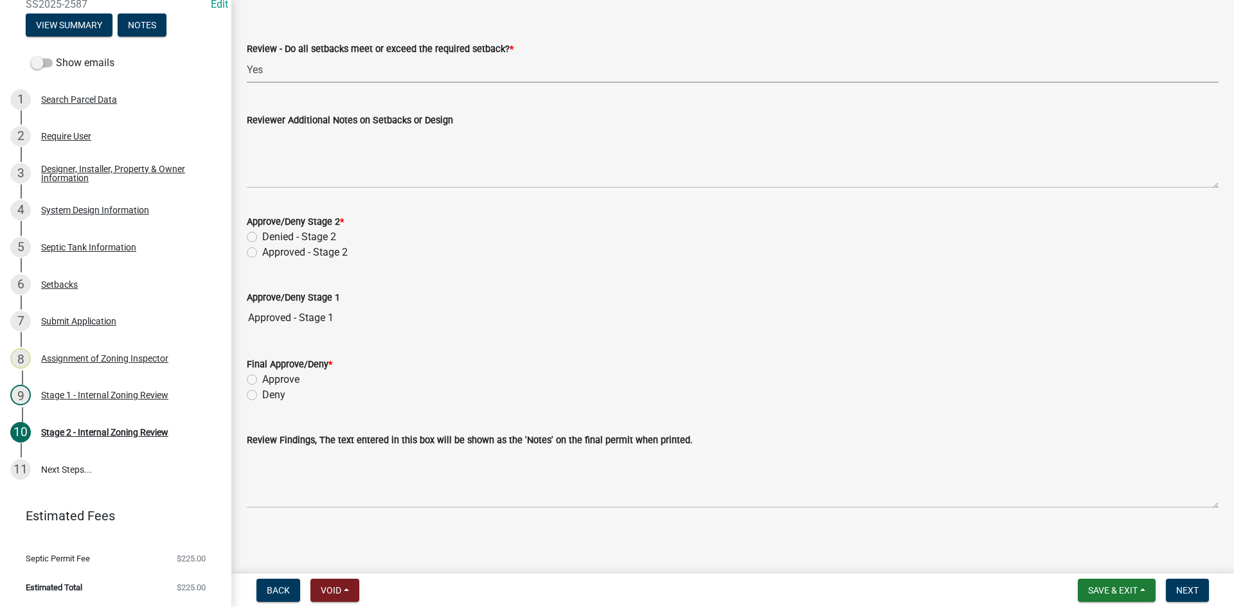
click at [262, 256] on label "Approved - Stage 2" at bounding box center [304, 252] width 85 height 15
click at [262, 253] on input "Approved - Stage 2" at bounding box center [266, 249] width 8 height 8
radio input "true"
click at [262, 380] on label "Approve" at bounding box center [280, 379] width 37 height 15
click at [262, 380] on input "Approve" at bounding box center [266, 376] width 8 height 8
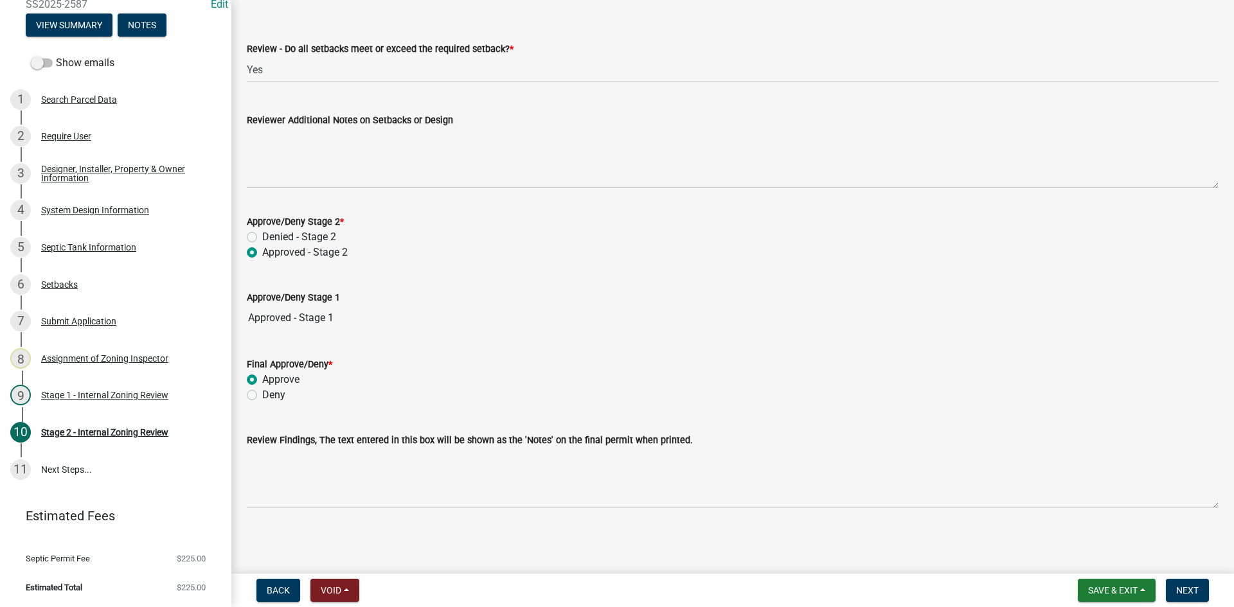
radio input "true"
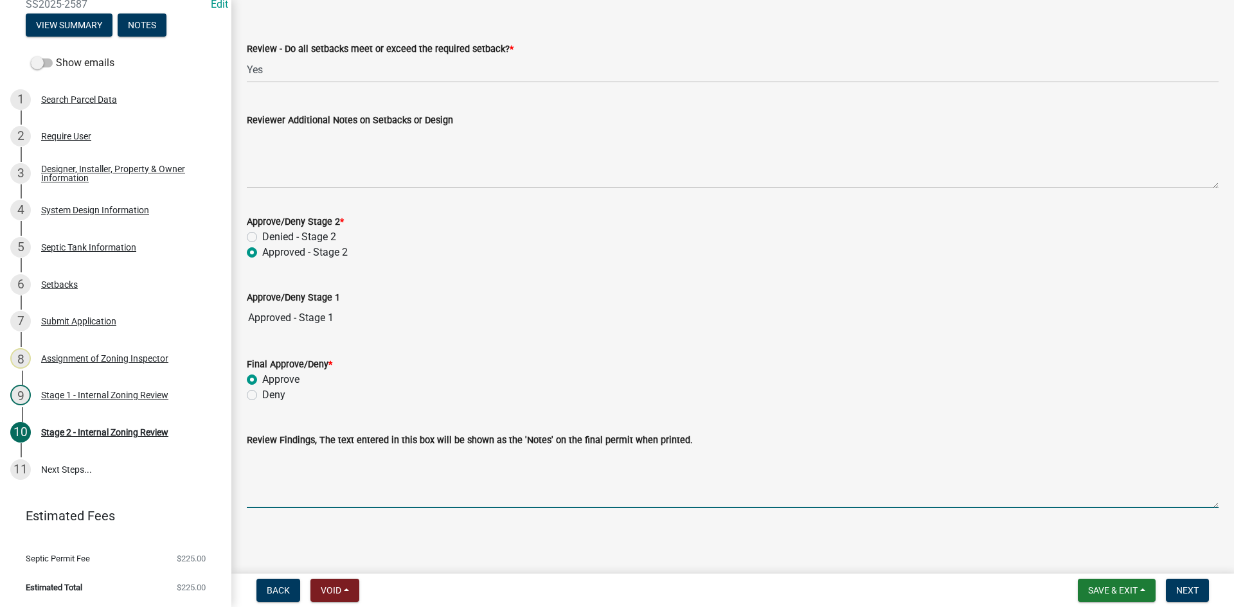
click at [366, 489] on textarea "Review Findings, The text entered in this box will be shown as the 'Notes' on t…" at bounding box center [733, 478] width 972 height 60
type textarea "Holding tank only"
click at [1195, 589] on span "Next" at bounding box center [1187, 591] width 22 height 10
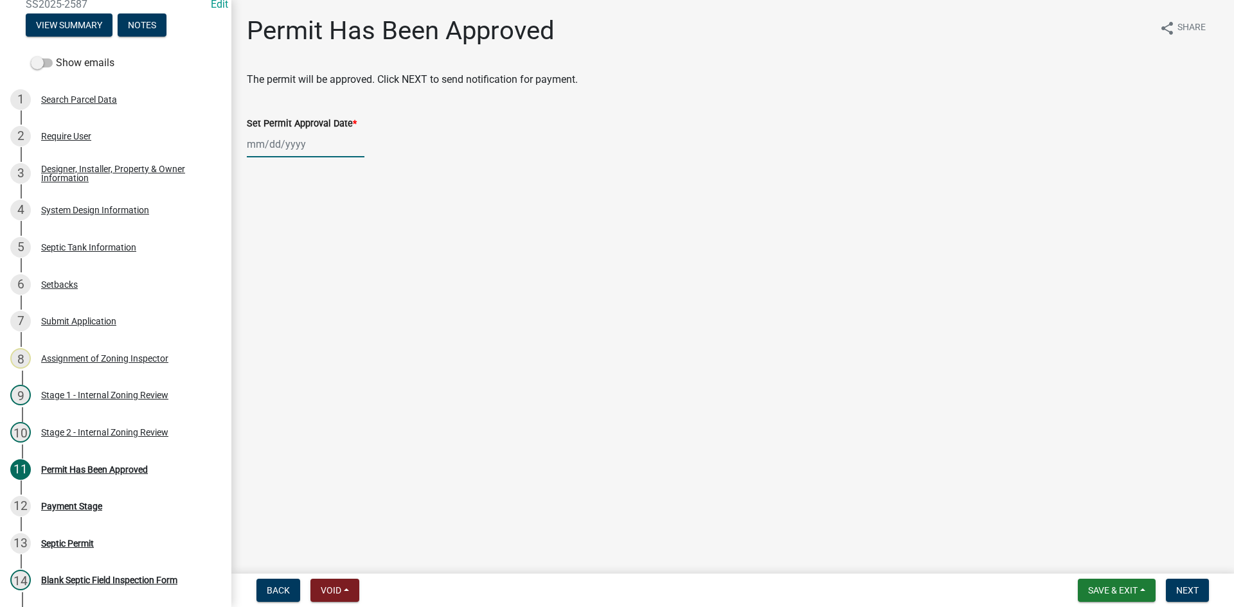
click at [337, 143] on div at bounding box center [306, 144] width 118 height 26
select select "10"
select select "2025"
click at [309, 255] on div "15" at bounding box center [301, 254] width 21 height 21
type input "[DATE]"
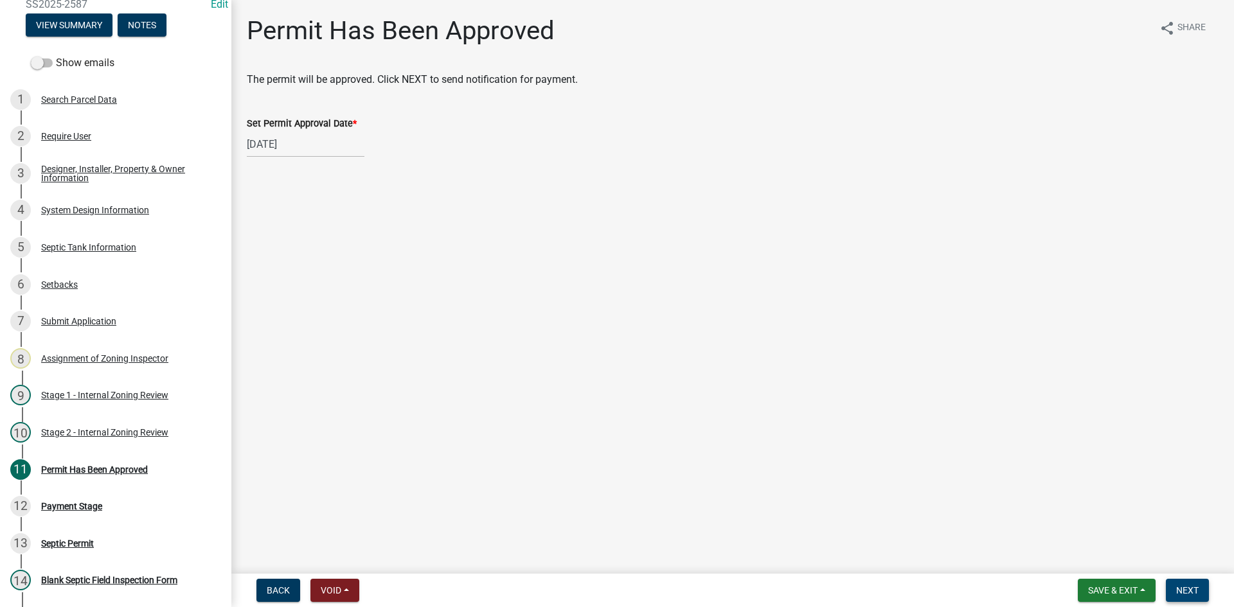
click at [1191, 595] on span "Next" at bounding box center [1187, 591] width 22 height 10
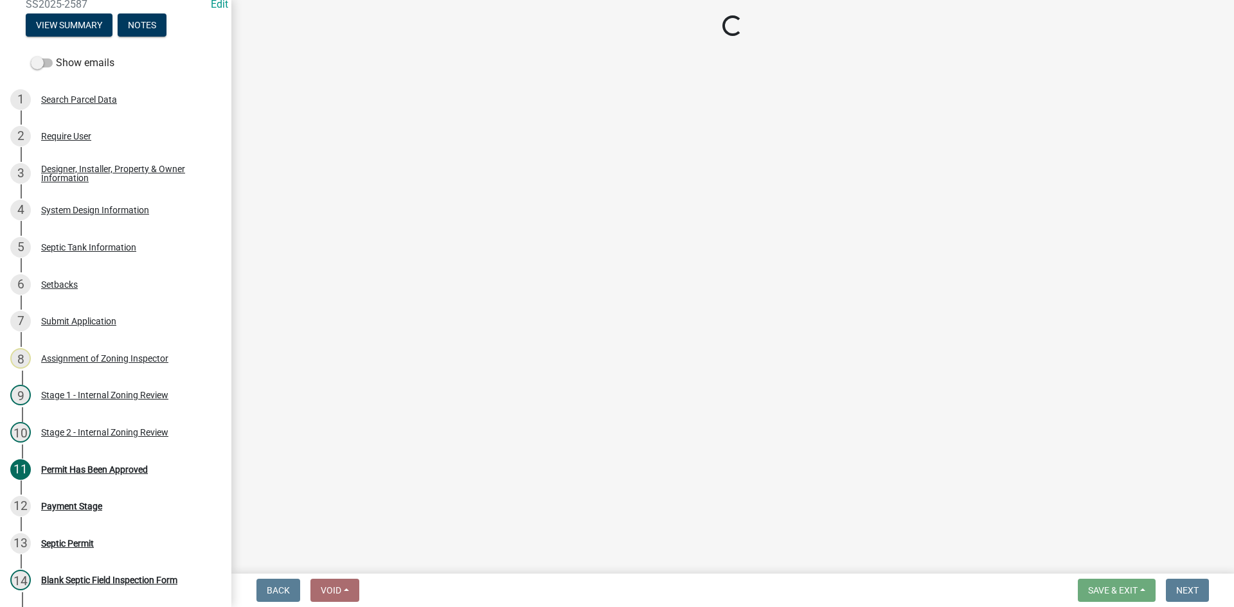
select select "3: 3"
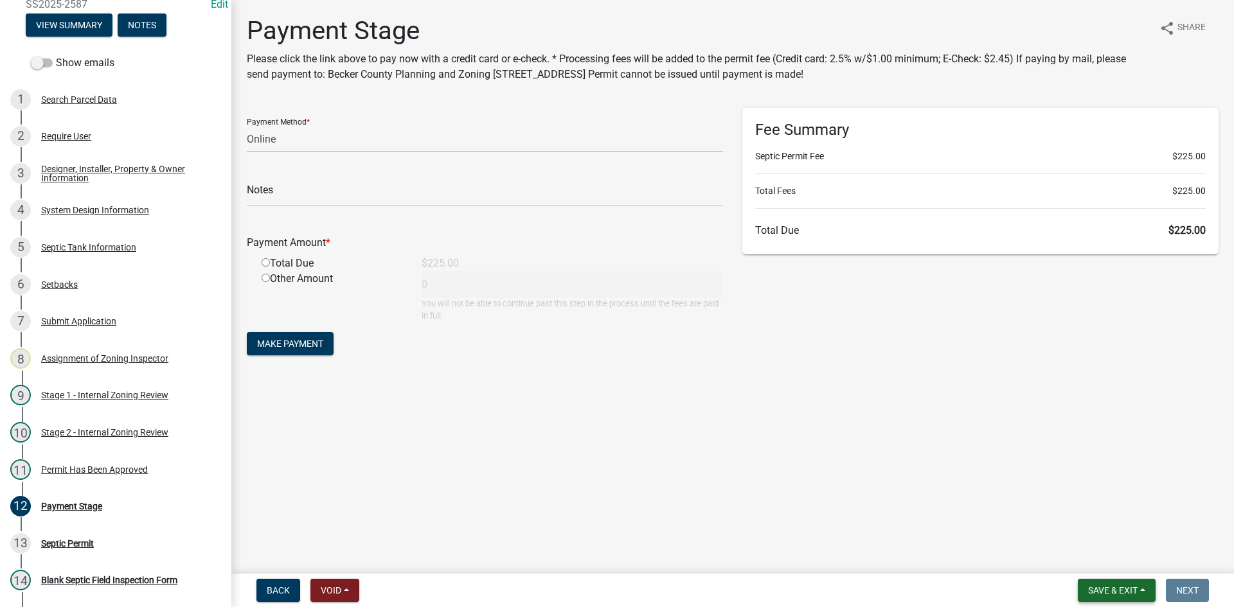
click at [1104, 589] on span "Save & Exit" at bounding box center [1112, 591] width 49 height 10
click at [1108, 568] on button "Save & Exit" at bounding box center [1104, 557] width 103 height 31
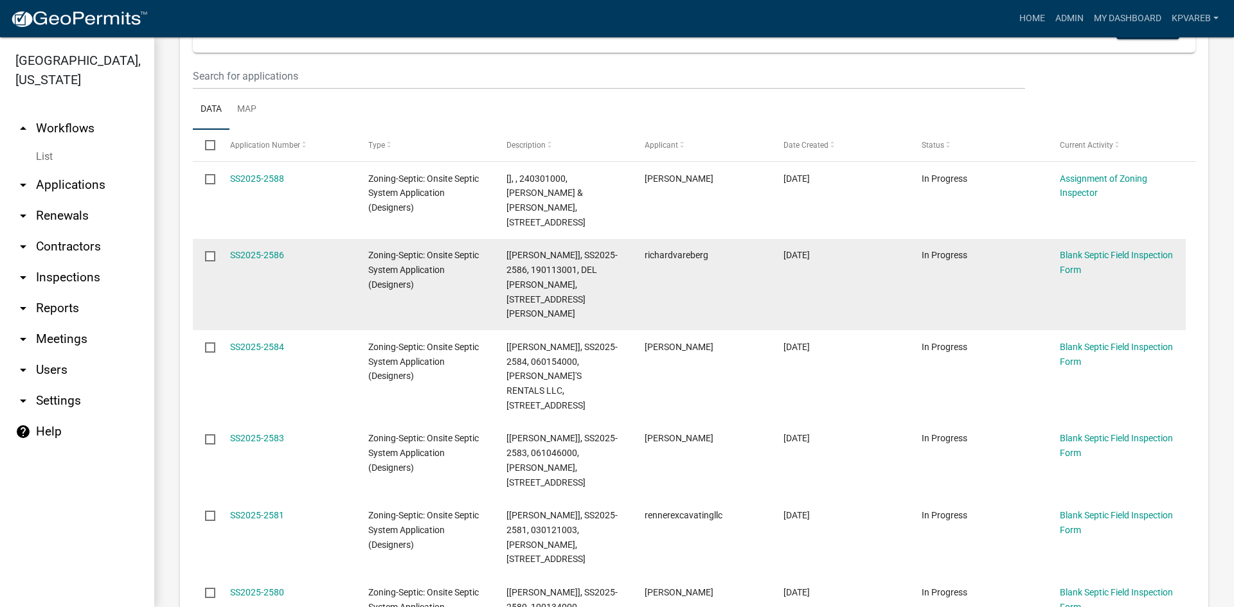
scroll to position [257, 0]
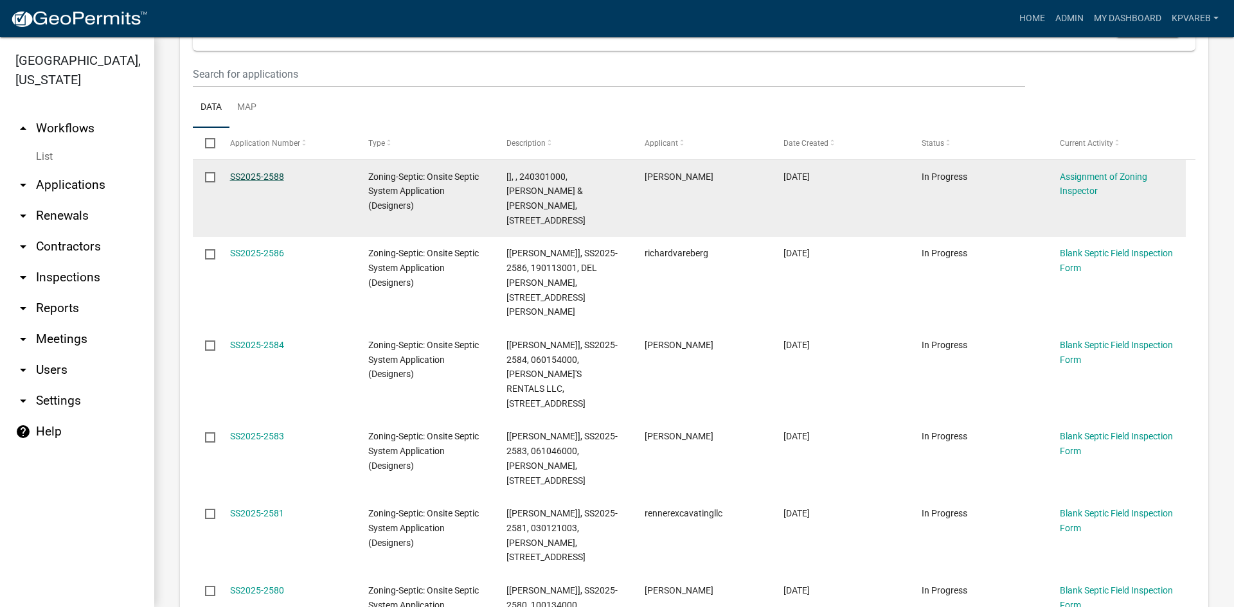
click at [262, 177] on link "SS2025-2588" at bounding box center [257, 177] width 54 height 10
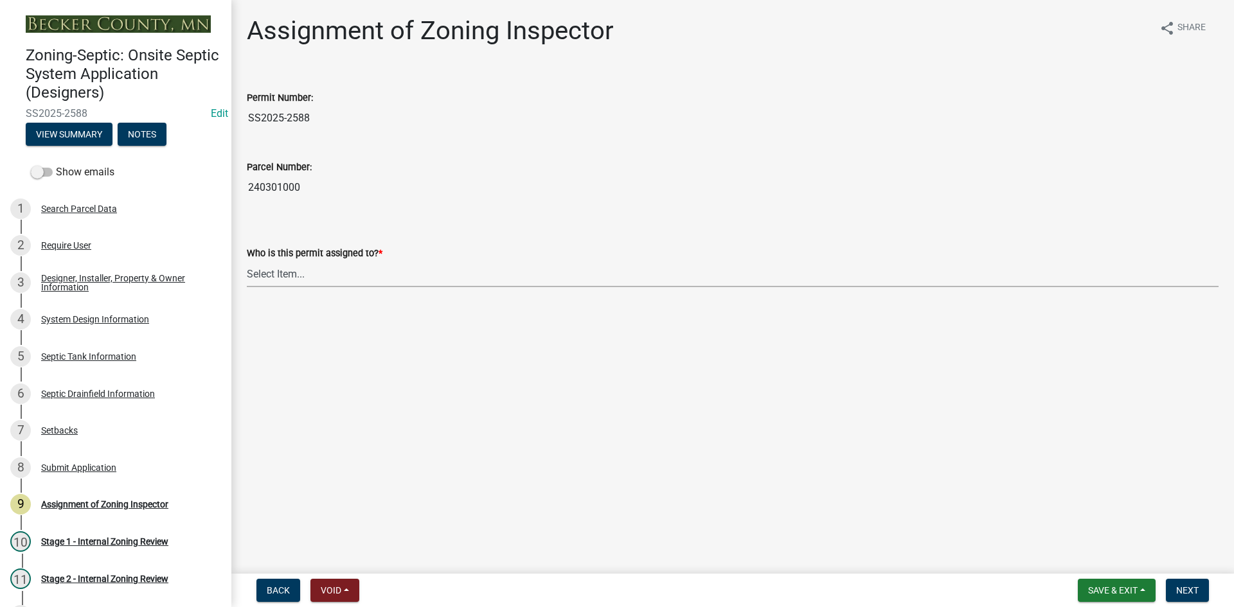
click at [287, 275] on select "Select Item... Nicole Bradbury Jeff Rusness Kyle Vareberg Susan Rockwell Tyler …" at bounding box center [733, 274] width 972 height 26
click at [247, 261] on select "Select Item... Nicole Bradbury Jeff Rusness Kyle Vareberg Susan Rockwell Tyler …" at bounding box center [733, 274] width 972 height 26
select select "7bfe52ba-73b7-4ac1-9bde-d3bb601555ca"
click at [1174, 598] on button "Next" at bounding box center [1187, 590] width 43 height 23
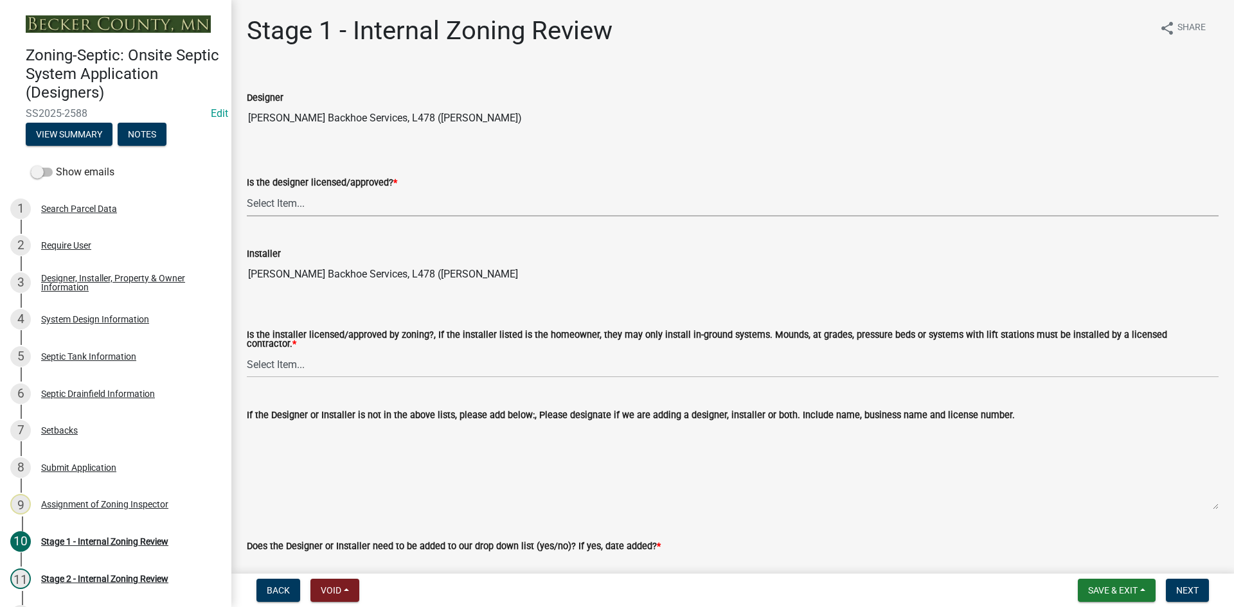
click at [278, 202] on select "Select Item... Yes No" at bounding box center [733, 203] width 972 height 26
click at [247, 190] on select "Select Item... Yes No" at bounding box center [733, 203] width 972 height 26
select select "49e49f1e-3b32-4342-8c2e-9cbd4919fe4d"
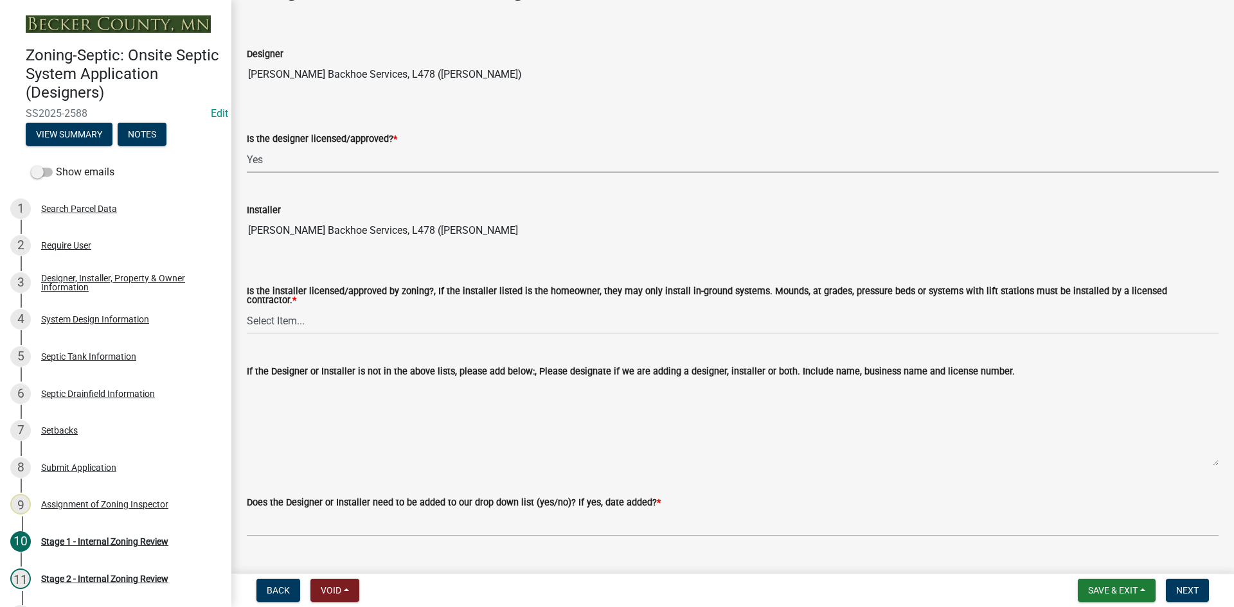
scroll to position [64, 0]
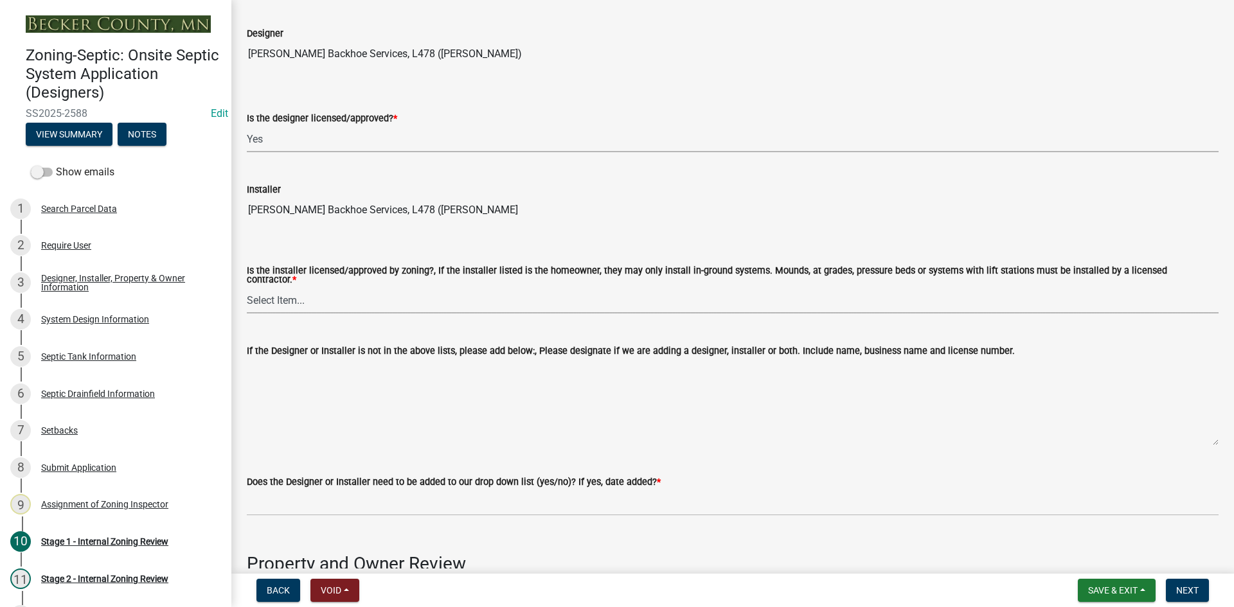
click at [282, 303] on select "Select Item... Yes No" at bounding box center [733, 300] width 972 height 26
click at [247, 287] on select "Select Item... Yes No" at bounding box center [733, 300] width 972 height 26
select select "ca07ae0a-7638-46ff-ada2-c67ca3524324"
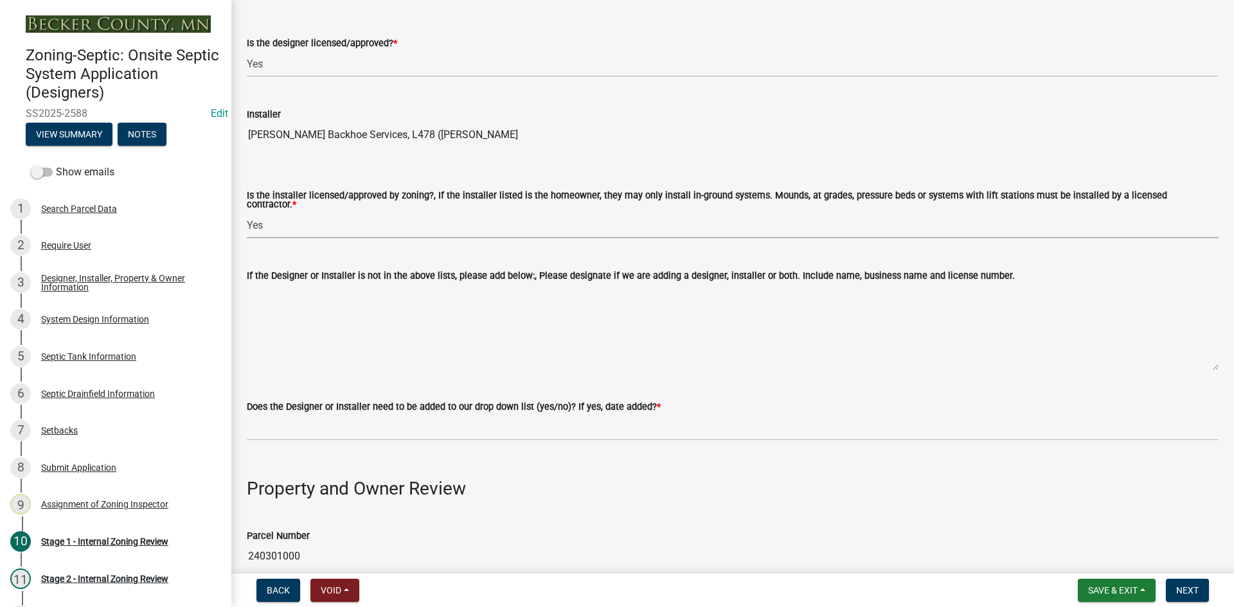
scroll to position [257, 0]
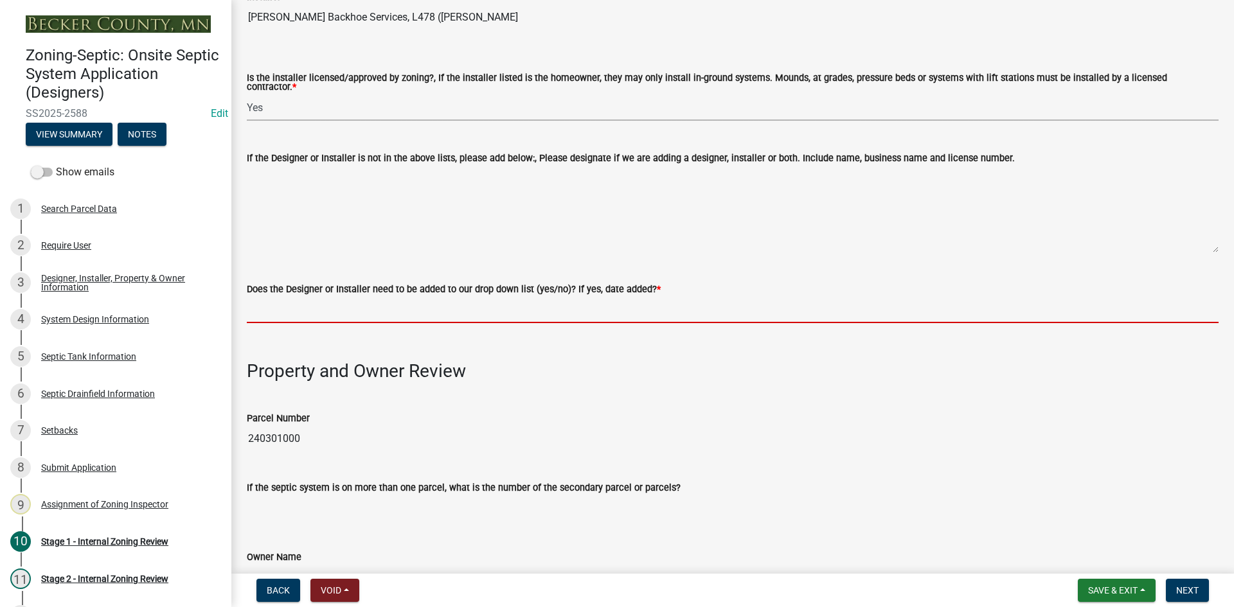
click at [300, 308] on input "Does the Designer or Installer need to be added to our drop down list (yes/no)?…" at bounding box center [733, 310] width 972 height 26
type input "NO"
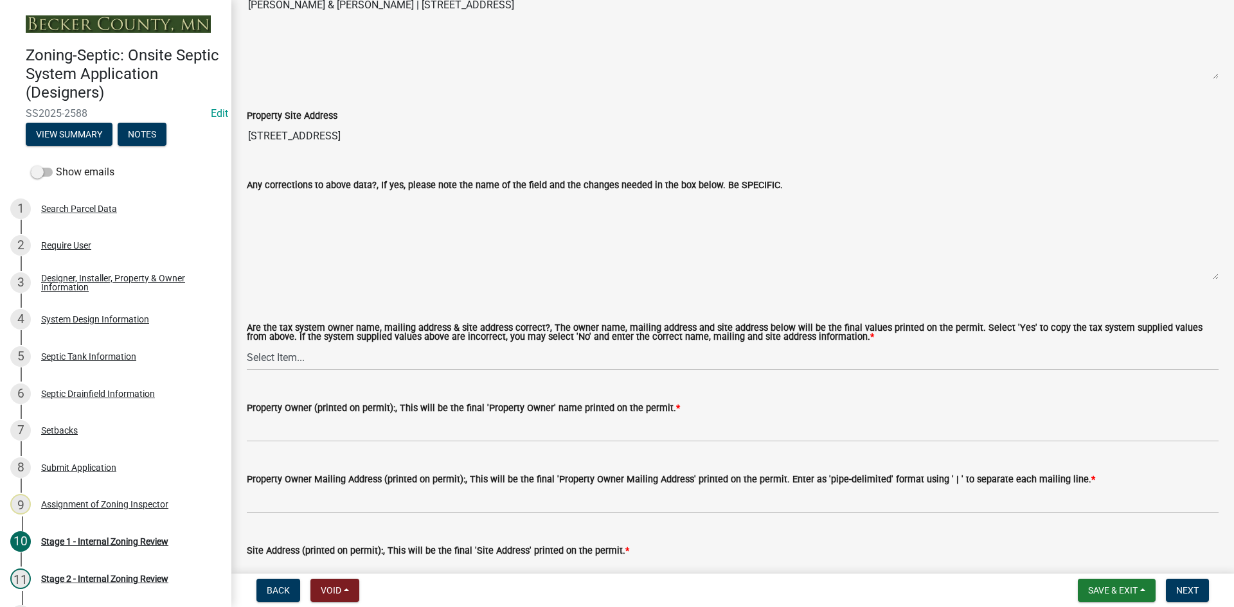
scroll to position [1028, 0]
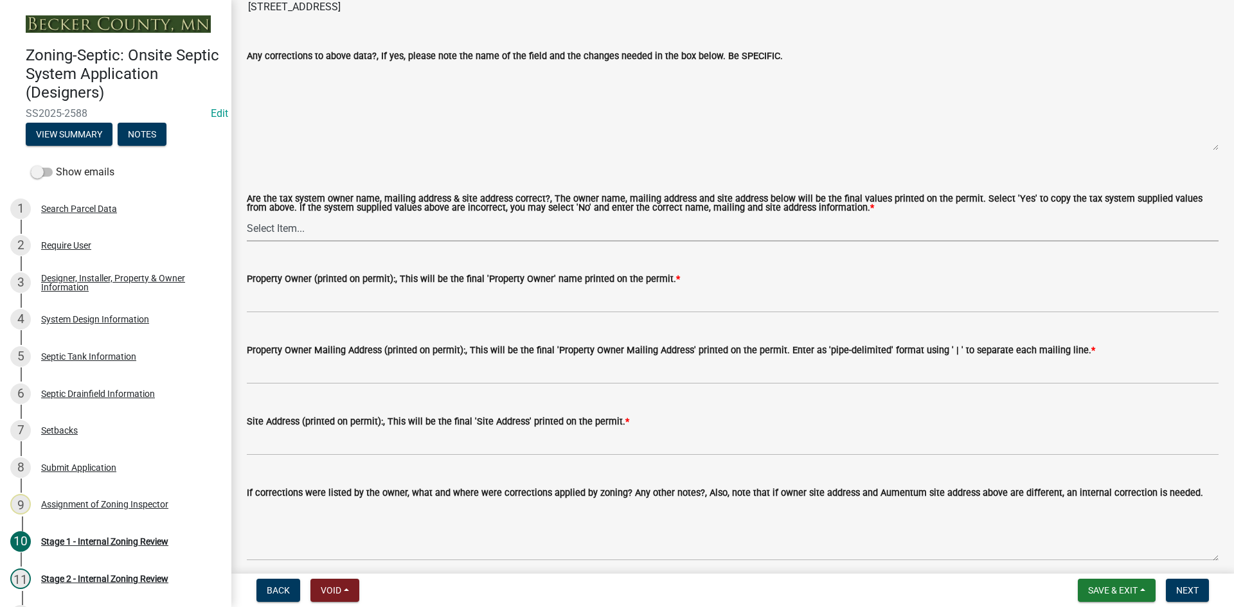
click at [259, 226] on select "Select Item... Yes No" at bounding box center [733, 228] width 972 height 26
click at [247, 215] on select "Select Item... Yes No" at bounding box center [733, 228] width 972 height 26
select select "ec75a761-93b4-47c5-8535-fea253c32937"
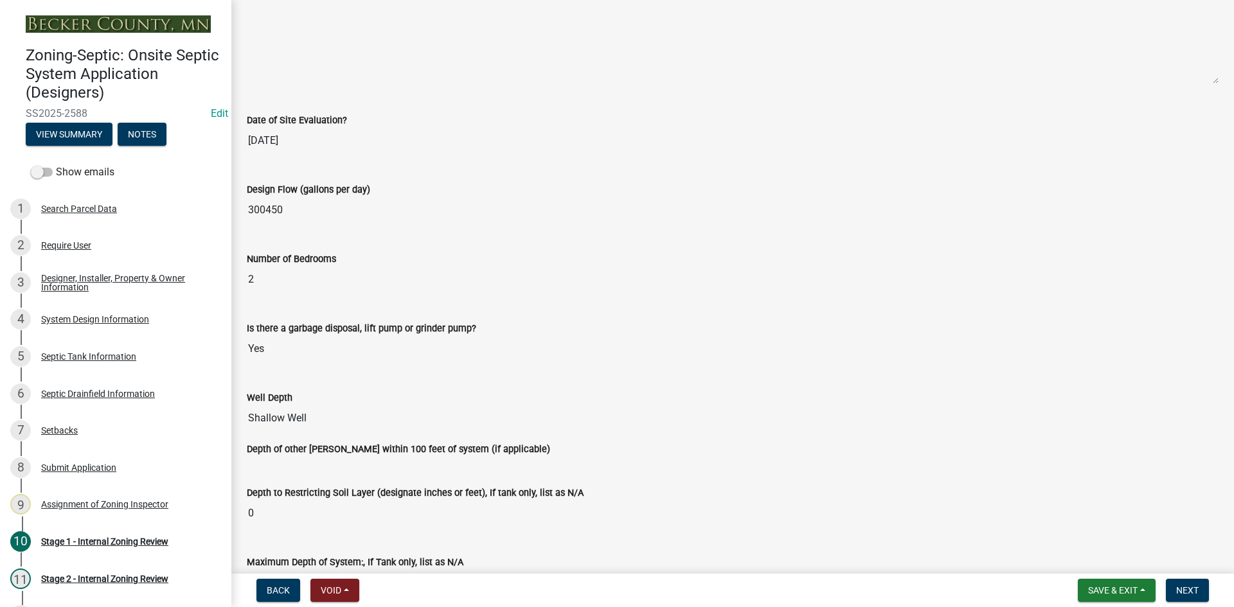
scroll to position [2203, 0]
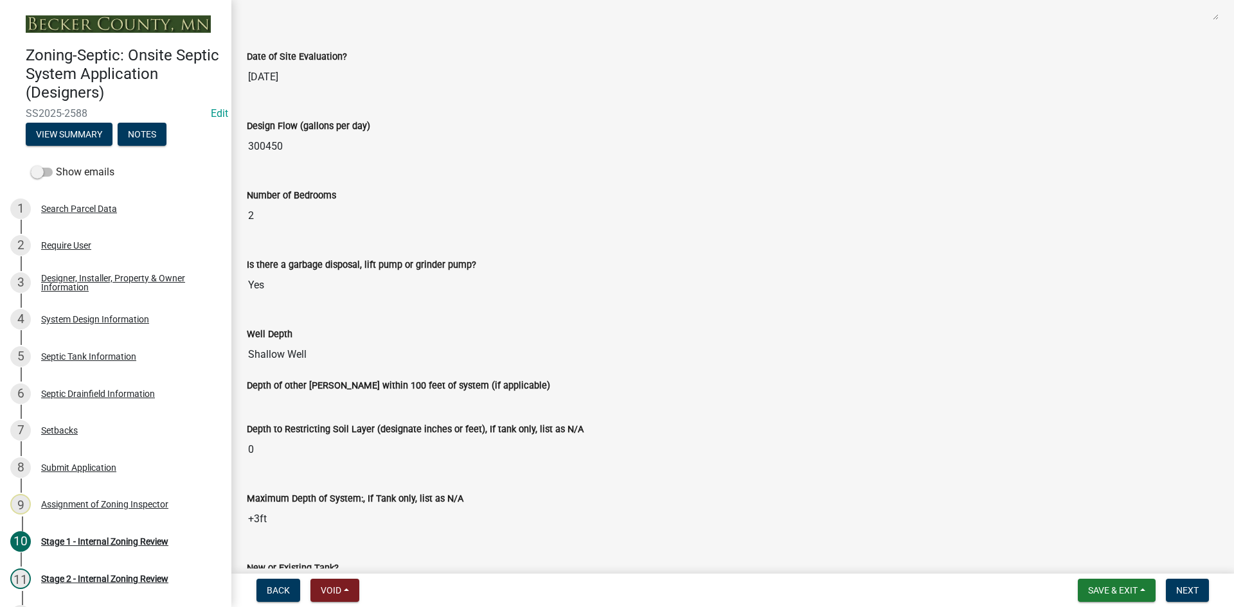
click at [268, 147] on input "300450" at bounding box center [733, 147] width 972 height 26
click at [321, 143] on input "300450" at bounding box center [733, 147] width 972 height 26
click at [375, 154] on input "300450" at bounding box center [733, 147] width 972 height 26
click at [288, 150] on input "300450" at bounding box center [733, 147] width 972 height 26
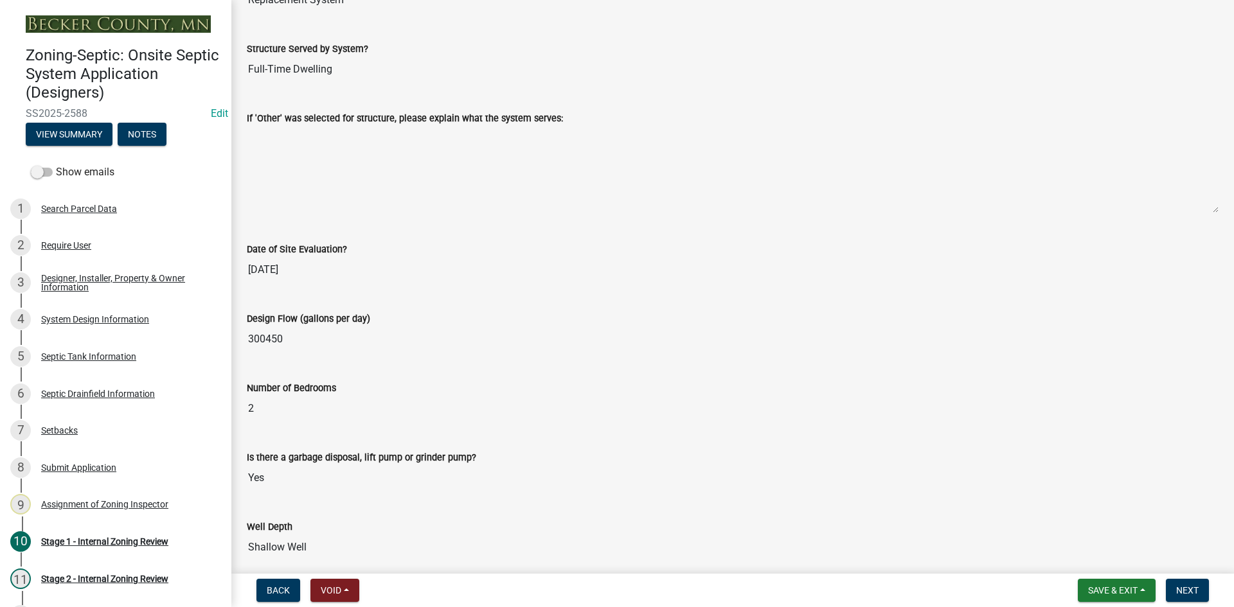
scroll to position [1946, 0]
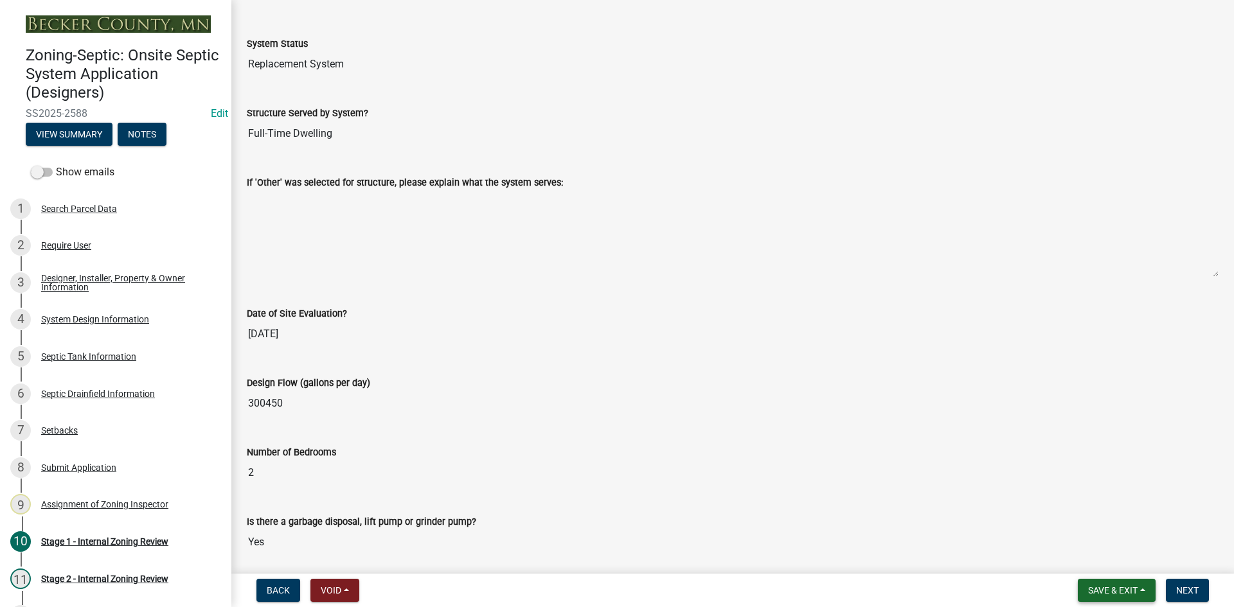
click at [1099, 589] on span "Save & Exit" at bounding box center [1112, 591] width 49 height 10
click at [1086, 529] on button "Save" at bounding box center [1104, 526] width 103 height 31
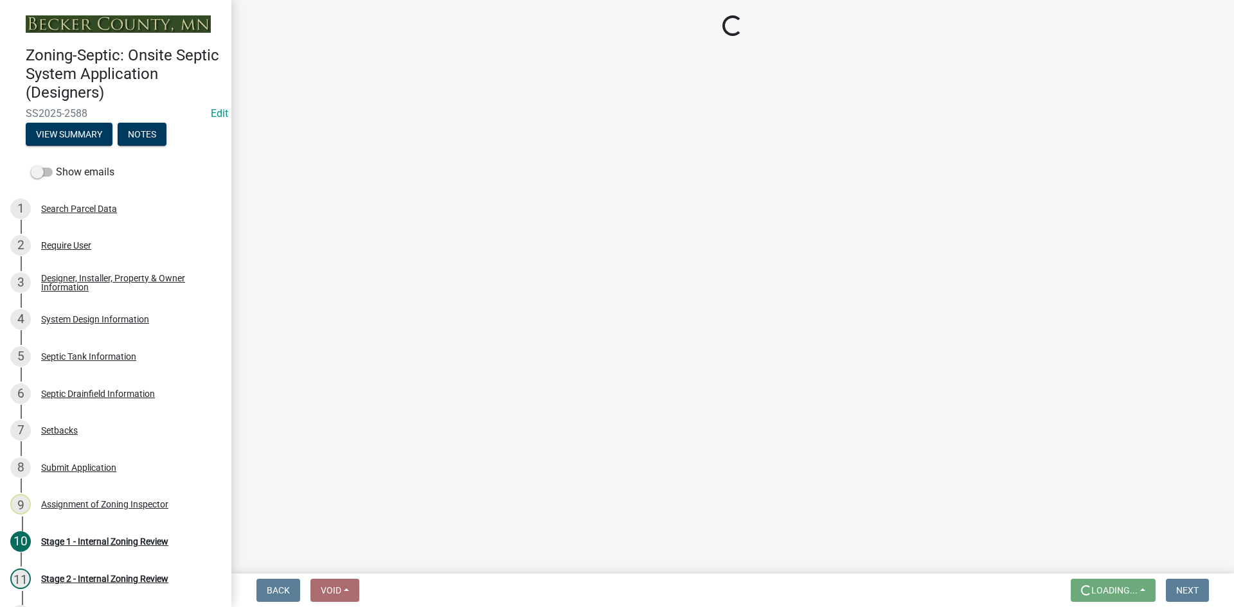
scroll to position [0, 0]
select select "49e49f1e-3b32-4342-8c2e-9cbd4919fe4d"
select select "ca07ae0a-7638-46ff-ada2-c67ca3524324"
select select "ec75a761-93b4-47c5-8535-fea253c32937"
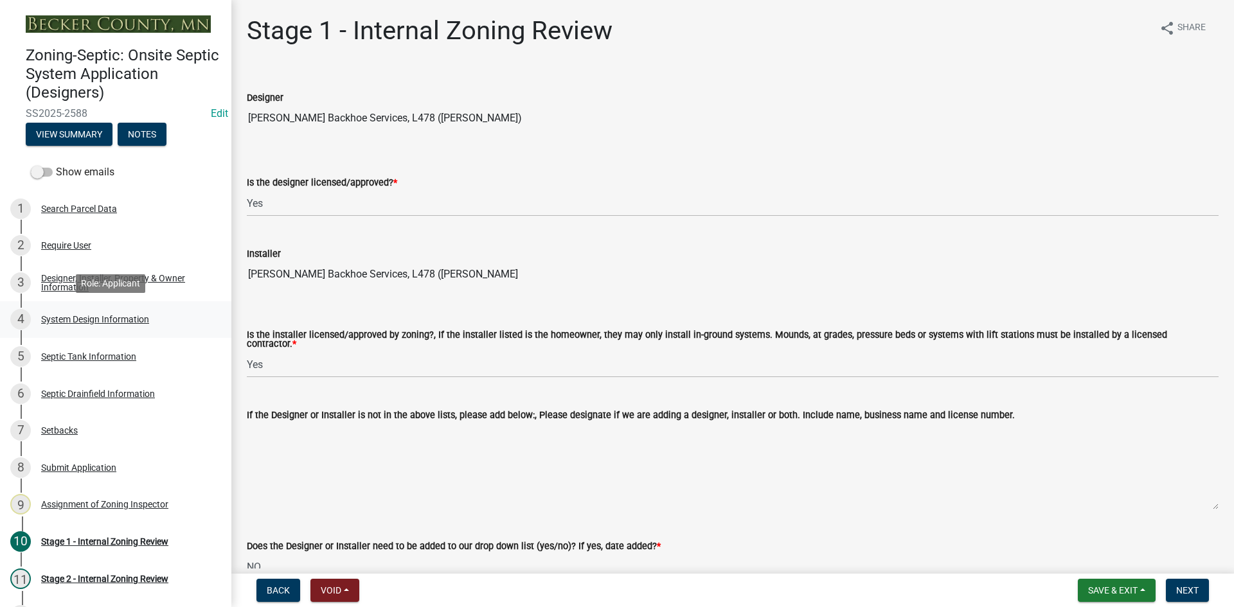
click at [108, 321] on div "System Design Information" at bounding box center [95, 319] width 108 height 9
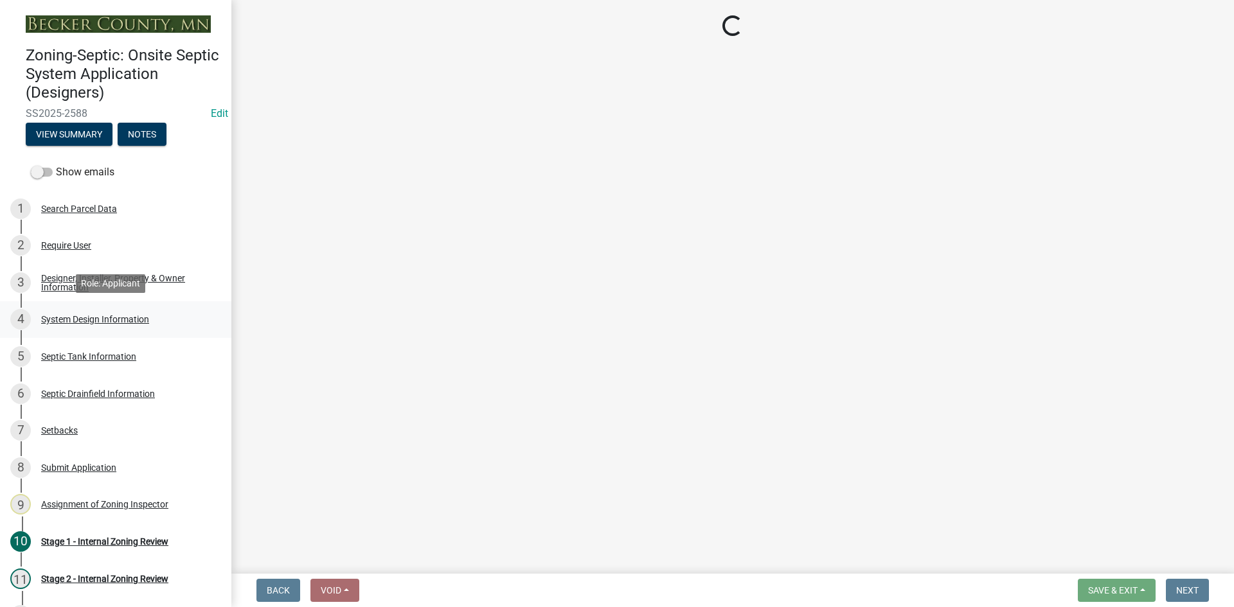
select select "8ba21533-2acf-4cc6-95e5-280e4aabd5a3"
select select "841e6e1b-3a1e-4ec6-be41-af079aae60a3"
select select "011fbff4-a41d-4a75-9bd8-71c7e6c69e0d"
select select "85fdfef2-2683-4311-b5d5-5505f6411127"
select select "d95a9312-c8a1-4ec7-8581-25dbcf440a1f"
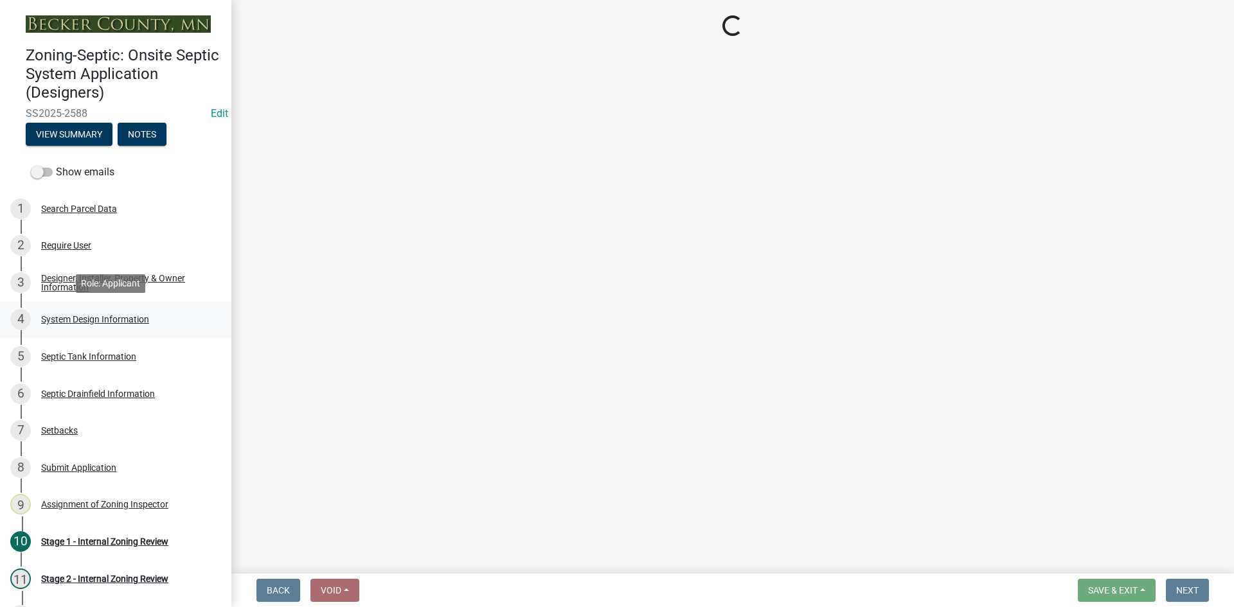
select select "1002d2f5-04ee-41f0-9277-2fadb170a736"
select select "22f42ee4-8f54-4ffd-840f-b13e29e3d3ac"
select select "a0c59fcd-b61c-4c3a-90a8-e70849750c47"
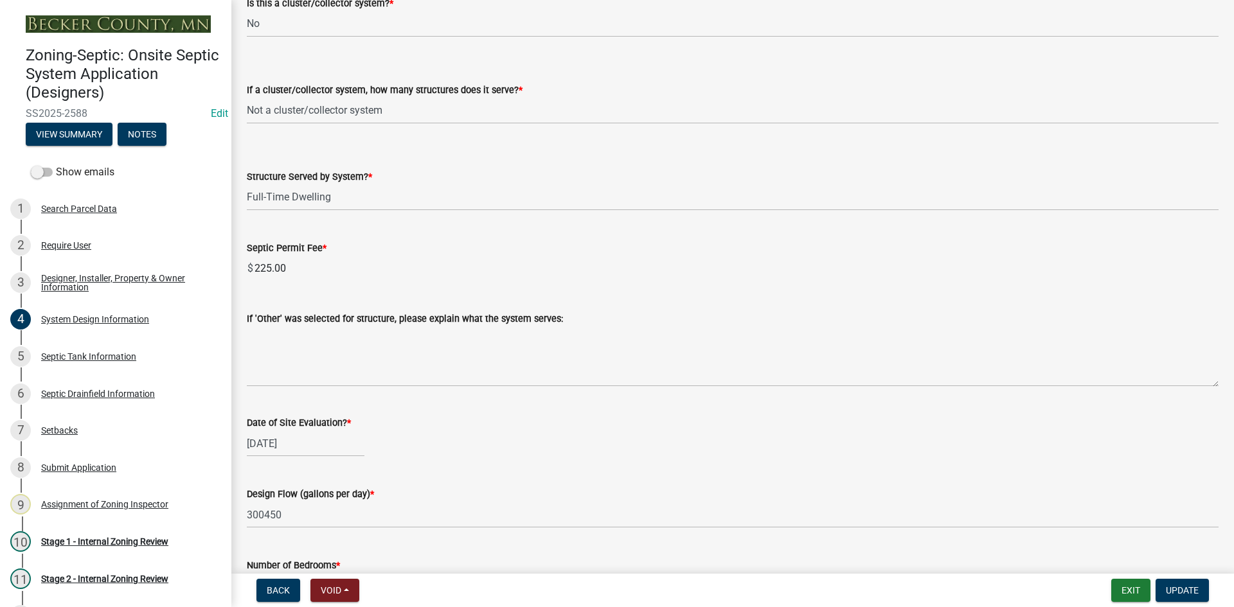
scroll to position [2042, 0]
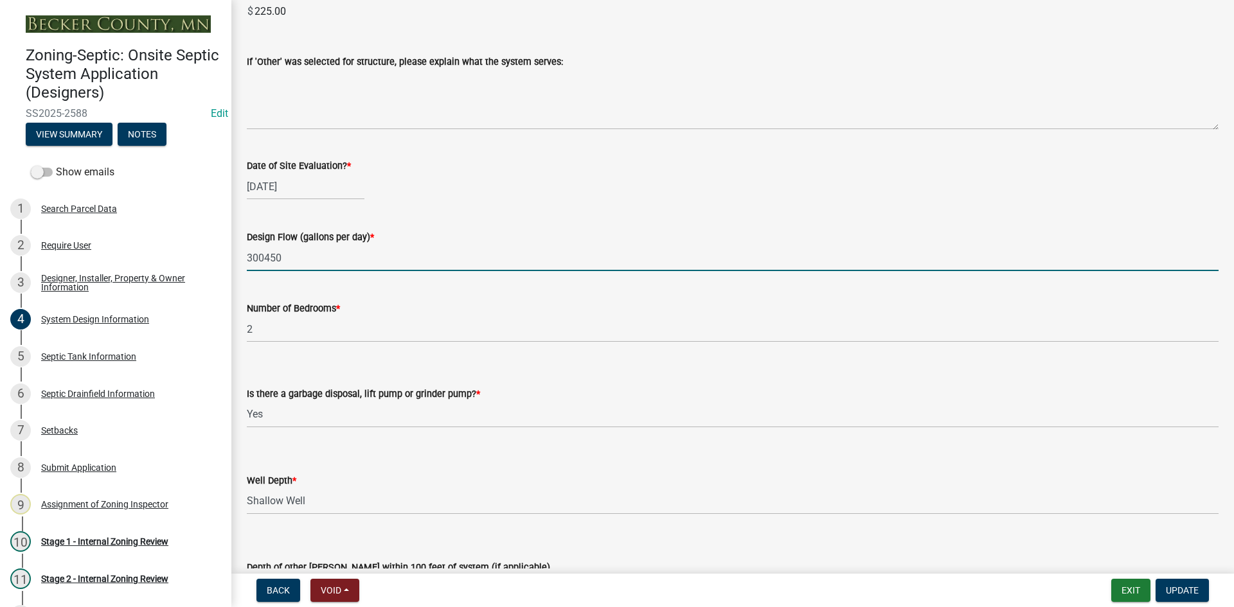
drag, startPoint x: 265, startPoint y: 256, endPoint x: 483, endPoint y: 259, distance: 218.5
click at [483, 259] on input "300450" at bounding box center [733, 258] width 972 height 26
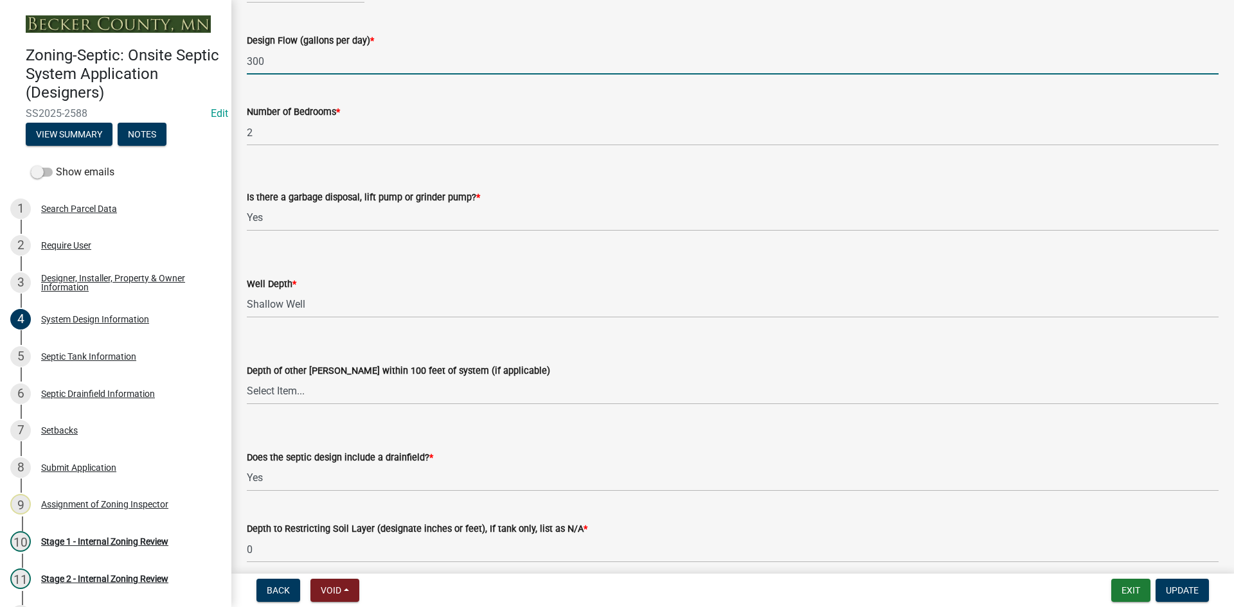
scroll to position [2363, 0]
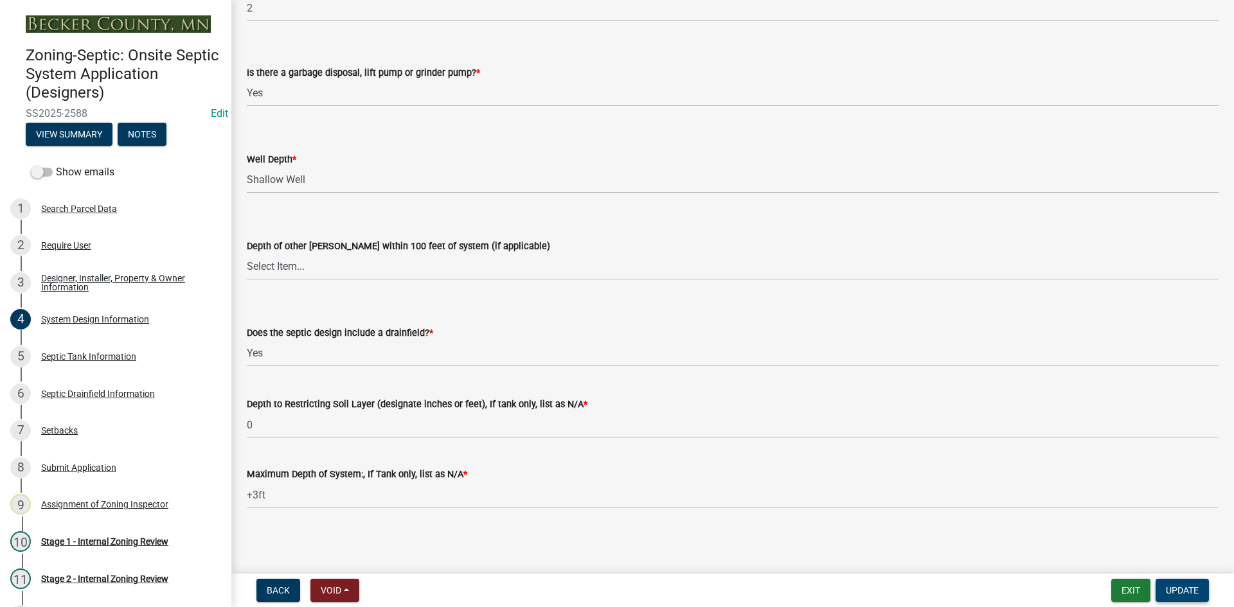
type input "300"
click at [1181, 591] on span "Update" at bounding box center [1182, 591] width 33 height 10
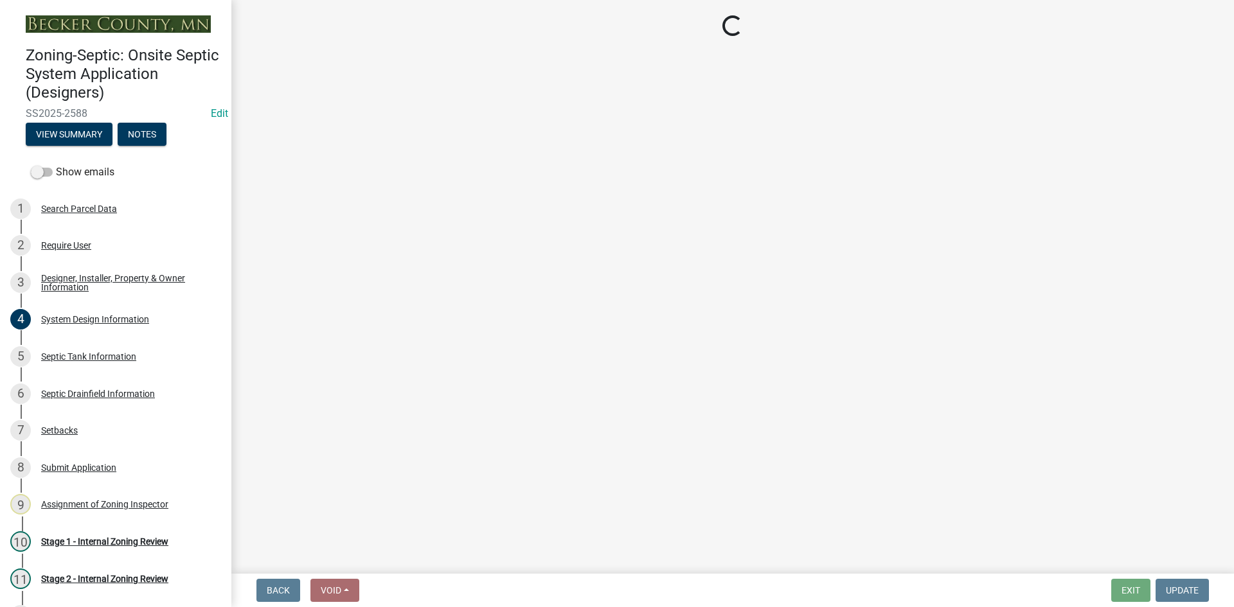
select select "49e49f1e-3b32-4342-8c2e-9cbd4919fe4d"
select select "ca07ae0a-7638-46ff-ada2-c67ca3524324"
select select "ec75a761-93b4-47c5-8535-fea253c32937"
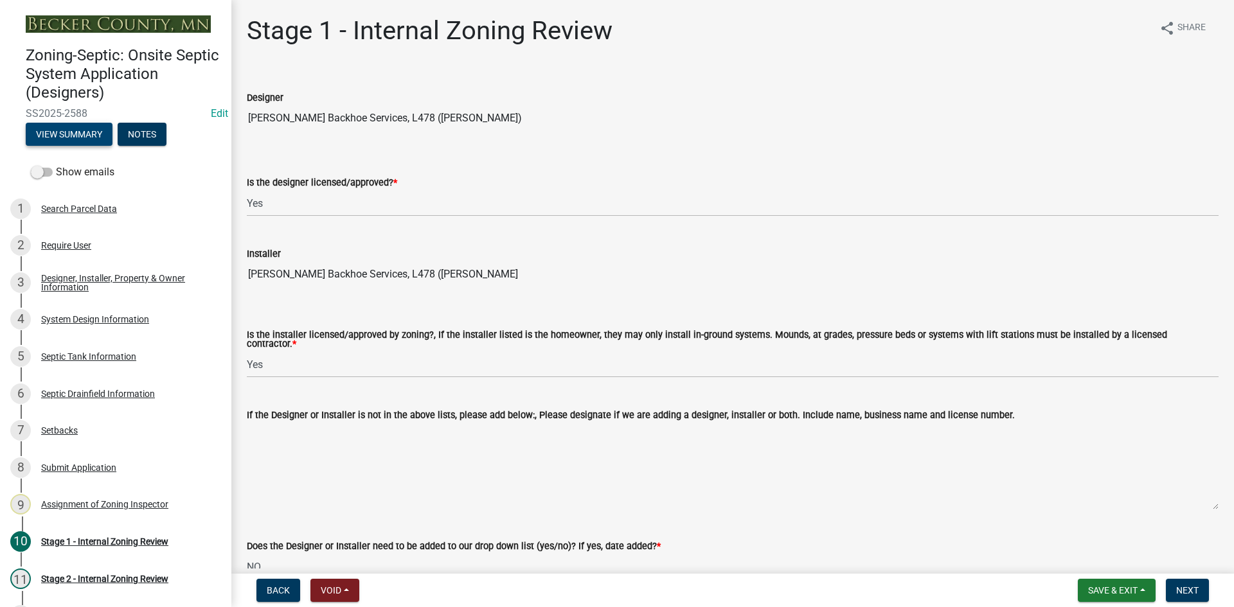
click at [44, 135] on button "View Summary" at bounding box center [69, 134] width 87 height 23
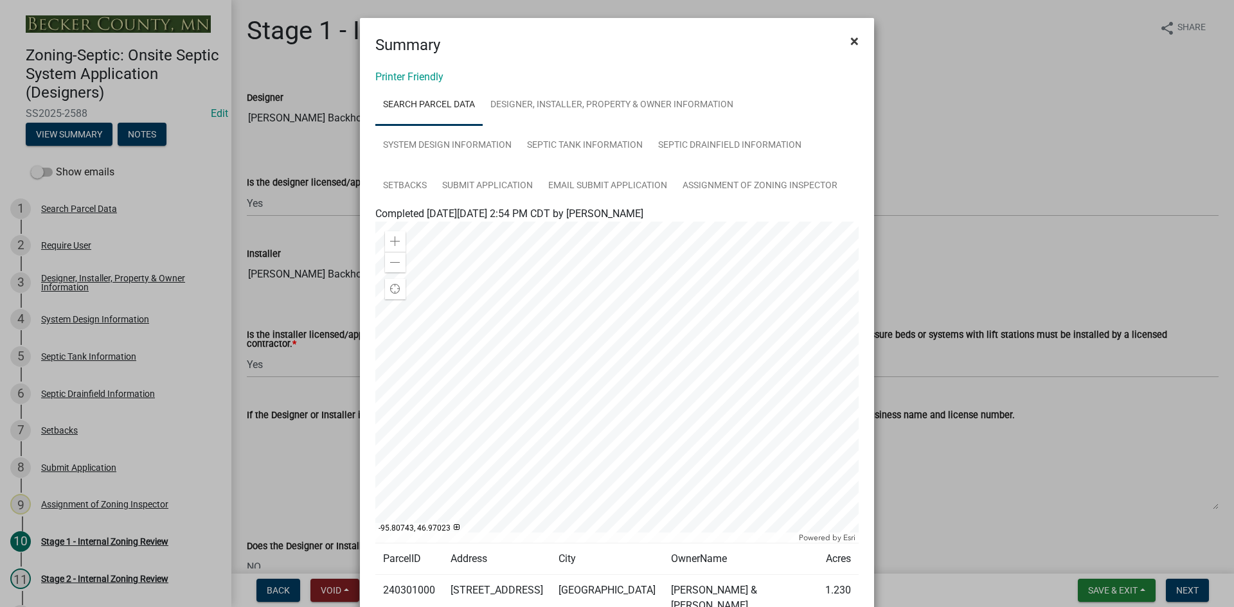
click at [850, 44] on span "×" at bounding box center [854, 41] width 8 height 18
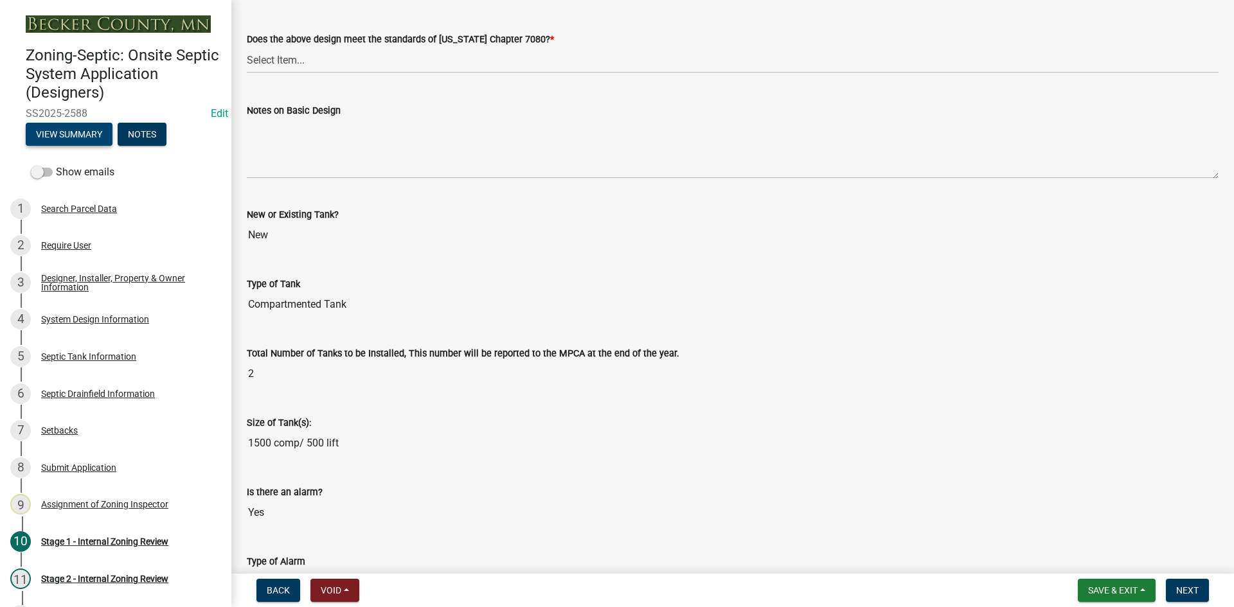
scroll to position [2892, 0]
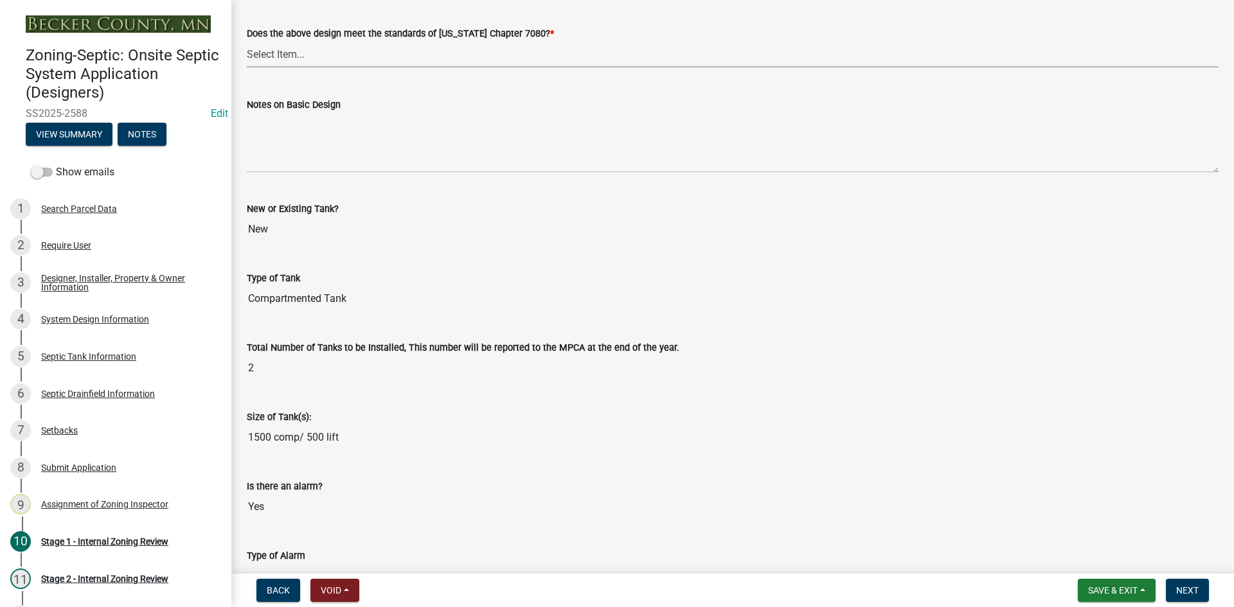
click at [297, 53] on select "Select Item... Yes No" at bounding box center [733, 54] width 972 height 26
click at [247, 41] on select "Select Item... Yes No" at bounding box center [733, 54] width 972 height 26
select select "bcbb982e-a48c-4b4a-a83b-ed1363446a86"
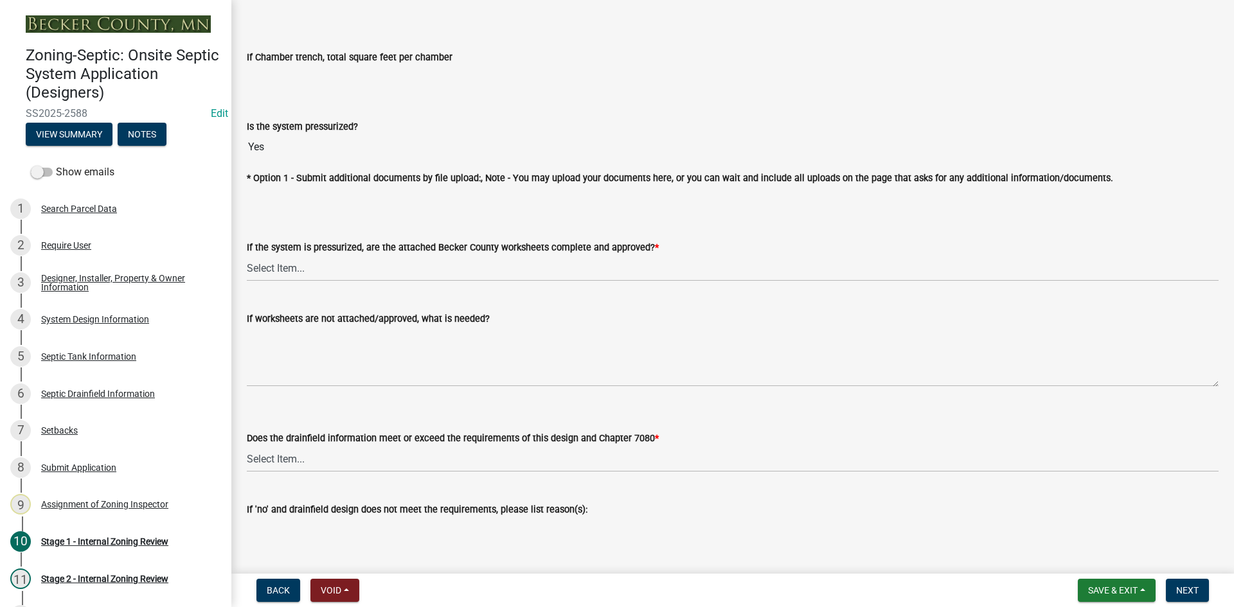
scroll to position [4563, 0]
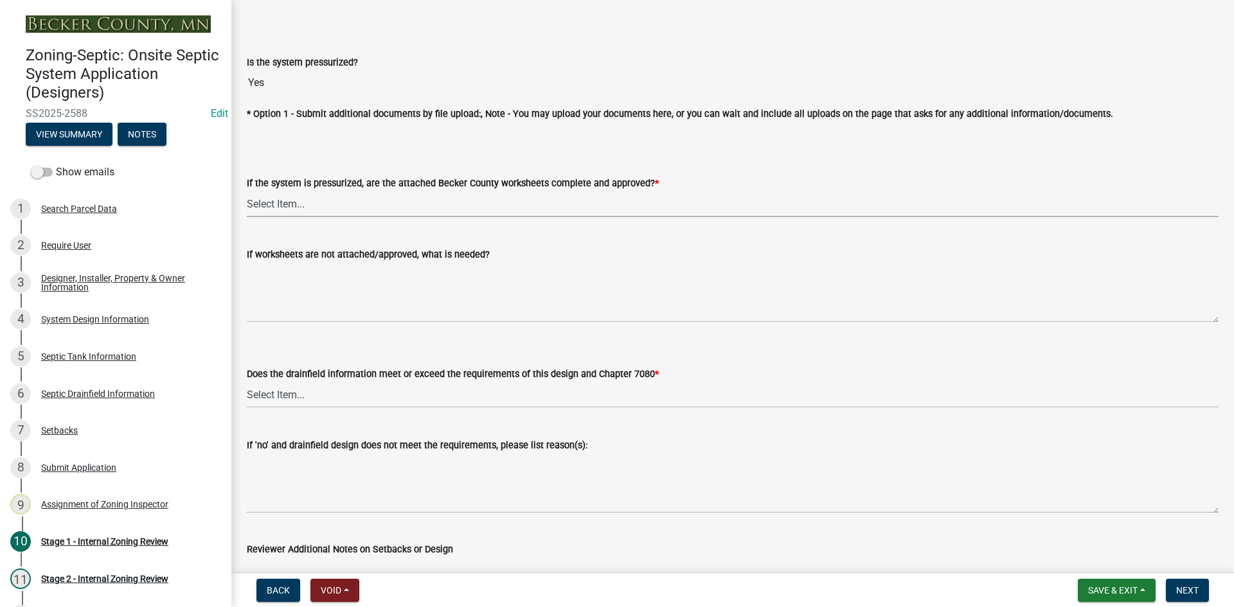
click at [294, 206] on select "Select Item... Yes No NA" at bounding box center [733, 204] width 972 height 26
click at [247, 191] on select "Select Item... Yes No NA" at bounding box center [733, 204] width 972 height 26
select select "3f5b086d-5a4c-4236-93bc-fa7bf4d11838"
click at [277, 384] on select "Select Item... Yes No" at bounding box center [733, 395] width 972 height 26
click at [247, 382] on select "Select Item... Yes No" at bounding box center [733, 395] width 972 height 26
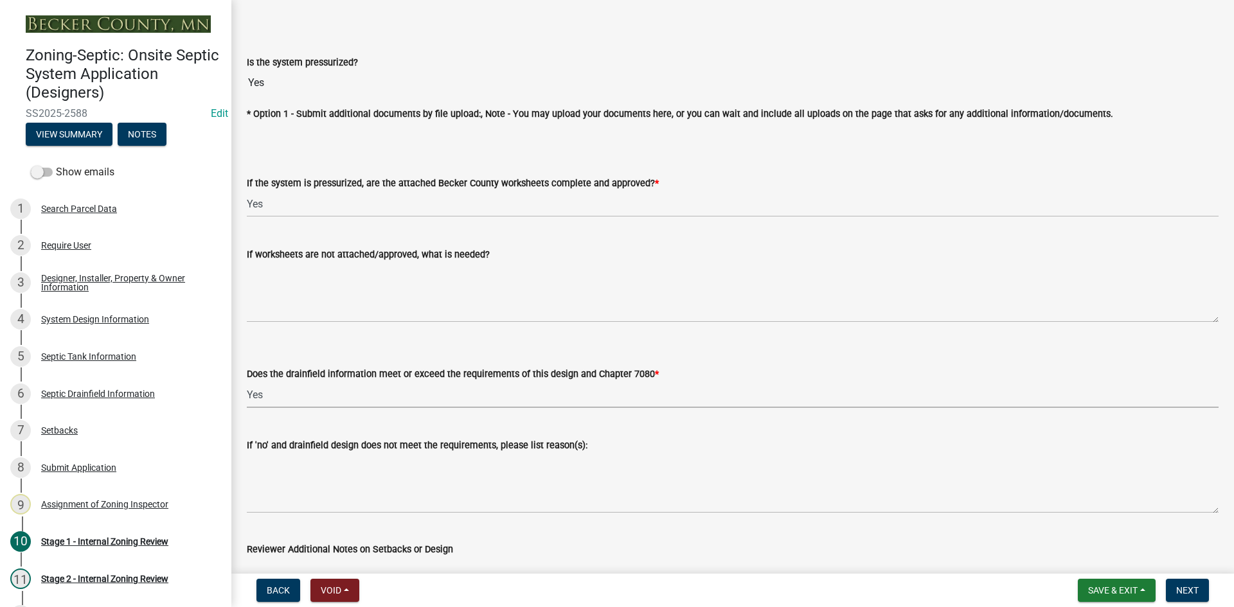
select select "888a8260-2be6-47f2-a4de-b9f453a4d3bc"
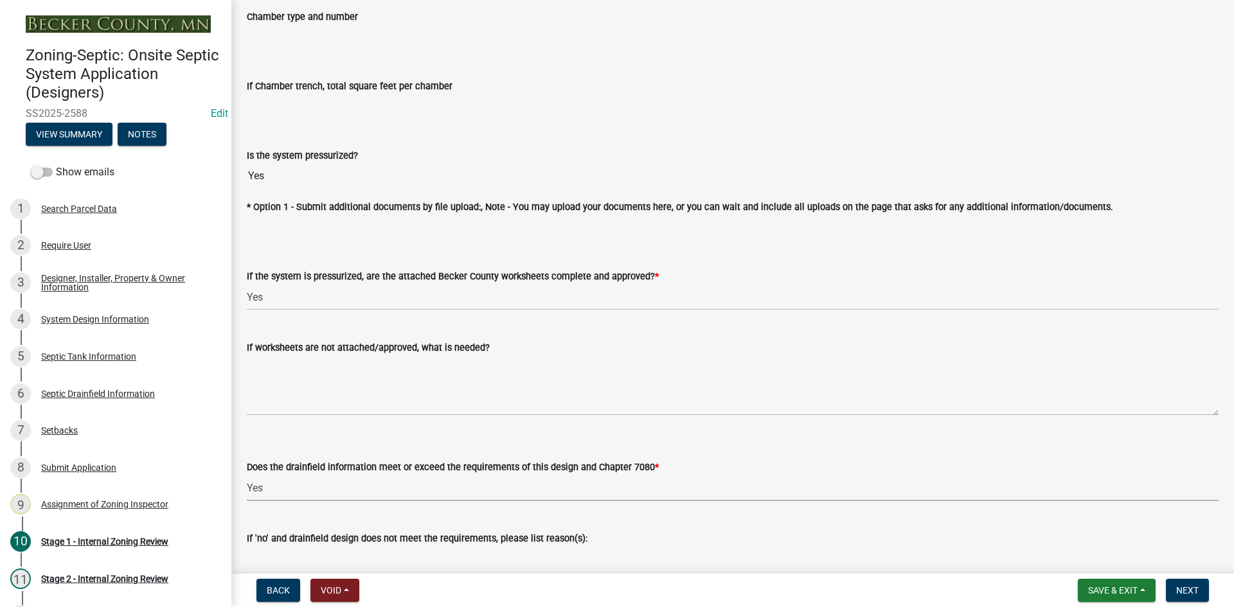
scroll to position [4484, 0]
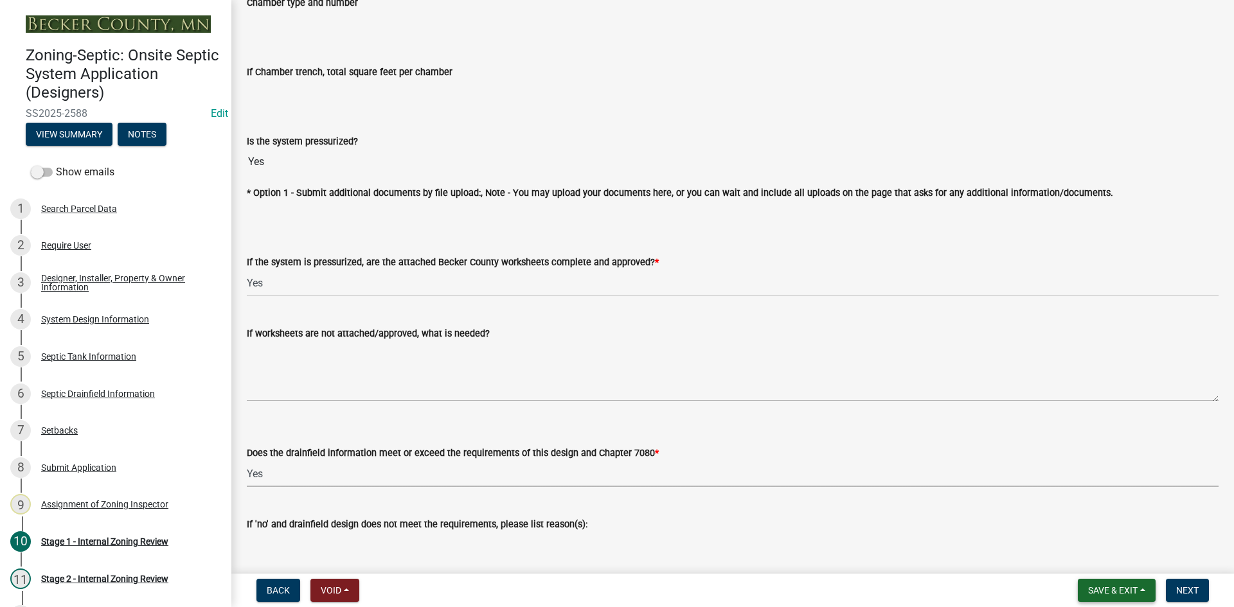
click at [1123, 601] on button "Save & Exit" at bounding box center [1117, 590] width 78 height 23
click at [1095, 559] on button "Save & Exit" at bounding box center [1104, 557] width 103 height 31
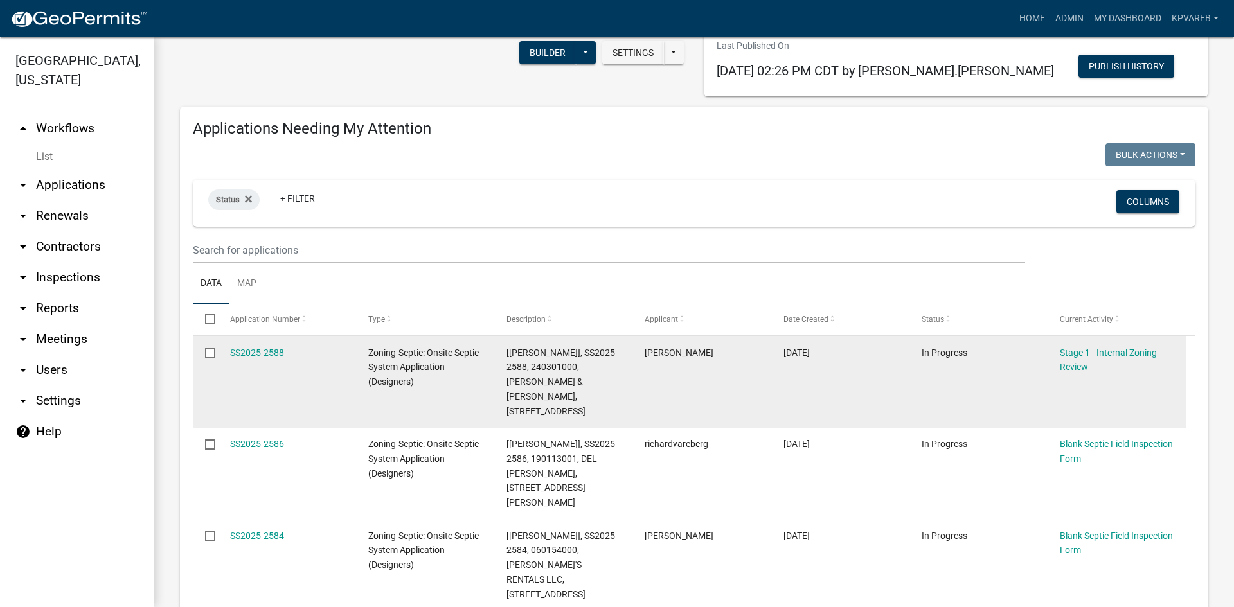
scroll to position [129, 0]
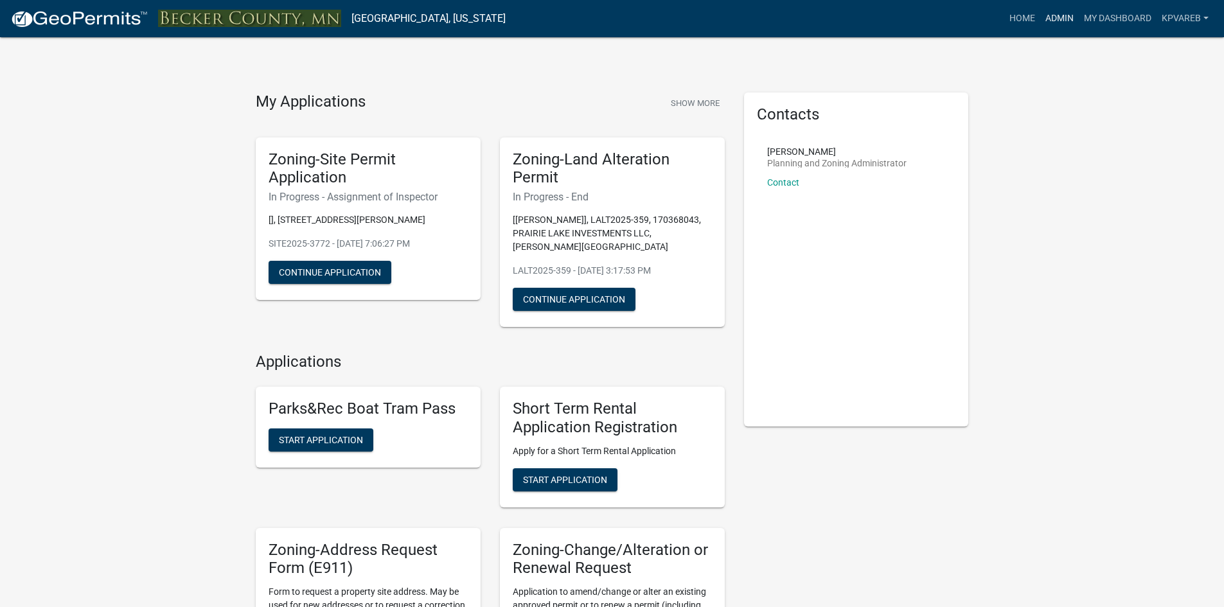
click at [1053, 17] on link "Admin" at bounding box center [1060, 18] width 39 height 24
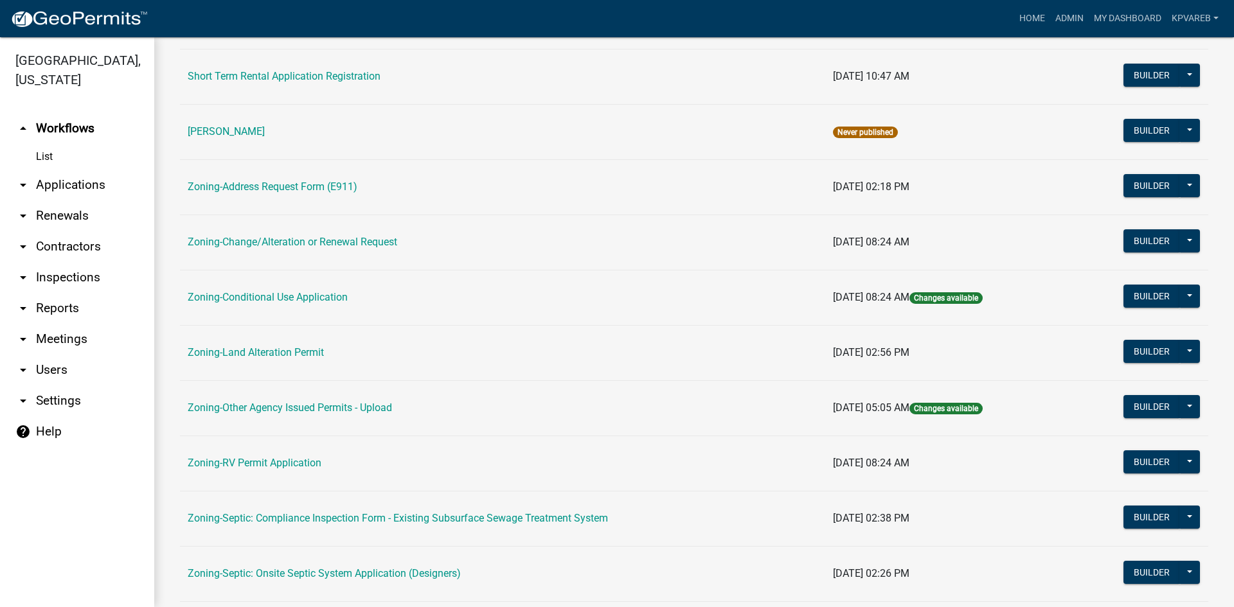
scroll to position [370, 0]
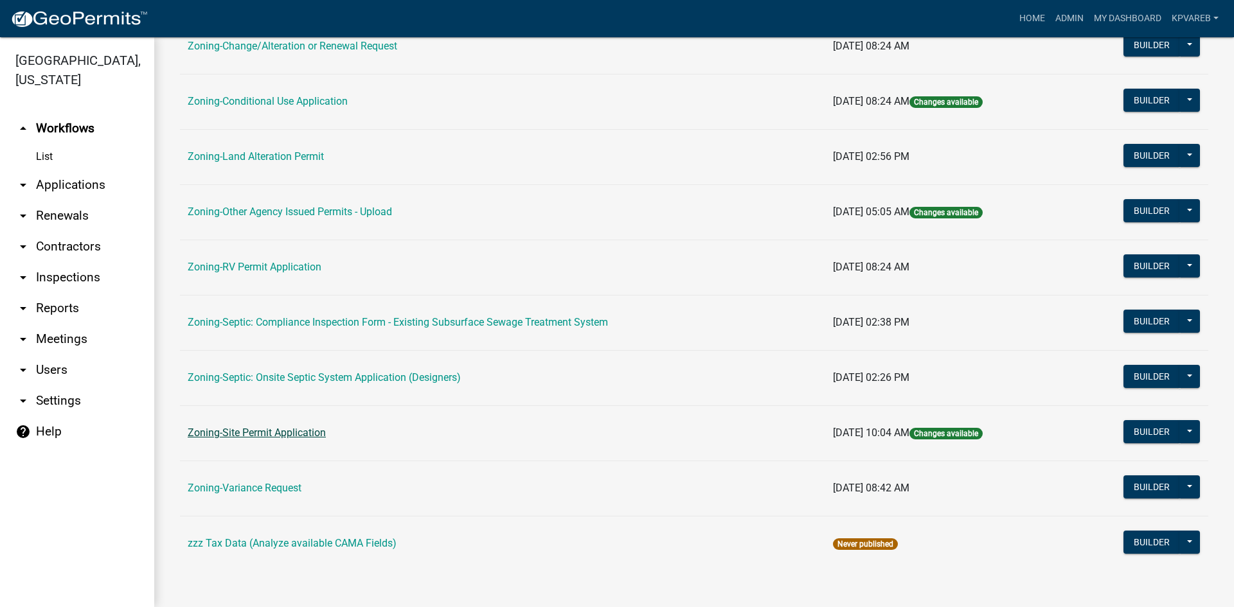
click at [273, 434] on link "Zoning-Site Permit Application" at bounding box center [257, 433] width 138 height 12
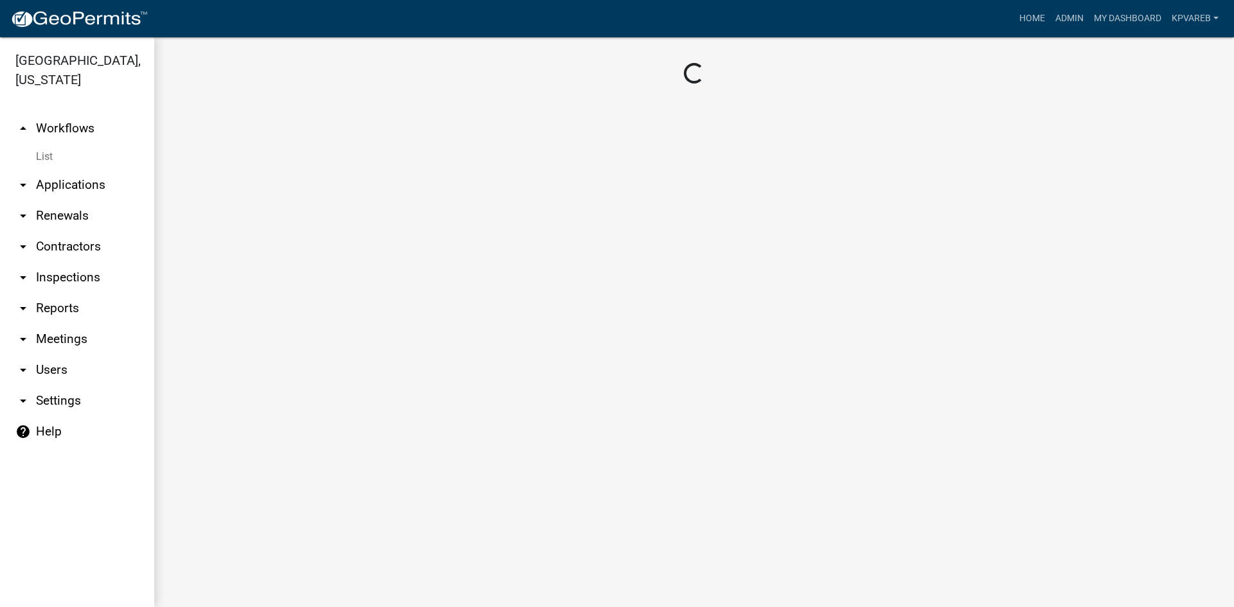
click at [273, 434] on main "Loading..." at bounding box center [694, 322] width 1080 height 570
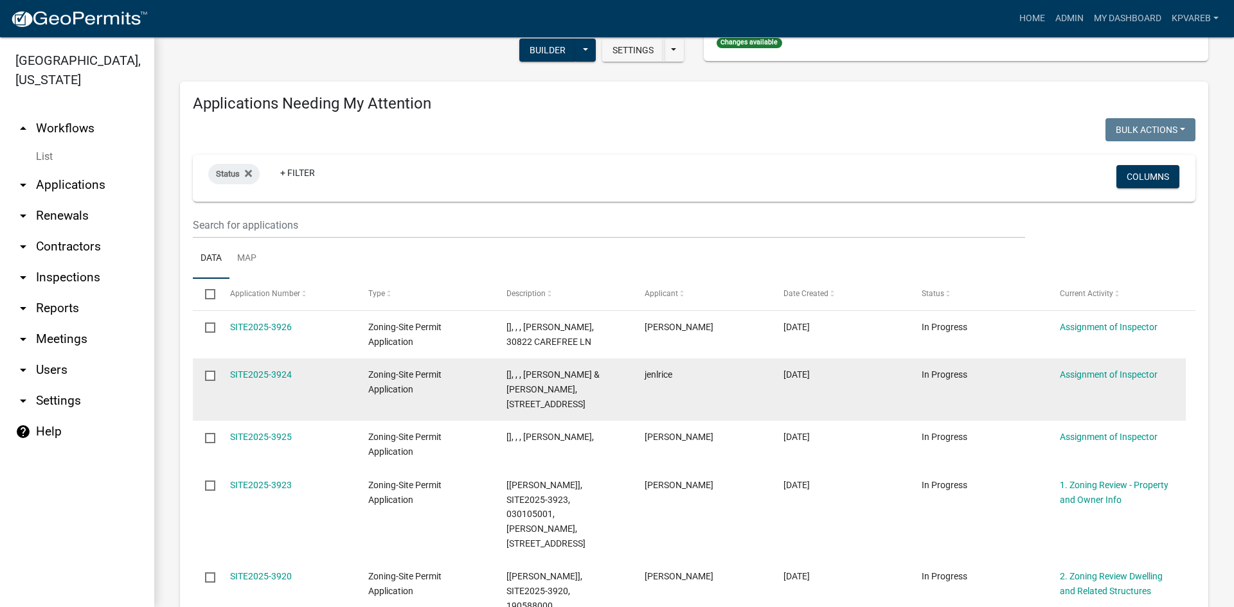
scroll to position [257, 0]
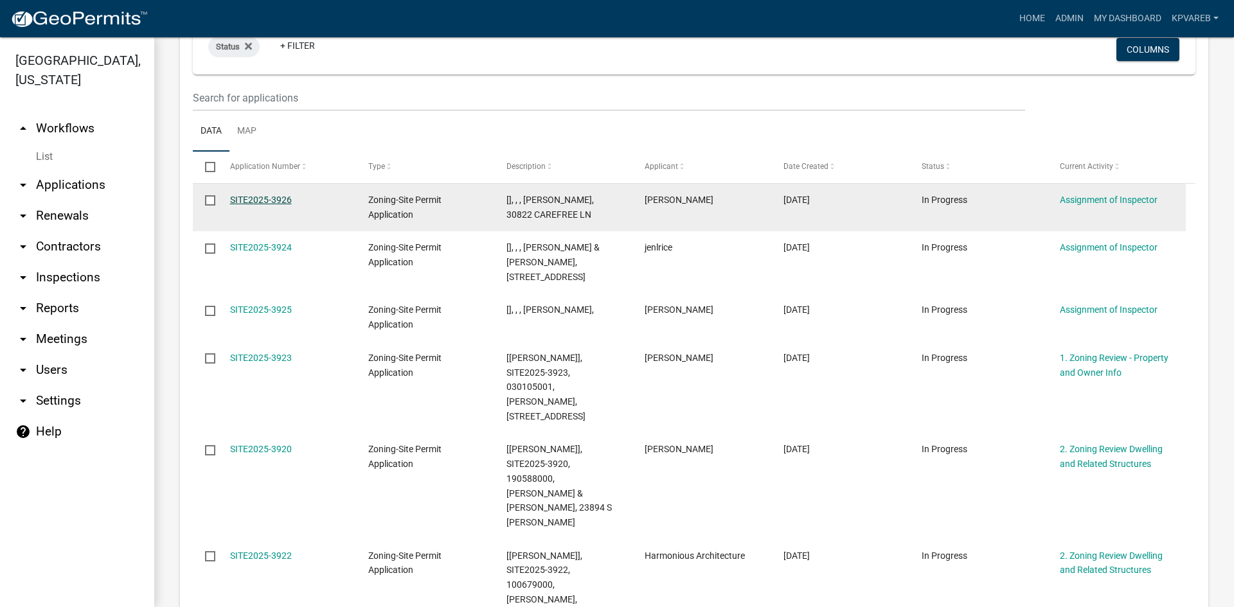
click at [269, 196] on link "SITE2025-3926" at bounding box center [261, 200] width 62 height 10
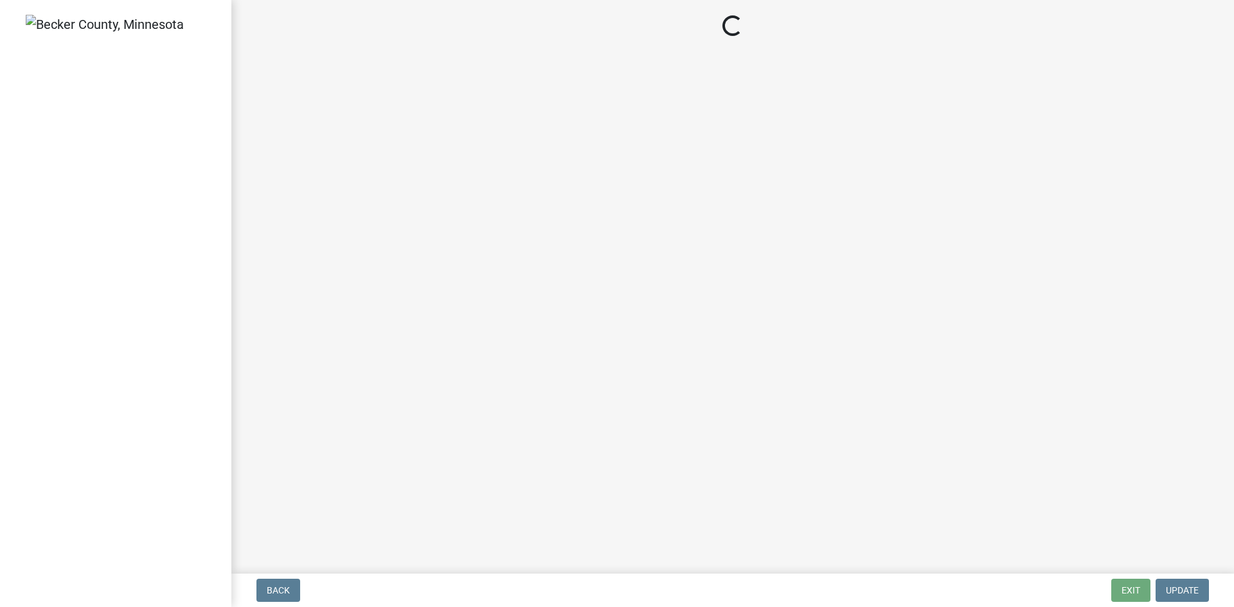
click at [271, 195] on main "Loading..." at bounding box center [732, 284] width 1003 height 569
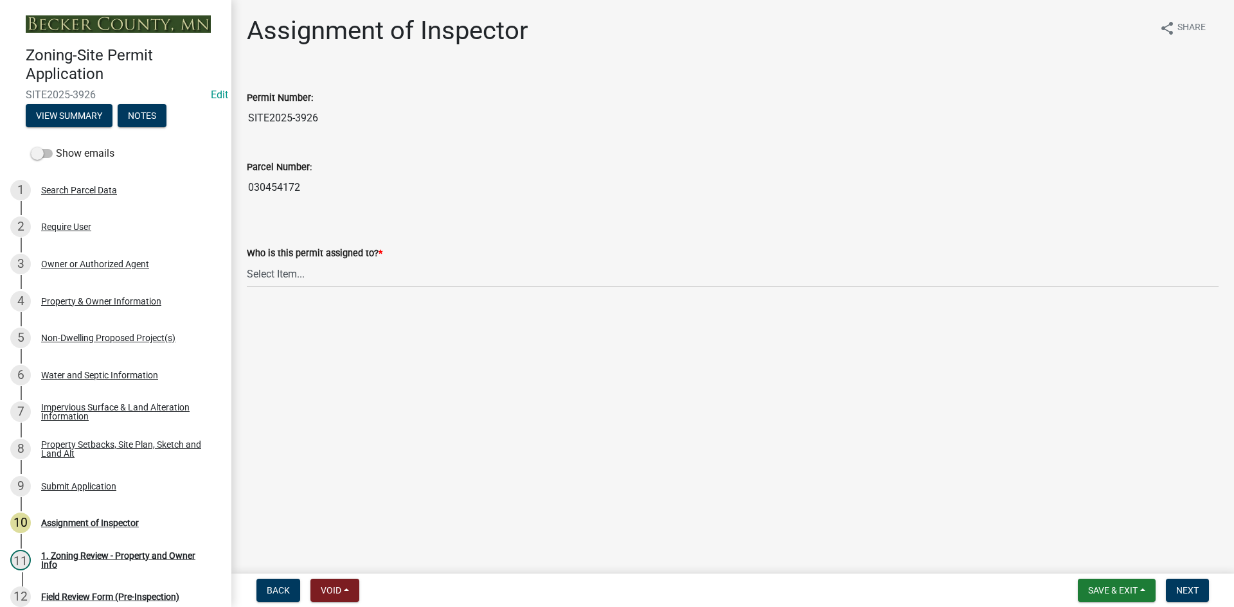
drag, startPoint x: 246, startPoint y: 187, endPoint x: 304, endPoint y: 188, distance: 57.8
click at [304, 188] on div "Parcel Number: 030454172" at bounding box center [732, 170] width 991 height 59
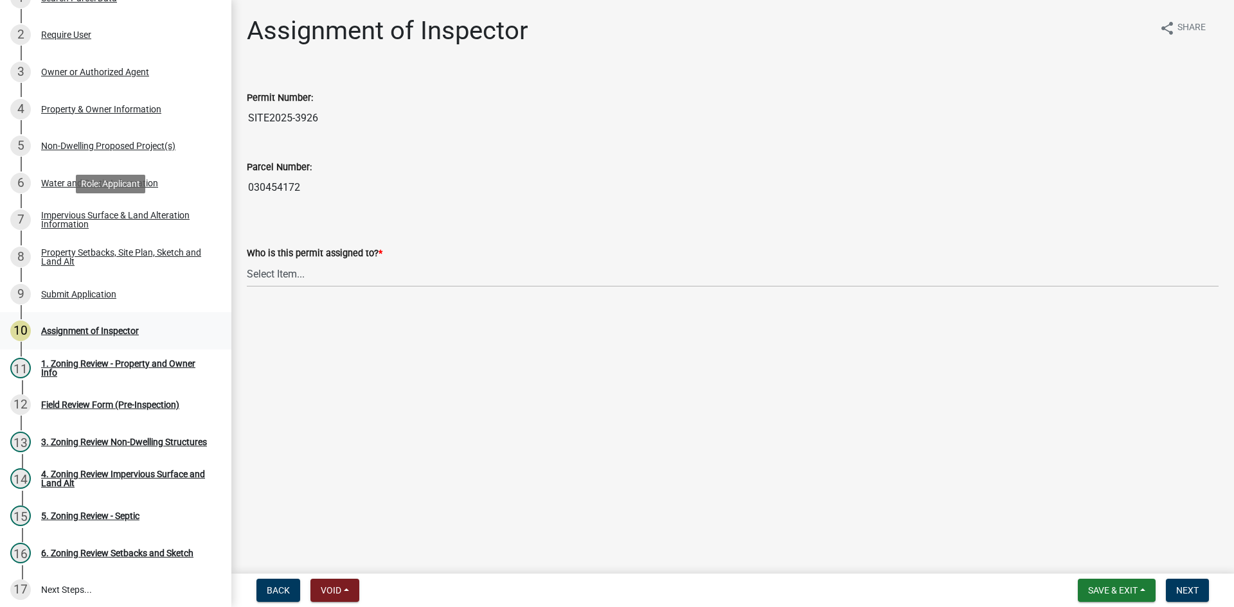
scroll to position [193, 0]
click at [113, 248] on div "Property Setbacks, Site Plan, Sketch and Land Alt" at bounding box center [126, 256] width 170 height 18
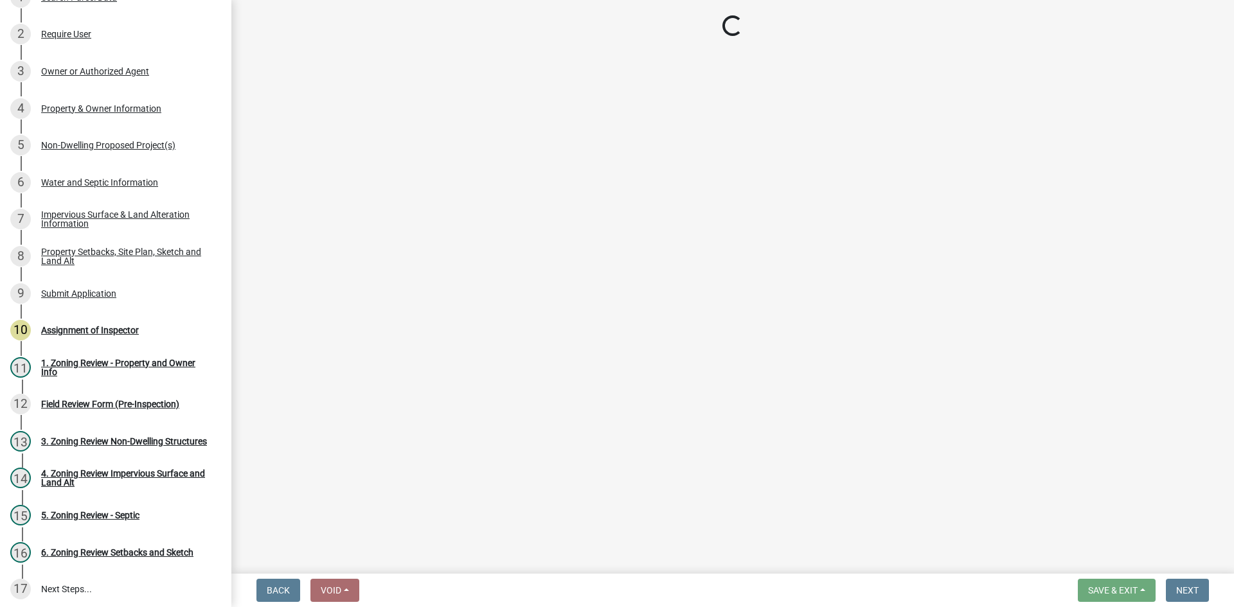
select select "d89fbfa0-1150-4954-b91c-9d482c9530a3"
select select "b56a4575-9846-47cf-8067-c59a4853da22"
select select "e8ab2dc3-aa3f-46f3-9b4a-37eb25ad84af"
select select "5ad4ab64-b44e-481c-9000-9e5907aa74e1"
select select "c8b8ea71-7088-4e87-a493-7bc88cc2835b"
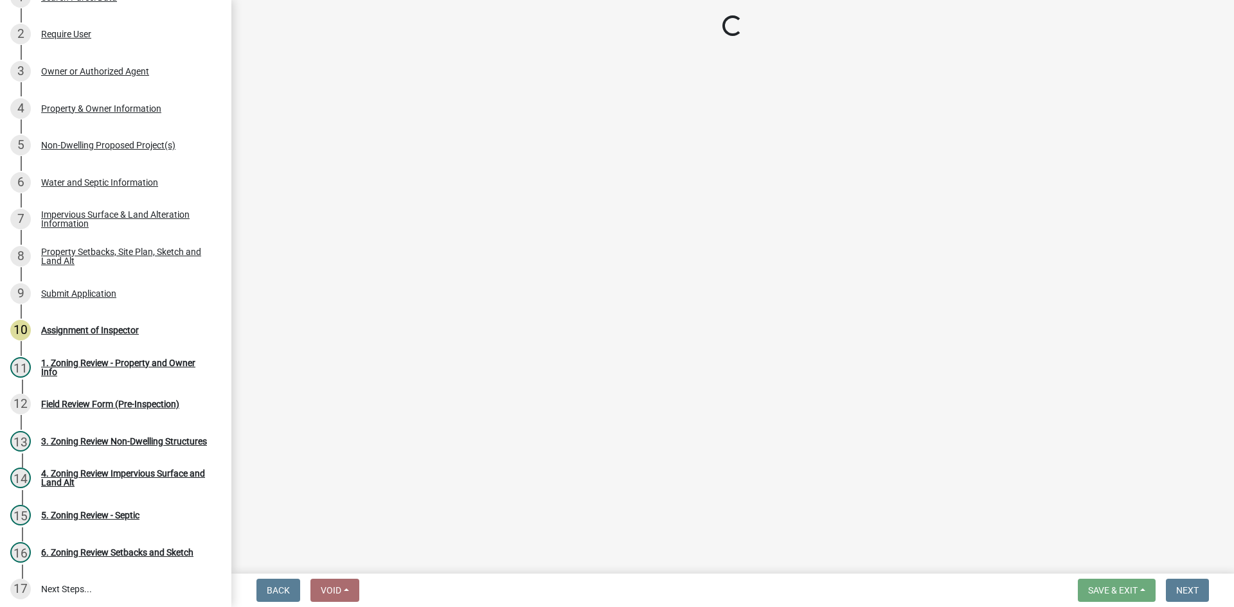
select select "ff457040-d2bf-49fa-a716-aef4a9c76f60"
select select "4421853d-5e11-4b64-95ec-6c47066881cc"
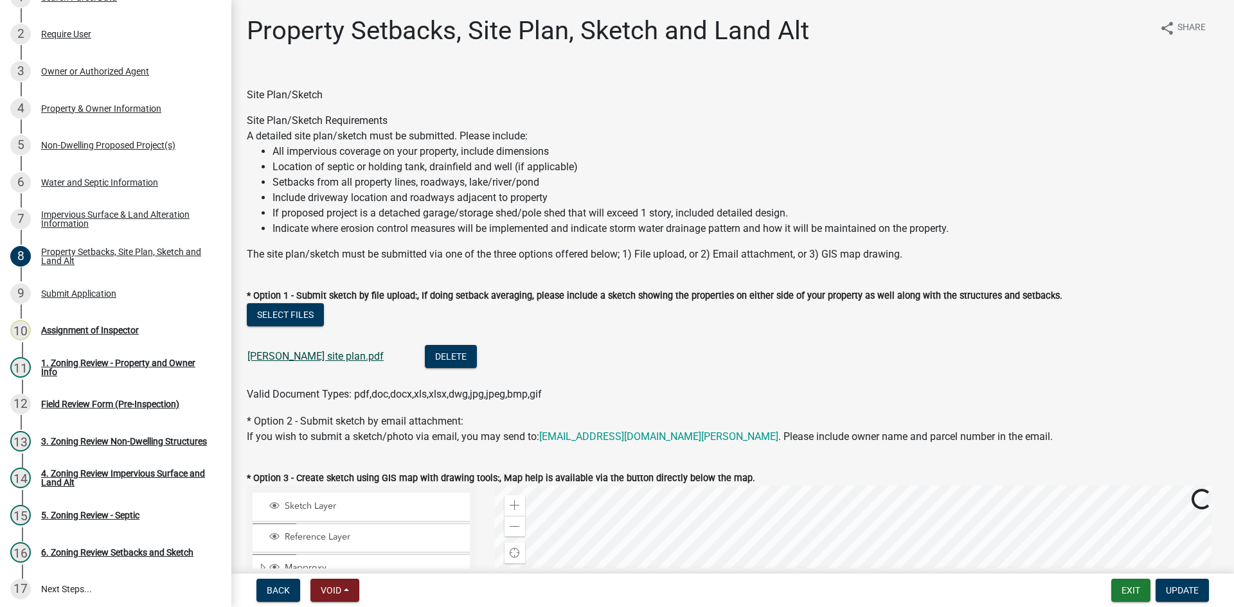
click at [337, 361] on link "[PERSON_NAME] site plan.pdf" at bounding box center [315, 356] width 136 height 12
click at [108, 210] on div "Impervious Surface & Land Alteration Information" at bounding box center [126, 219] width 170 height 18
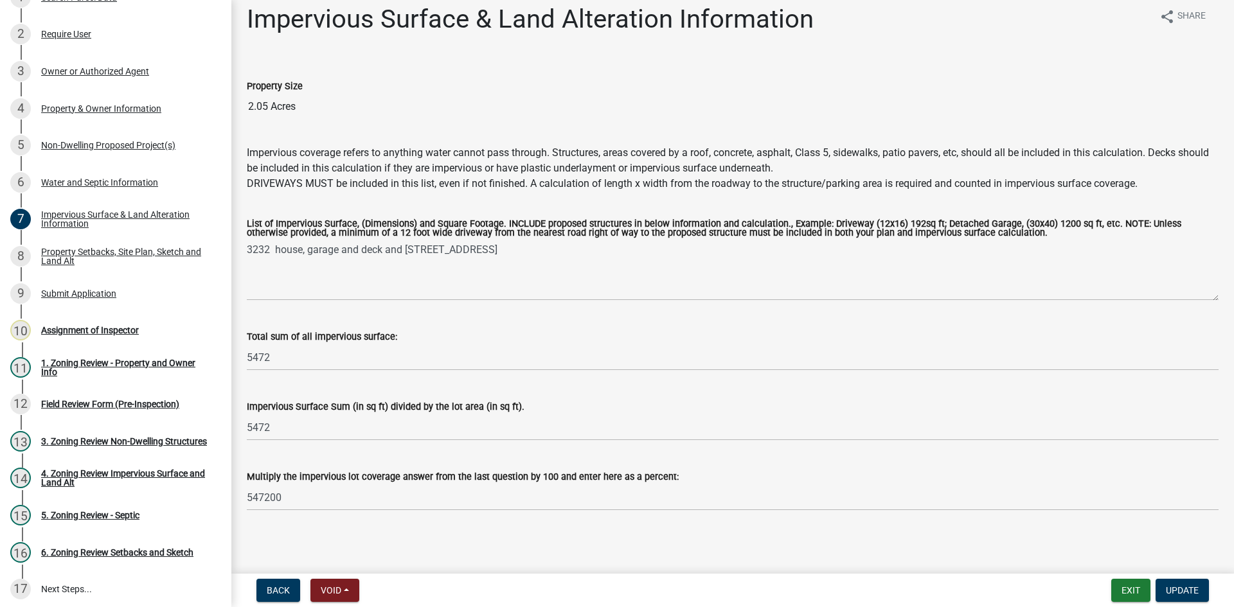
scroll to position [15, 0]
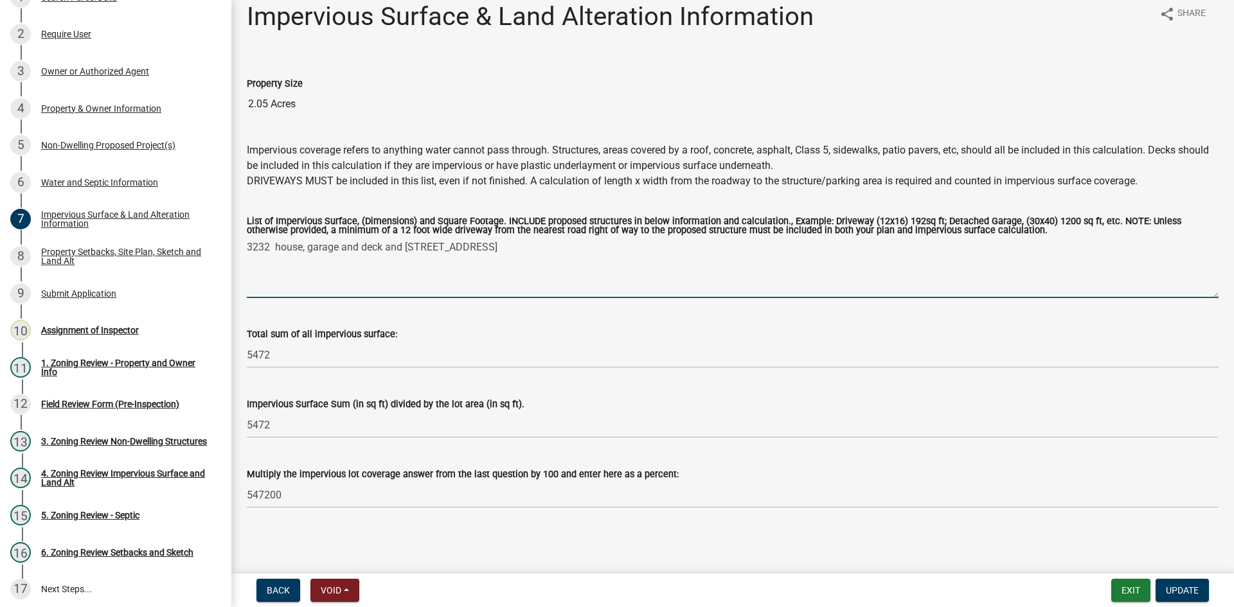
click at [490, 251] on textarea "3232 house, garage and deck and [STREET_ADDRESS]" at bounding box center [733, 268] width 972 height 60
click at [474, 251] on textarea "3232 house, garage and deck and [STREET_ADDRESS]" at bounding box center [733, 268] width 972 height 60
type textarea "3232 house, garage and deck and [STREET_ADDRESS]"
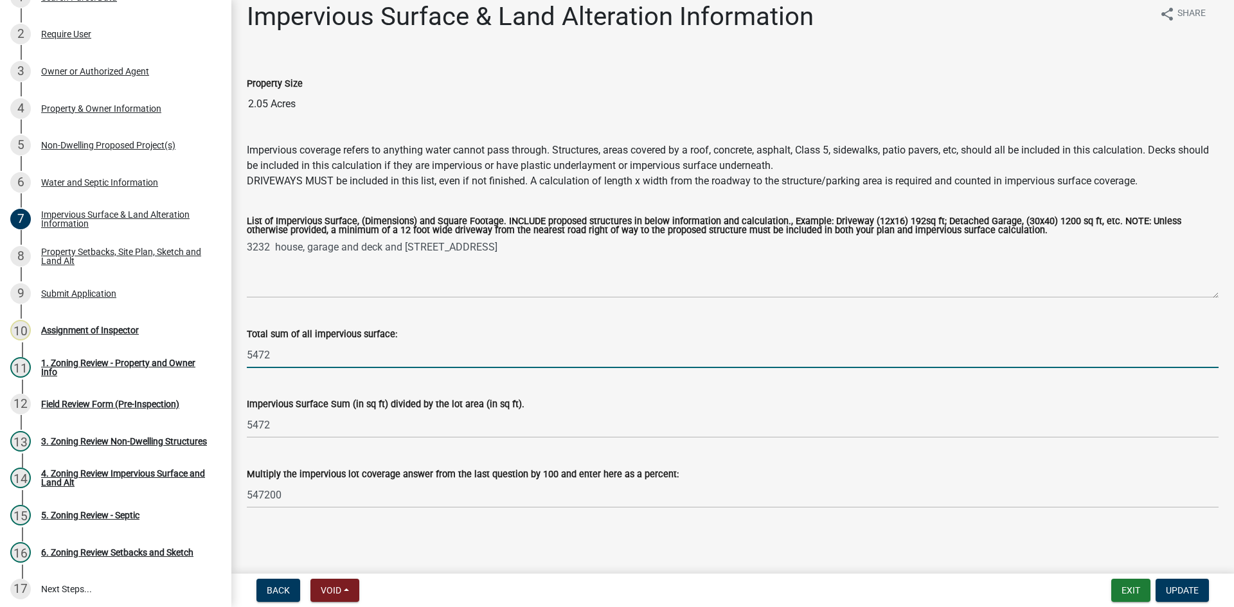
drag, startPoint x: 274, startPoint y: 360, endPoint x: 233, endPoint y: 371, distance: 42.7
click at [233, 371] on div "Impervious Surface & Land Alteration Information share Share Property Size 2.05…" at bounding box center [732, 265] width 1003 height 529
click at [295, 349] on input "5472" at bounding box center [733, 355] width 972 height 26
click at [295, 353] on input "5472" at bounding box center [733, 355] width 972 height 26
drag, startPoint x: 289, startPoint y: 356, endPoint x: 224, endPoint y: 368, distance: 66.1
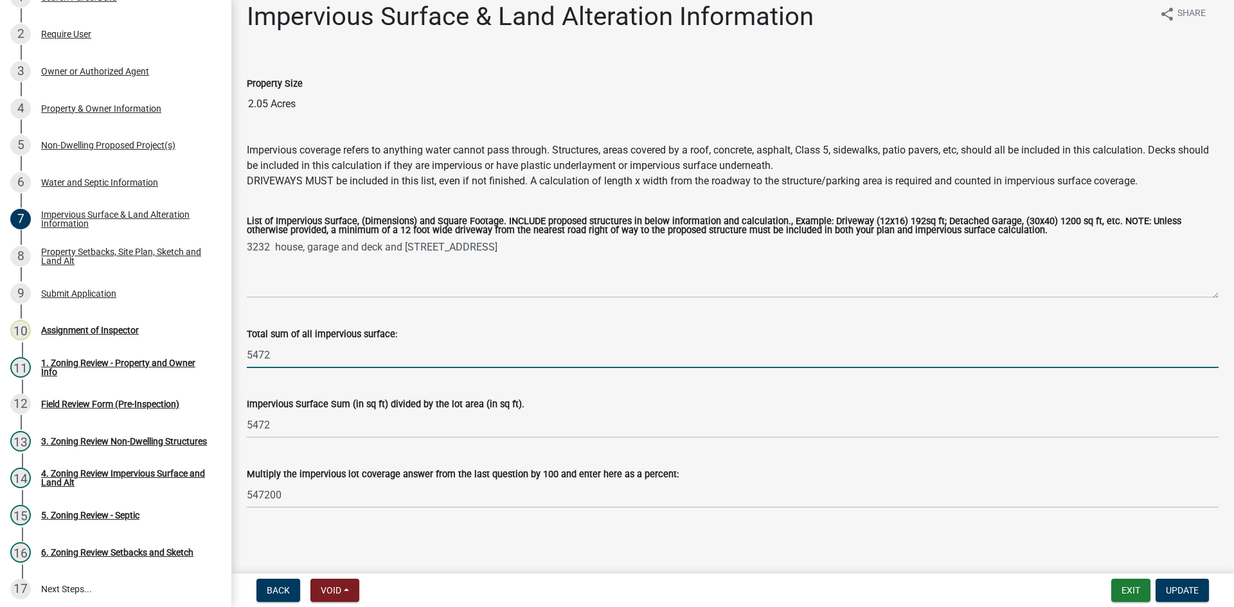
click at [224, 368] on div "Zoning-Site Permit Application SITE2025-3926 Edit View Summary Notes Show email…" at bounding box center [617, 303] width 1234 height 607
type input "10973"
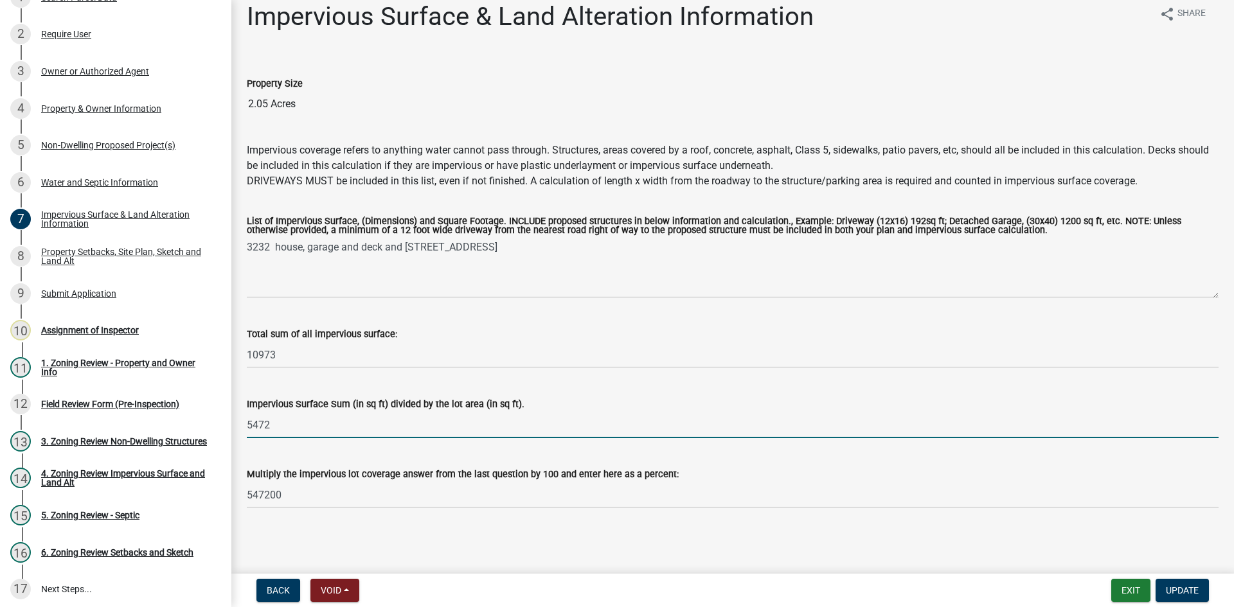
drag, startPoint x: 283, startPoint y: 425, endPoint x: 296, endPoint y: 439, distance: 18.2
click at [248, 446] on wm-data-entity-input "Impervious Surface Sum (in sq ft) divided by the lot area (in sq ft). 5472" at bounding box center [733, 414] width 972 height 70
type input "89298"
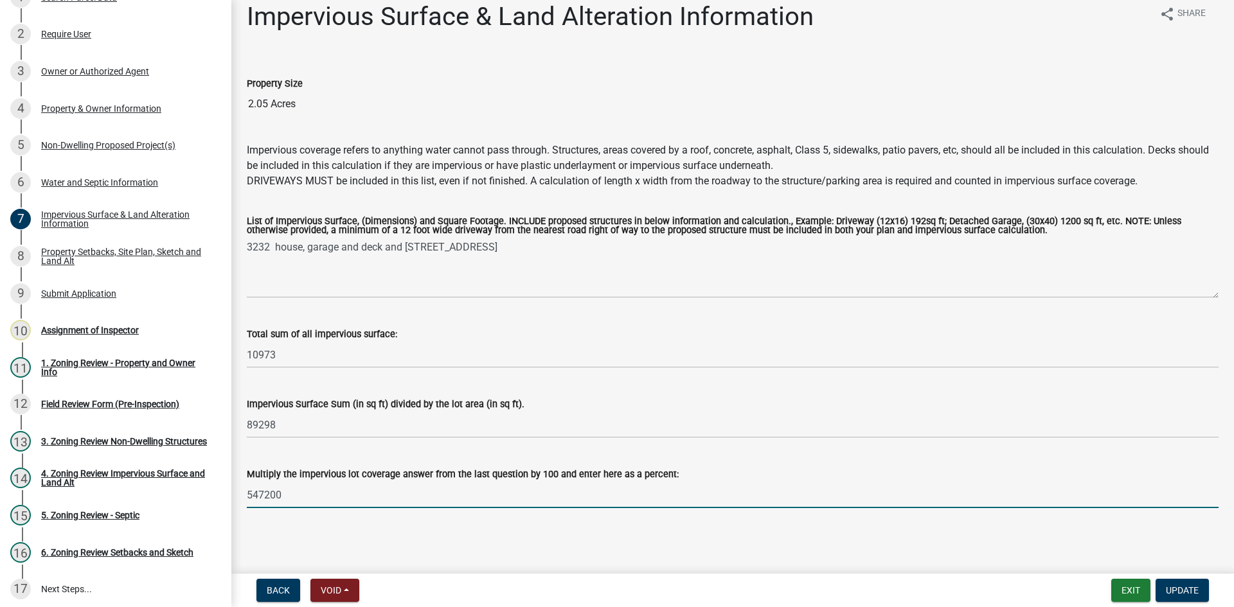
drag, startPoint x: 284, startPoint y: 505, endPoint x: 238, endPoint y: 513, distance: 46.4
click at [238, 513] on div "Impervious Surface & Land Alteration Information share Share Property Size 2.05…" at bounding box center [732, 265] width 991 height 529
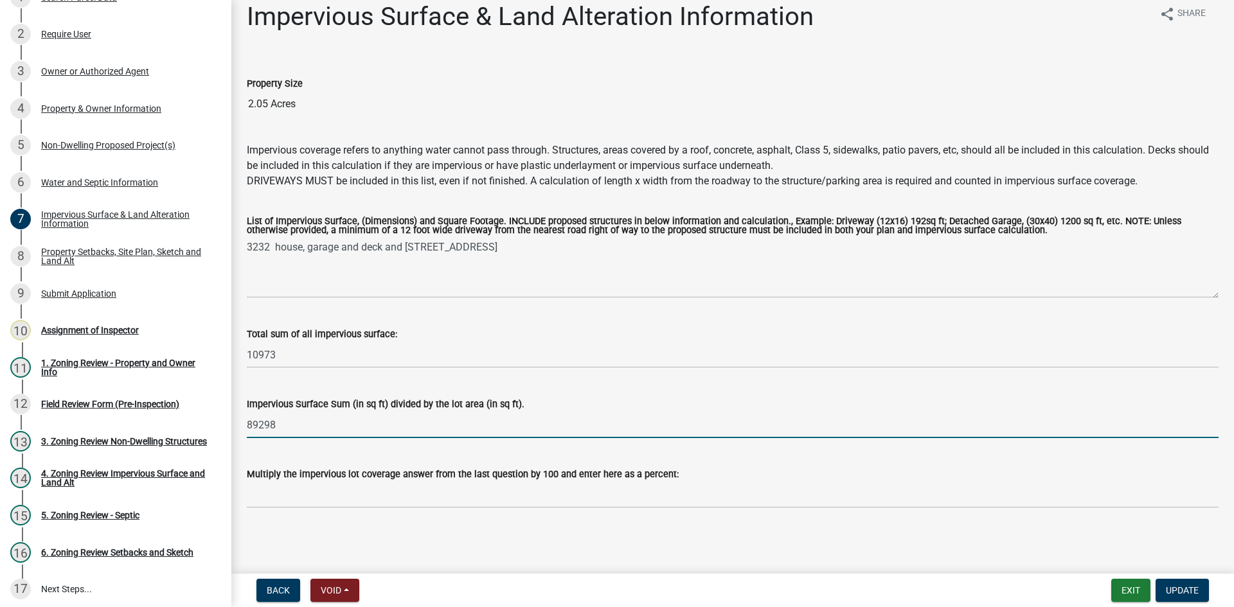
click at [248, 427] on input "89298" at bounding box center [733, 425] width 972 height 26
click at [314, 428] on input "10973/89298" at bounding box center [733, 425] width 972 height 26
type input "10973/89298"
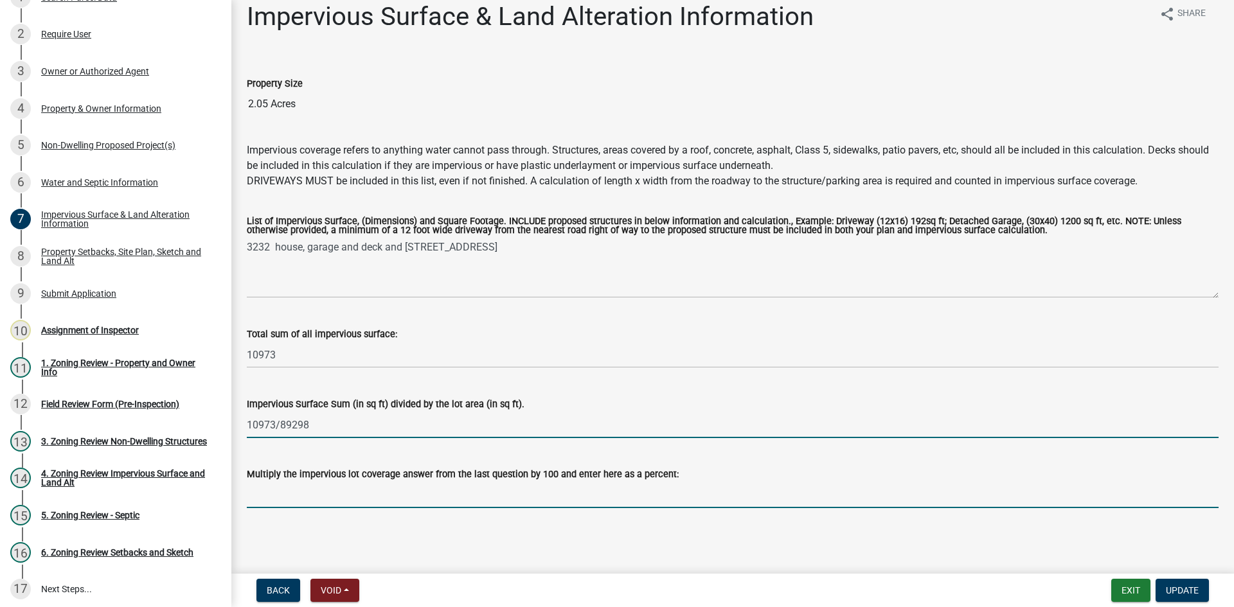
click at [297, 487] on input "Multiply the impervious lot coverage answer from the last question by 100 and e…" at bounding box center [733, 495] width 972 height 26
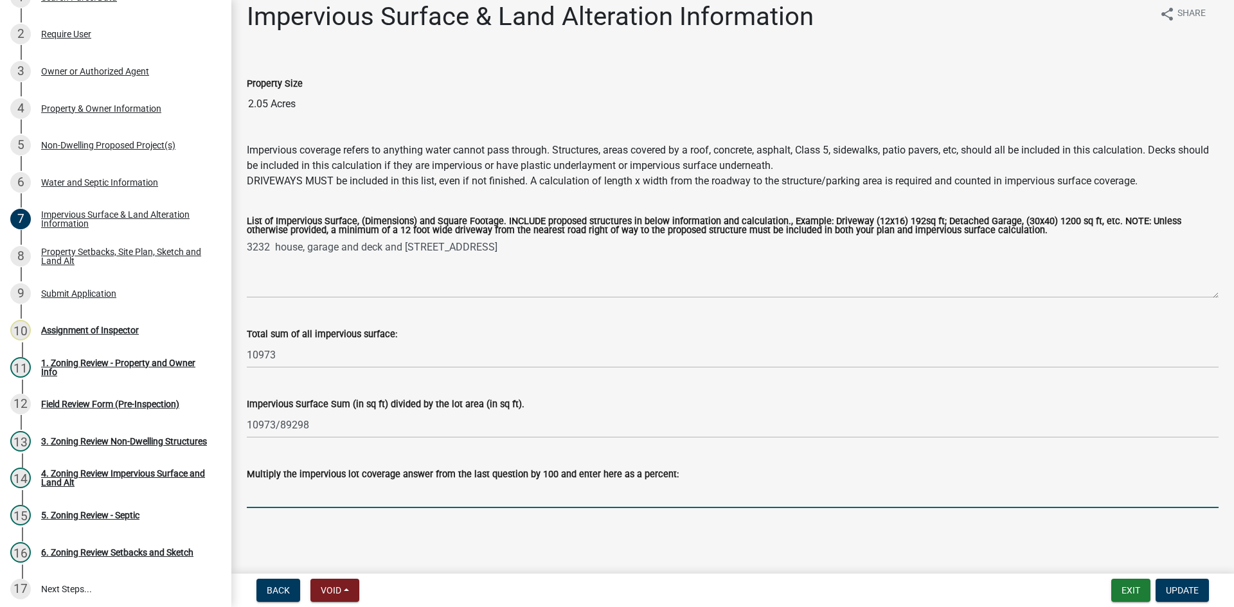
click at [379, 497] on input "Multiply the impervious lot coverage answer from the last question by 100 and e…" at bounding box center [733, 495] width 972 height 26
click at [267, 502] on input "Multiply the impervious lot coverage answer from the last question by 100 and e…" at bounding box center [733, 495] width 972 height 26
click at [273, 495] on input "Multiply the impervious lot coverage answer from the last question by 100 and e…" at bounding box center [733, 495] width 972 height 26
click at [283, 497] on input "Multiply the impervious lot coverage answer from the last question by 100 and e…" at bounding box center [733, 495] width 972 height 26
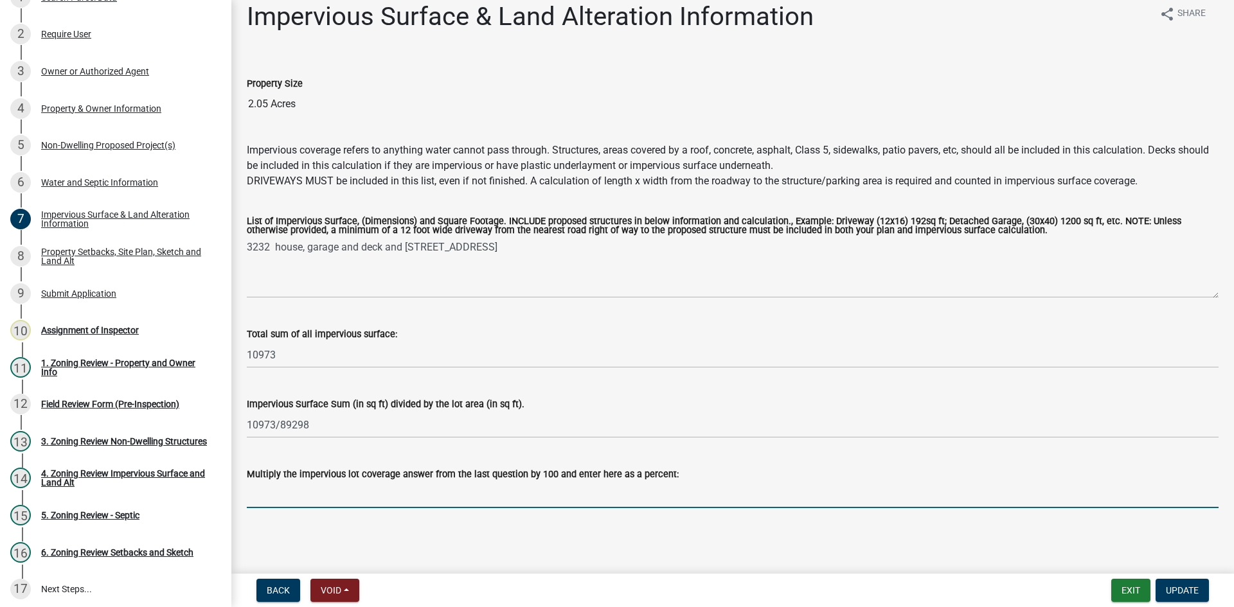
click at [286, 496] on input "Multiply the impervious lot coverage answer from the last question by 100 and e…" at bounding box center [733, 495] width 972 height 26
click at [303, 495] on input "8.13" at bounding box center [733, 495] width 972 height 26
type input "8.13"
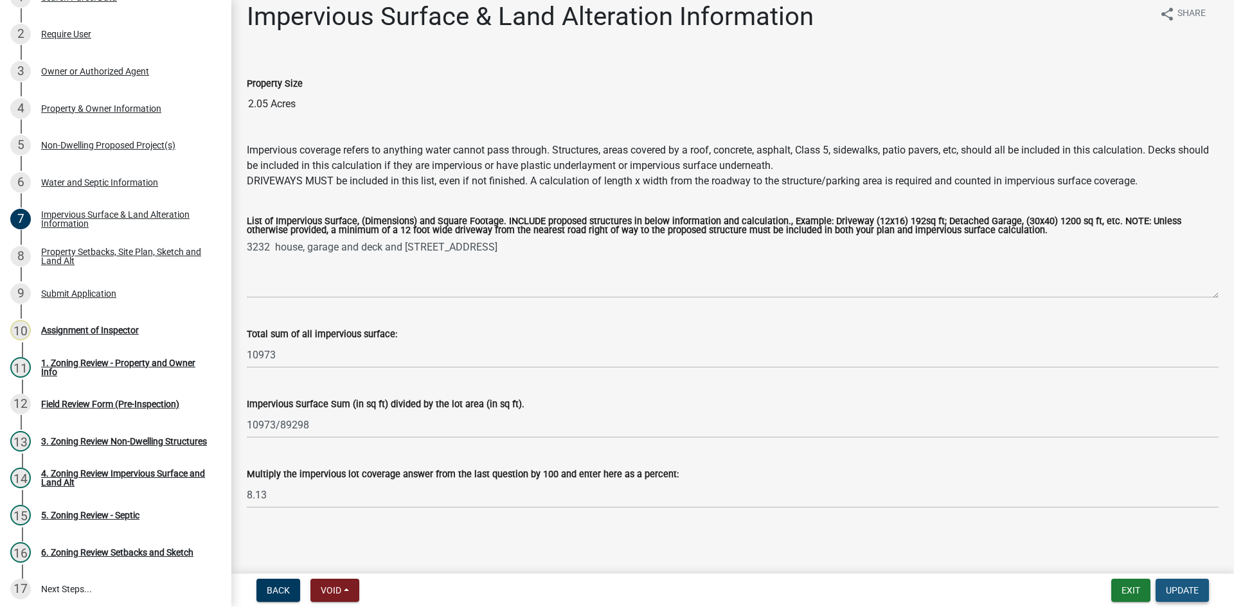
click at [1183, 589] on span "Update" at bounding box center [1182, 591] width 33 height 10
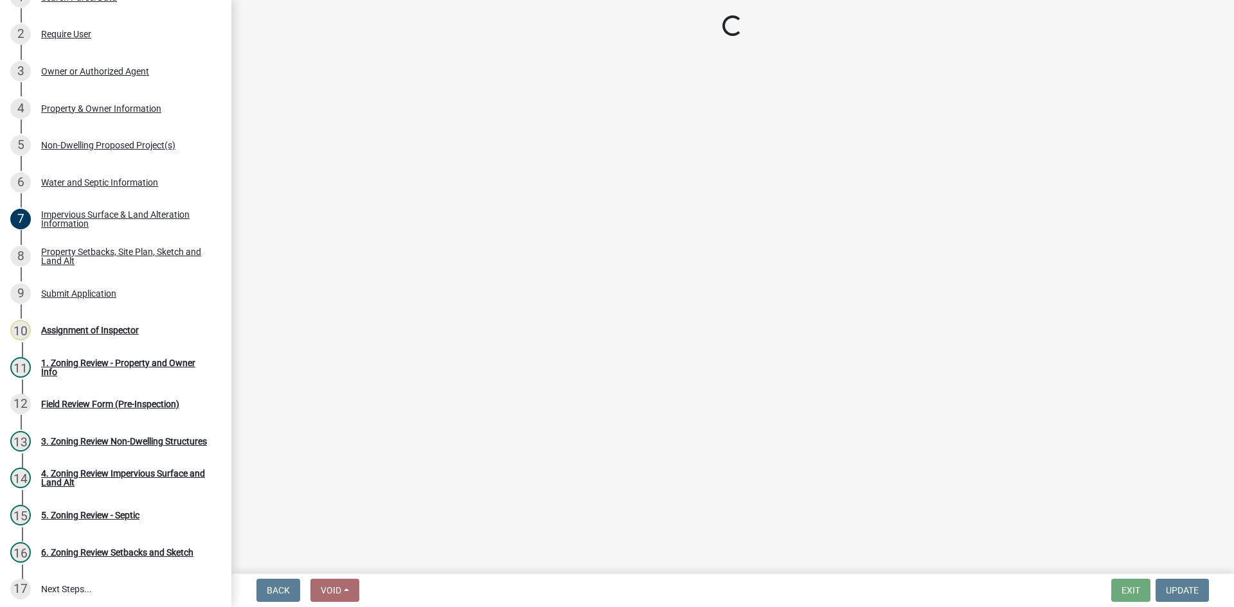
scroll to position [0, 0]
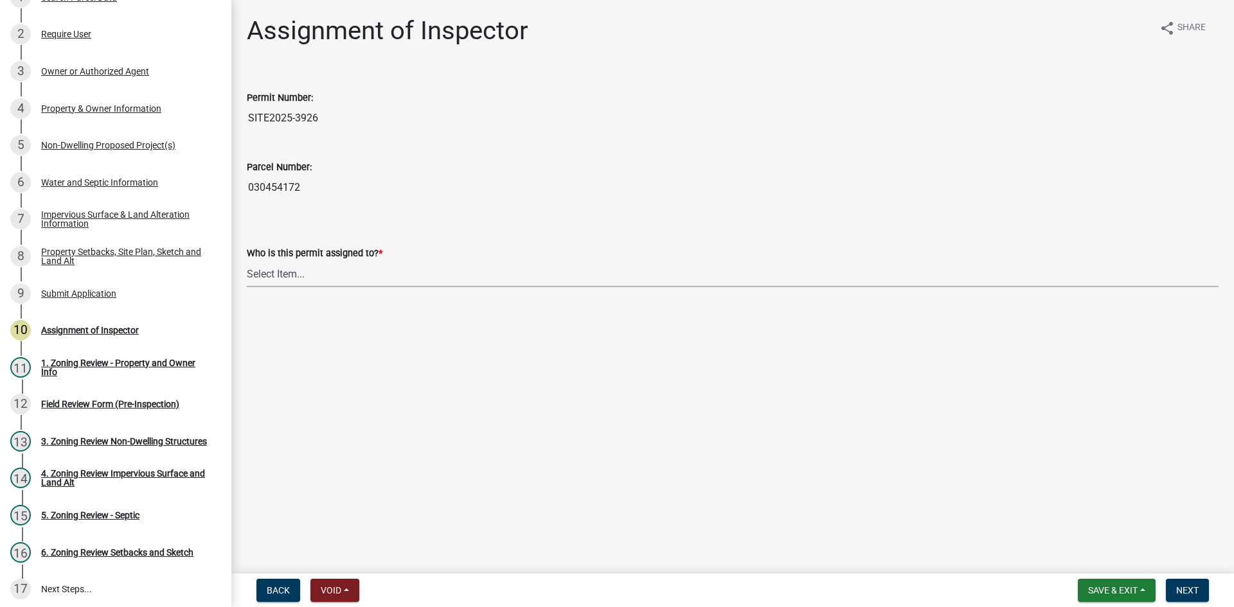
click at [283, 278] on select "Select Item... [PERSON_NAME] [PERSON_NAME] [PERSON_NAME] [PERSON_NAME] [PERSON_…" at bounding box center [733, 274] width 972 height 26
click at [696, 213] on div "Who is this permit assigned to? * Select Item... [PERSON_NAME] [PERSON_NAME] [P…" at bounding box center [733, 263] width 972 height 102
click at [564, 194] on input "030454172" at bounding box center [733, 188] width 972 height 26
click at [446, 121] on input "SITE2025-3926" at bounding box center [733, 118] width 972 height 26
click at [433, 238] on form "Who is this permit assigned to? * Select Item... [PERSON_NAME] [PERSON_NAME] [P…" at bounding box center [733, 258] width 972 height 57
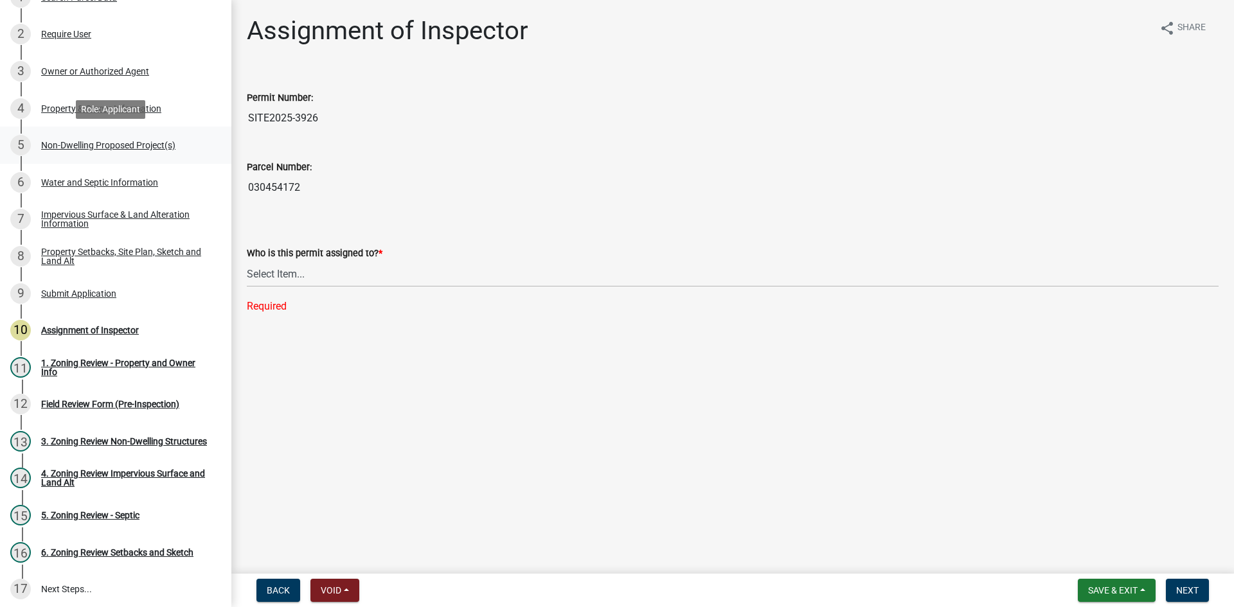
click at [146, 149] on div "Non-Dwelling Proposed Project(s)" at bounding box center [108, 145] width 134 height 9
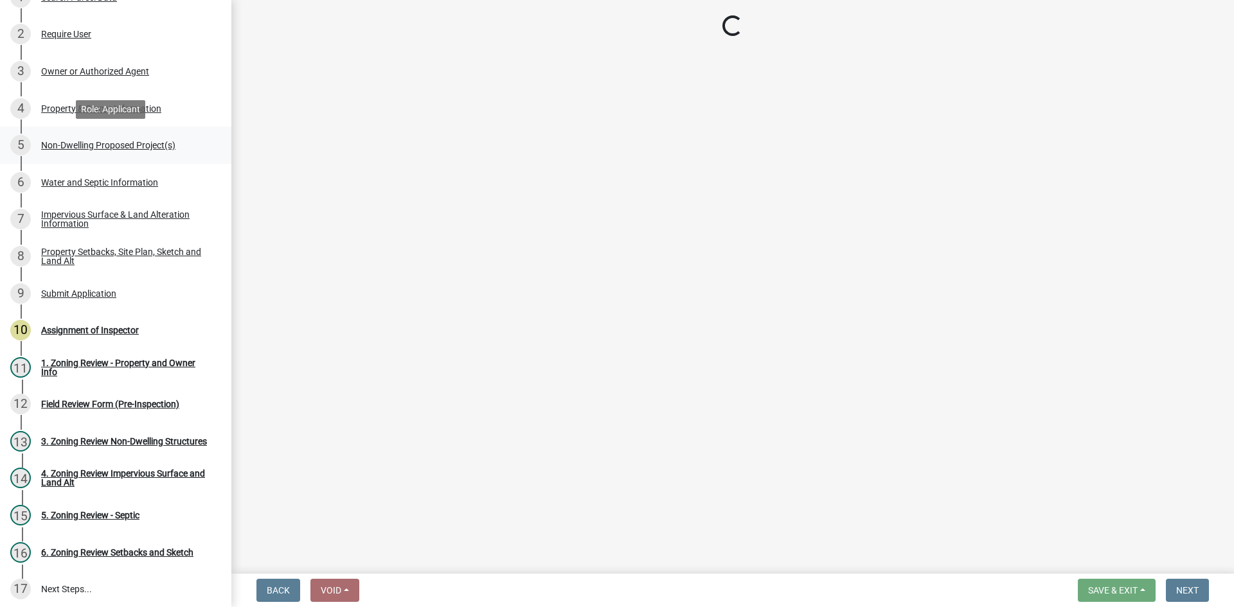
select select "6ced1b54-2913-4dbf-9776-23baa6524e46"
select select "3a2d96d3-fd69-4ed9-bae4-7a5aa03a7e58"
select select "cf118f3b-6469-426f-b247-8aeebfb0198d"
select select "d5258256-81e9-4688-bc84-b01445ee29b6"
select select "258cbdbc-8629-455d-9fed-6a57bf82144e"
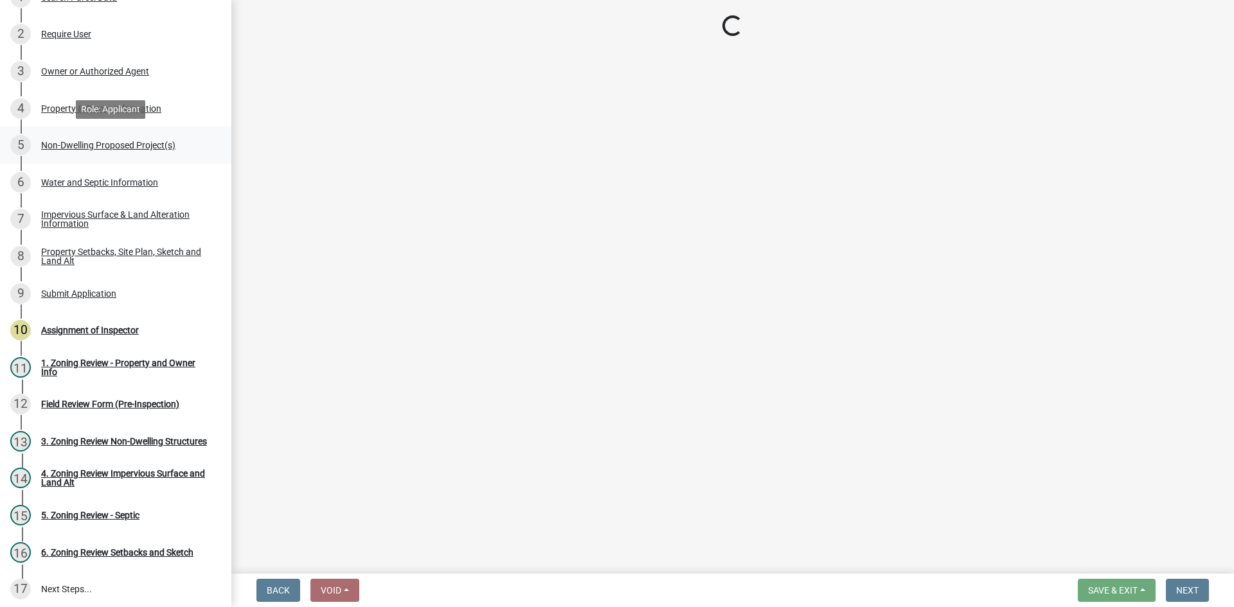
select select "a9a8393f-3c28-47b8-b6d9-84c94641c3fc"
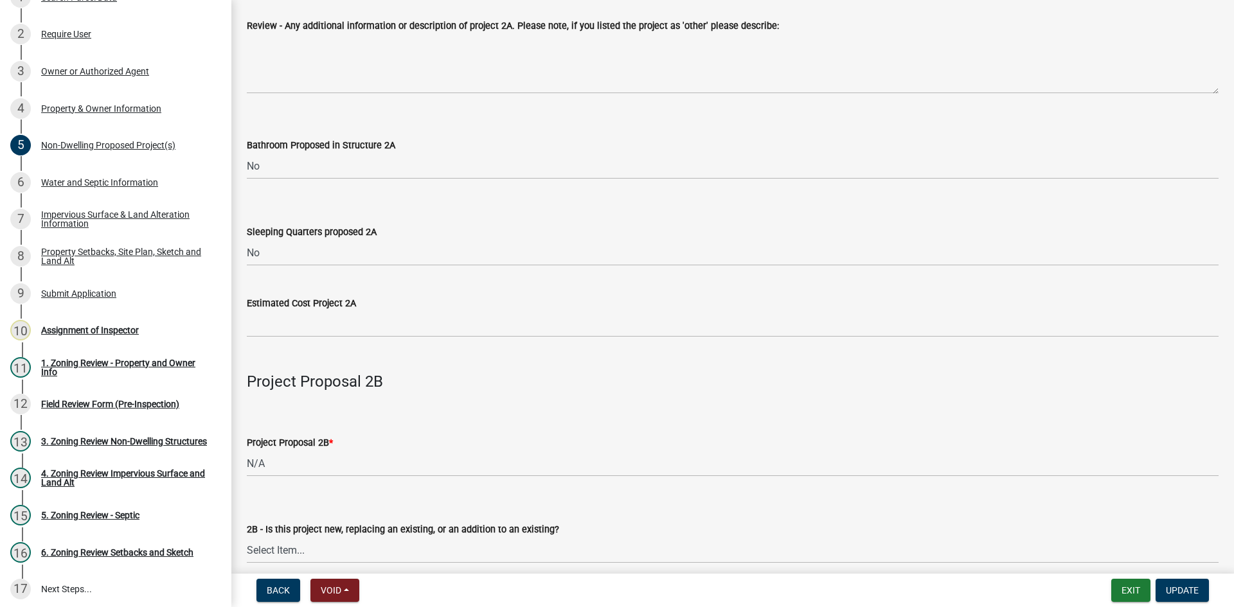
scroll to position [707, 0]
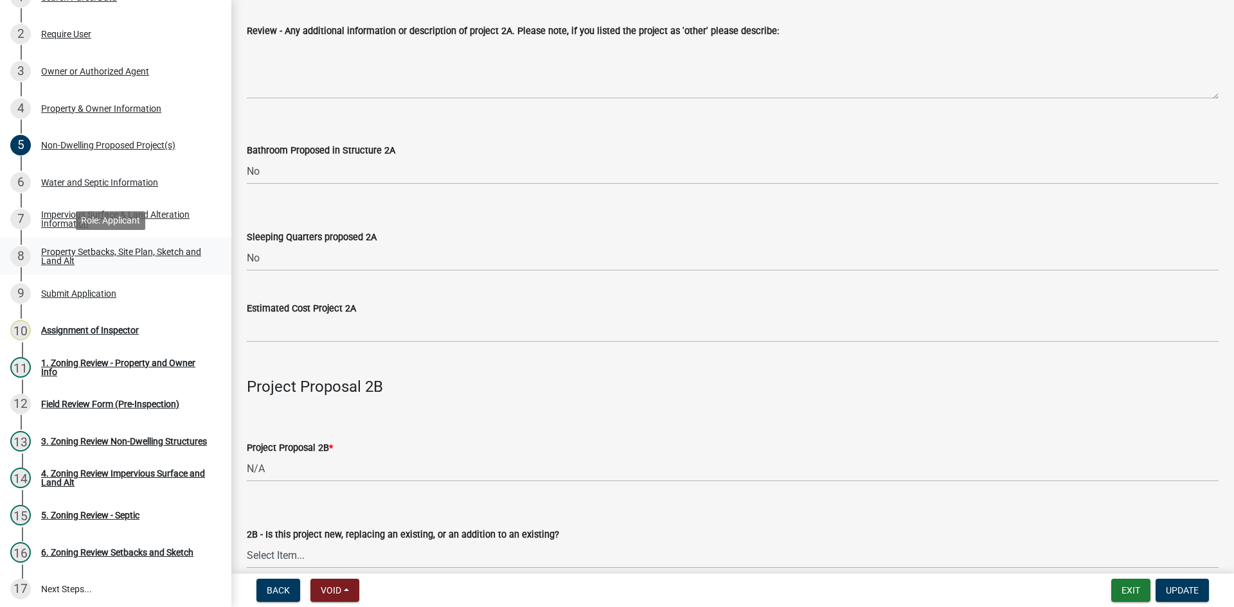
click at [105, 250] on div "Property Setbacks, Site Plan, Sketch and Land Alt" at bounding box center [126, 256] width 170 height 18
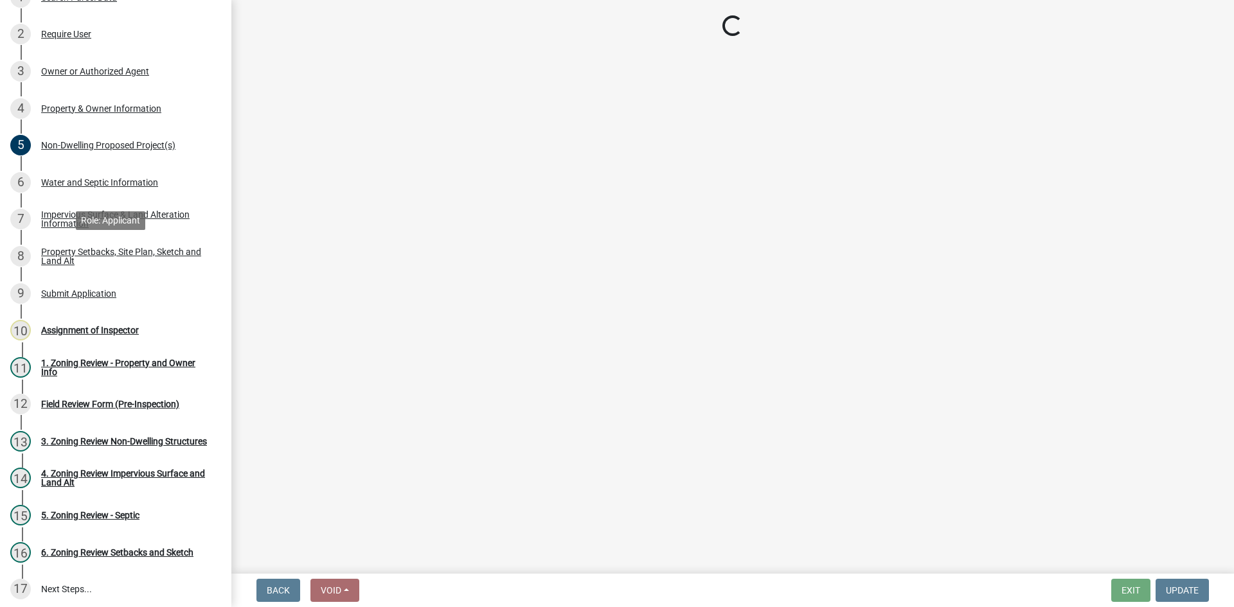
select select "d89fbfa0-1150-4954-b91c-9d482c9530a3"
select select "b56a4575-9846-47cf-8067-c59a4853da22"
select select "e8ab2dc3-aa3f-46f3-9b4a-37eb25ad84af"
select select "5ad4ab64-b44e-481c-9000-9e5907aa74e1"
select select "c8b8ea71-7088-4e87-a493-7bc88cc2835b"
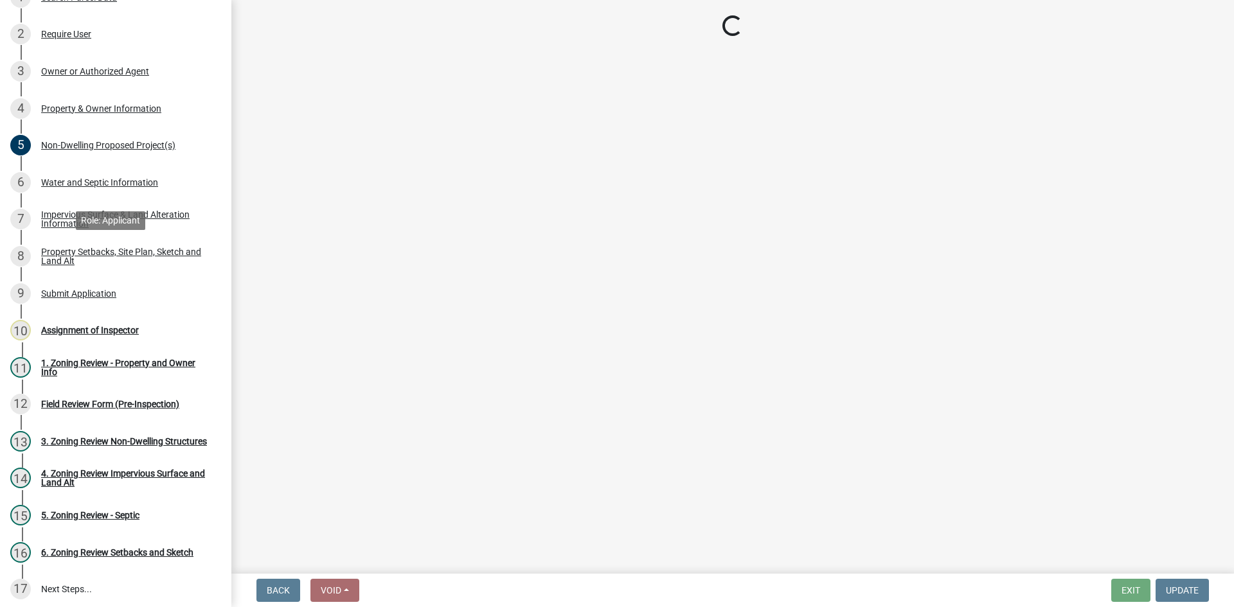
select select "ff457040-d2bf-49fa-a716-aef4a9c76f60"
select select "4421853d-5e11-4b64-95ec-6c47066881cc"
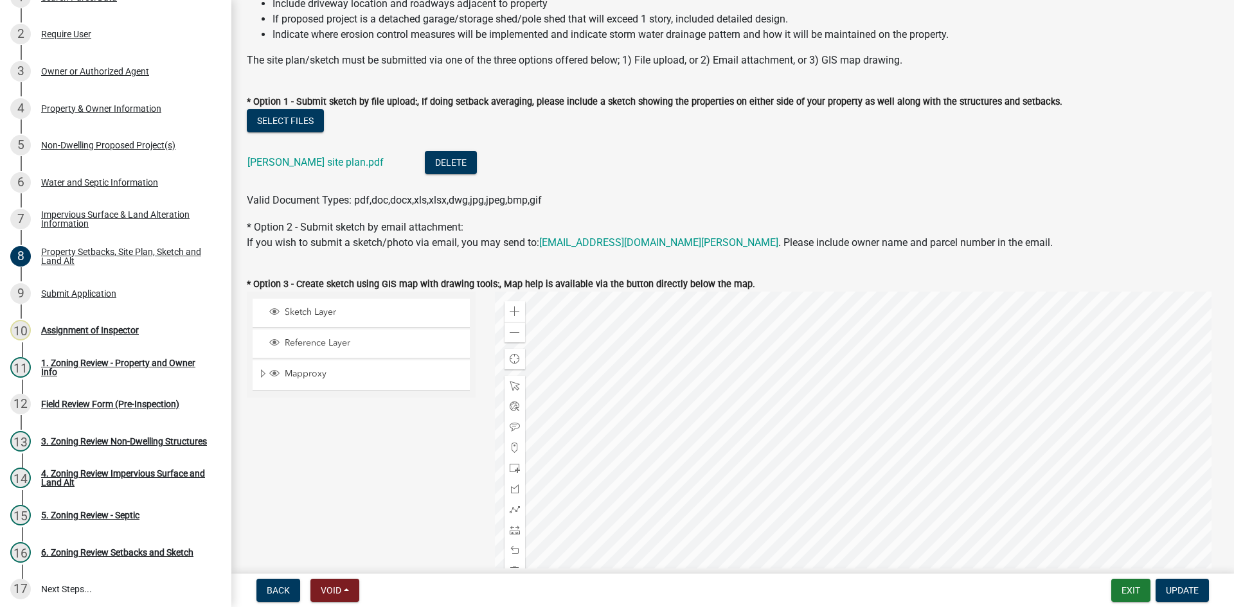
scroll to position [193, 0]
click at [307, 161] on link "[PERSON_NAME] site plan.pdf" at bounding box center [315, 163] width 136 height 12
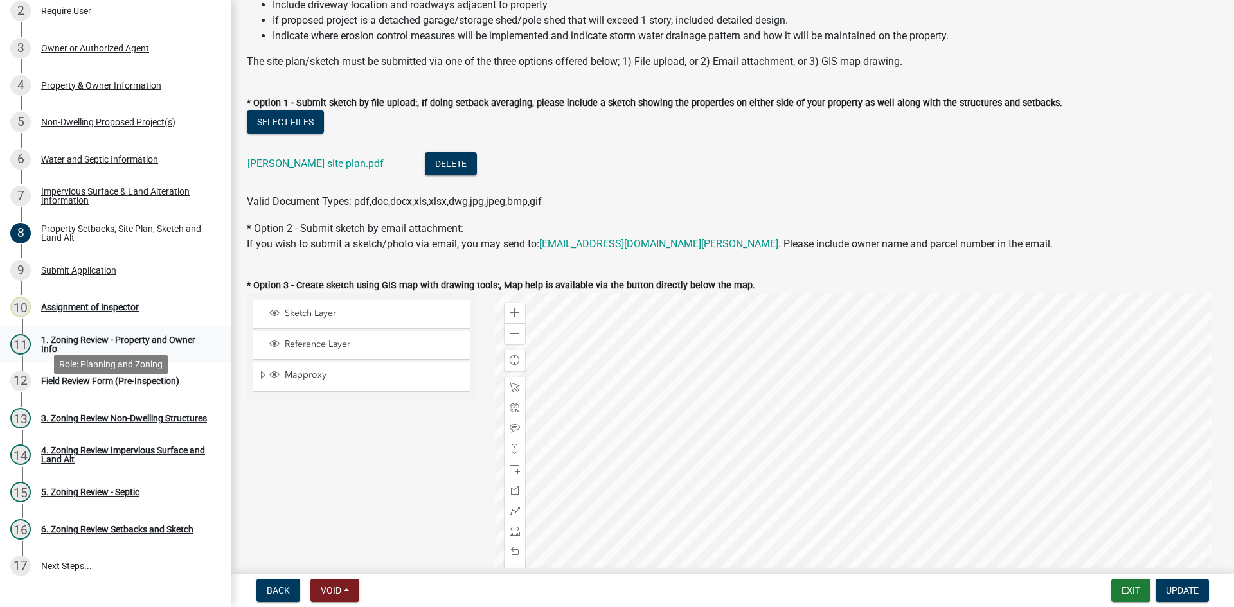
scroll to position [156, 0]
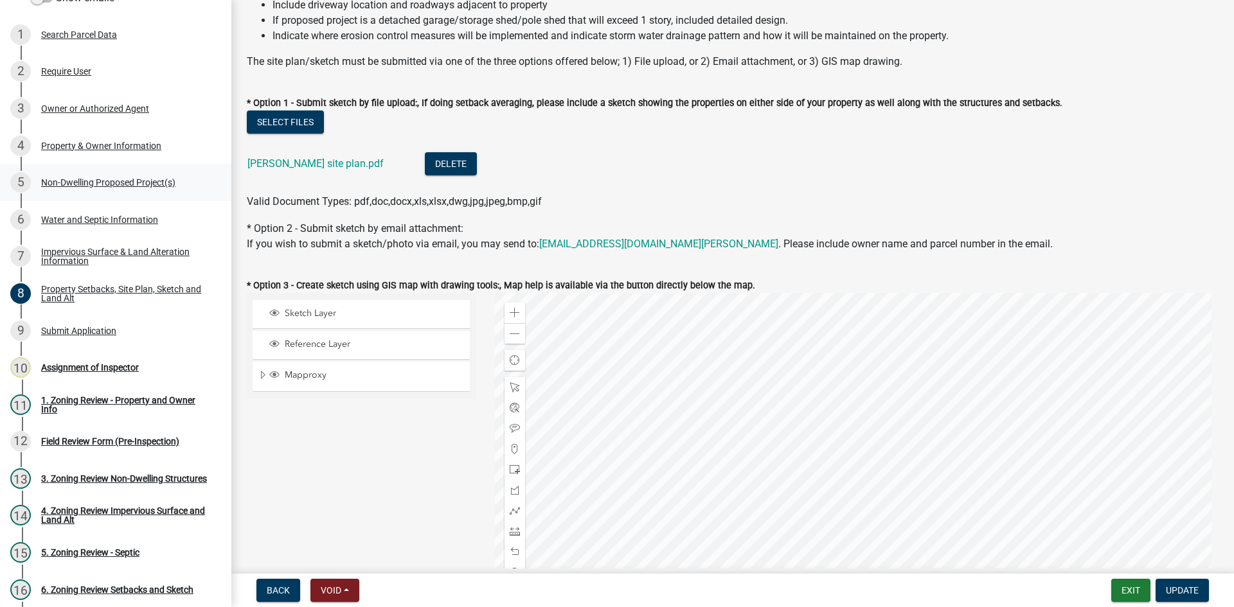
click at [111, 181] on div "Non-Dwelling Proposed Project(s)" at bounding box center [108, 182] width 134 height 9
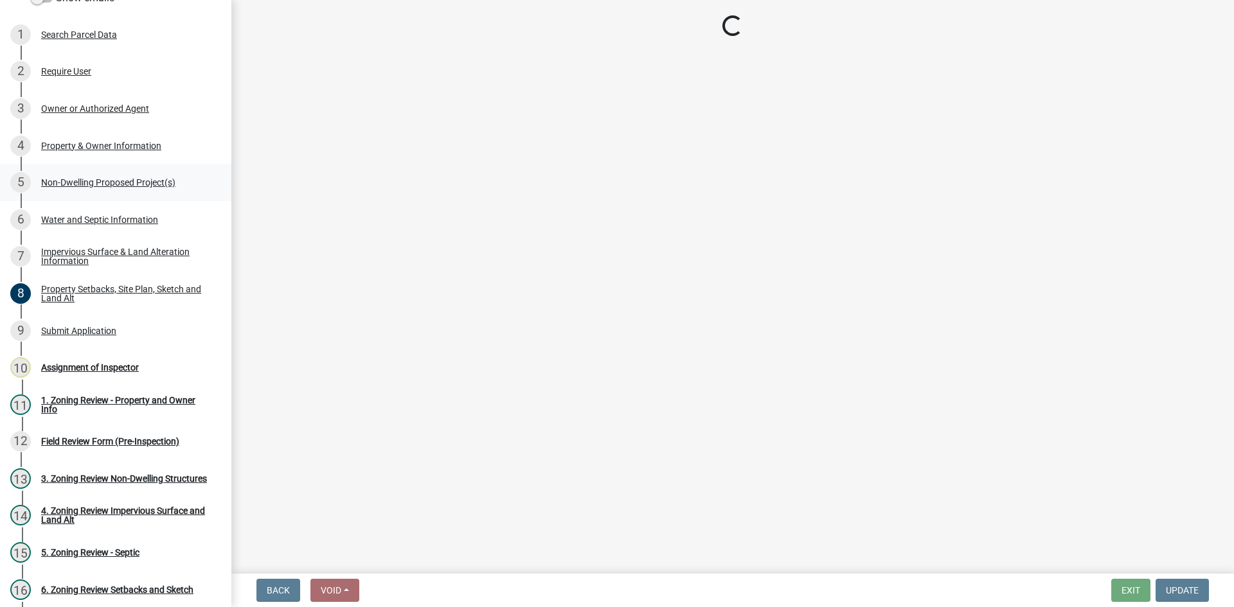
scroll to position [0, 0]
select select "6ced1b54-2913-4dbf-9776-23baa6524e46"
select select "3a2d96d3-fd69-4ed9-bae4-7a5aa03a7e58"
select select "cf118f3b-6469-426f-b247-8aeebfb0198d"
select select "d5258256-81e9-4688-bc84-b01445ee29b6"
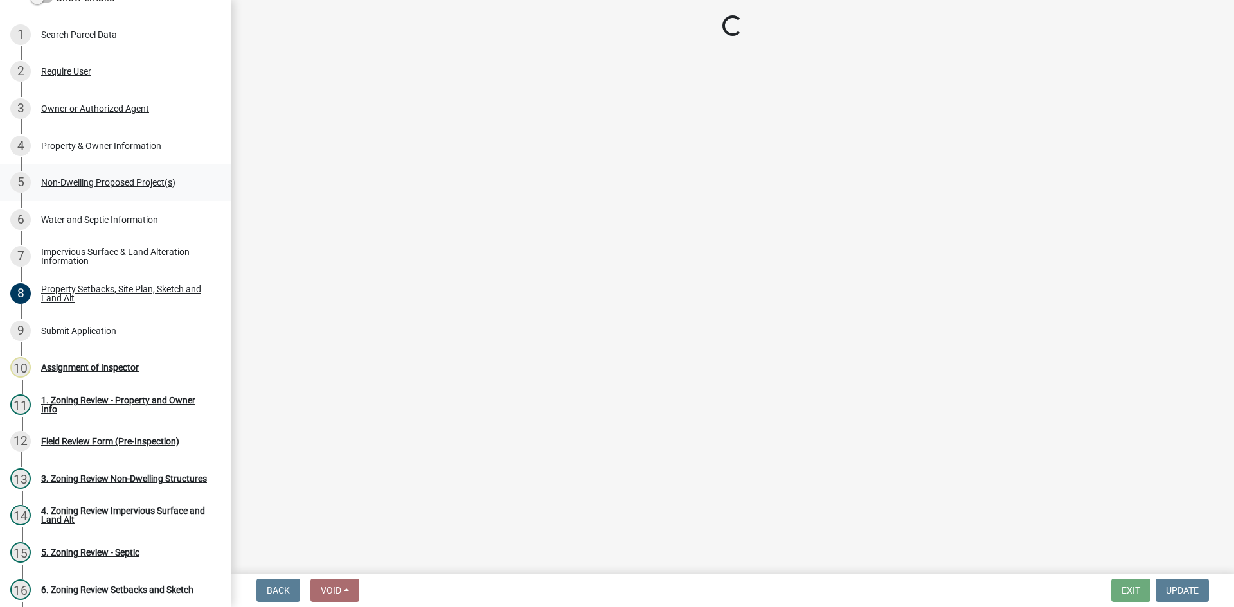
select select "258cbdbc-8629-455d-9fed-6a57bf82144e"
select select "a9a8393f-3c28-47b8-b6d9-84c94641c3fc"
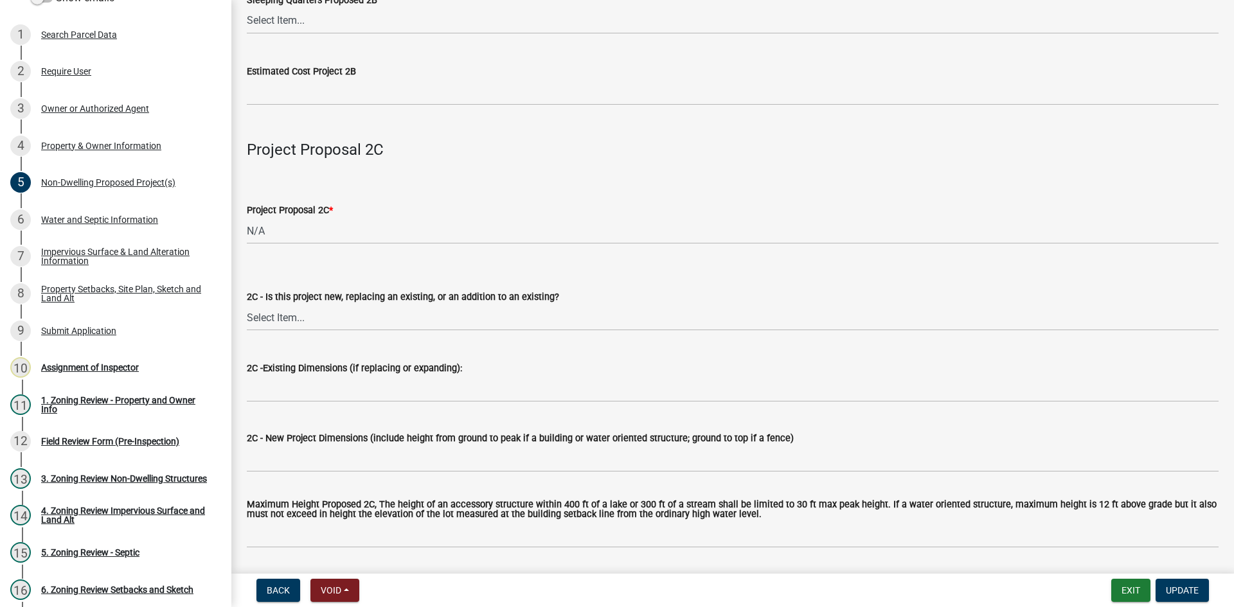
scroll to position [1660, 0]
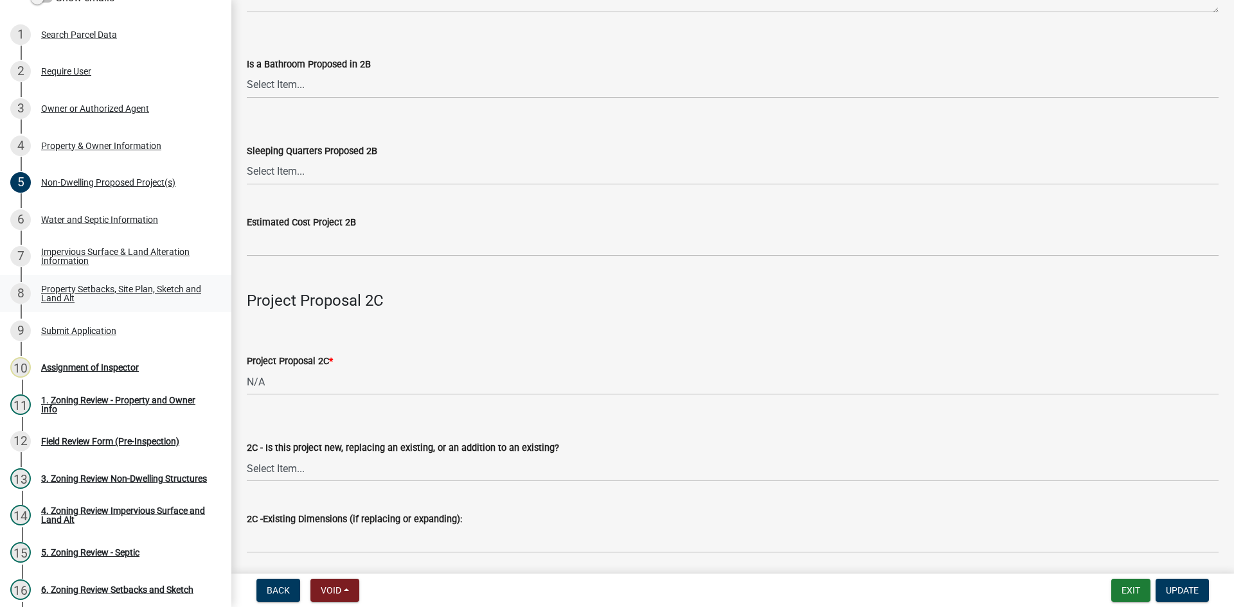
click at [77, 295] on div "Property Setbacks, Site Plan, Sketch and Land Alt" at bounding box center [126, 294] width 170 height 18
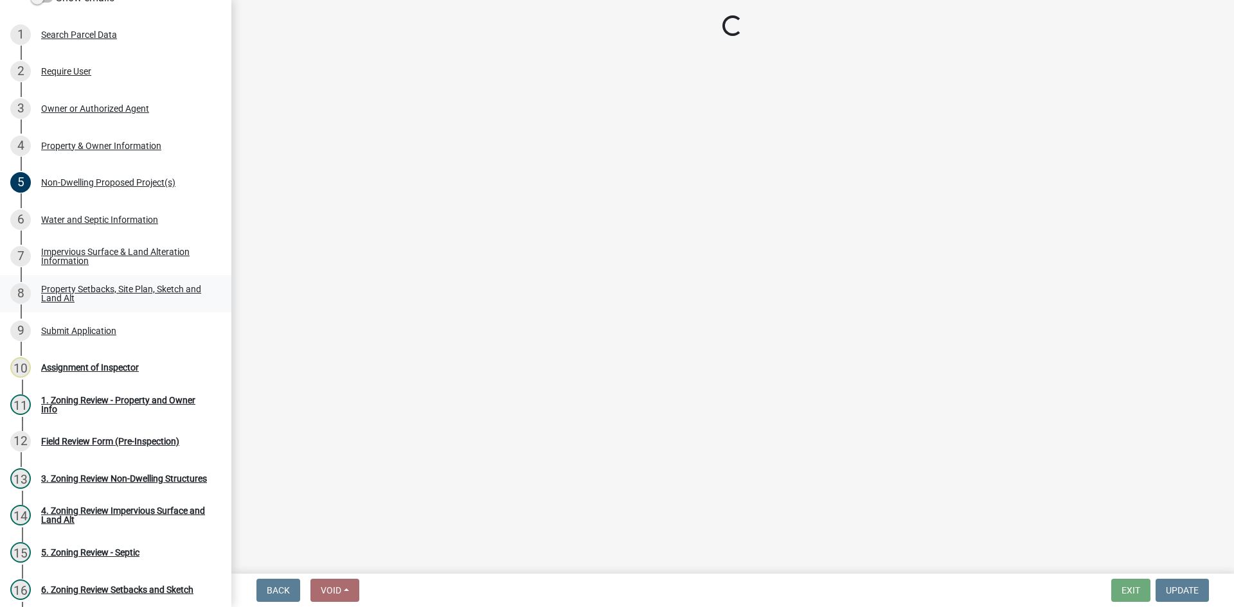
scroll to position [0, 0]
select select "d89fbfa0-1150-4954-b91c-9d482c9530a3"
select select "b56a4575-9846-47cf-8067-c59a4853da22"
select select "e8ab2dc3-aa3f-46f3-9b4a-37eb25ad84af"
select select "5ad4ab64-b44e-481c-9000-9e5907aa74e1"
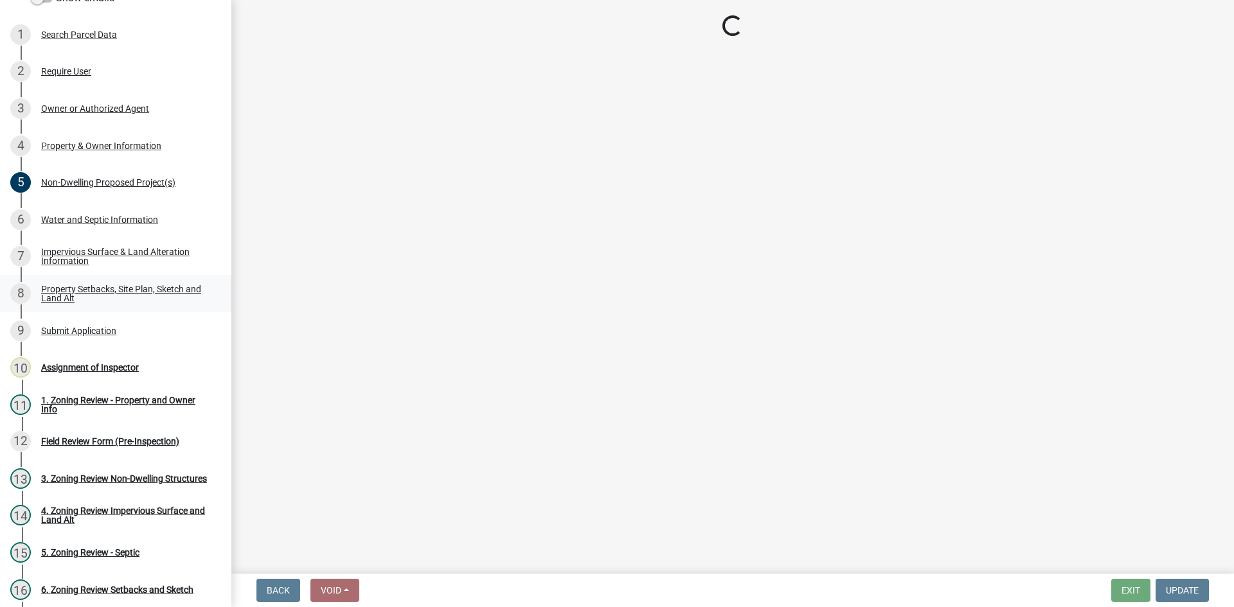
select select "c8b8ea71-7088-4e87-a493-7bc88cc2835b"
select select "ff457040-d2bf-49fa-a716-aef4a9c76f60"
select select "4421853d-5e11-4b64-95ec-6c47066881cc"
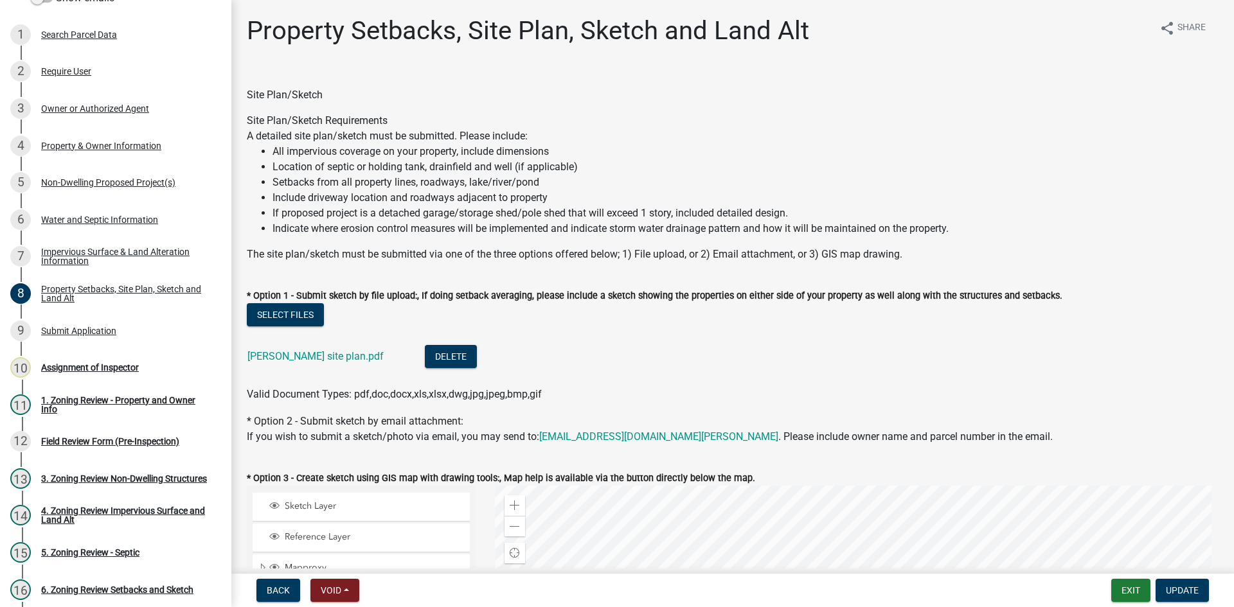
click at [303, 363] on div "[PERSON_NAME] site plan.pdf" at bounding box center [325, 358] width 157 height 26
click at [307, 359] on link "[PERSON_NAME] site plan.pdf" at bounding box center [315, 356] width 136 height 12
click at [1173, 595] on span "Update" at bounding box center [1182, 591] width 33 height 10
